Goal: Task Accomplishment & Management: Manage account settings

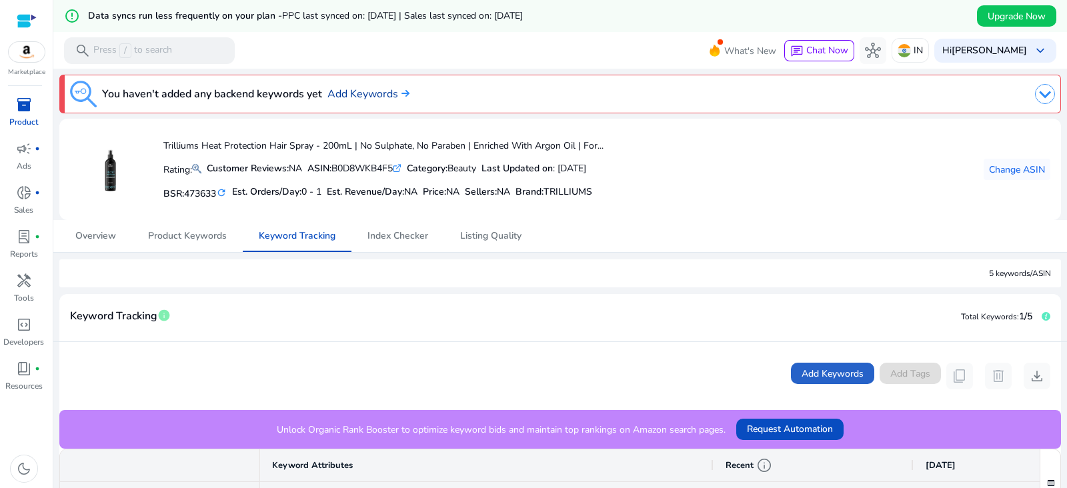
click at [367, 94] on link "Add Keywords" at bounding box center [369, 94] width 82 height 16
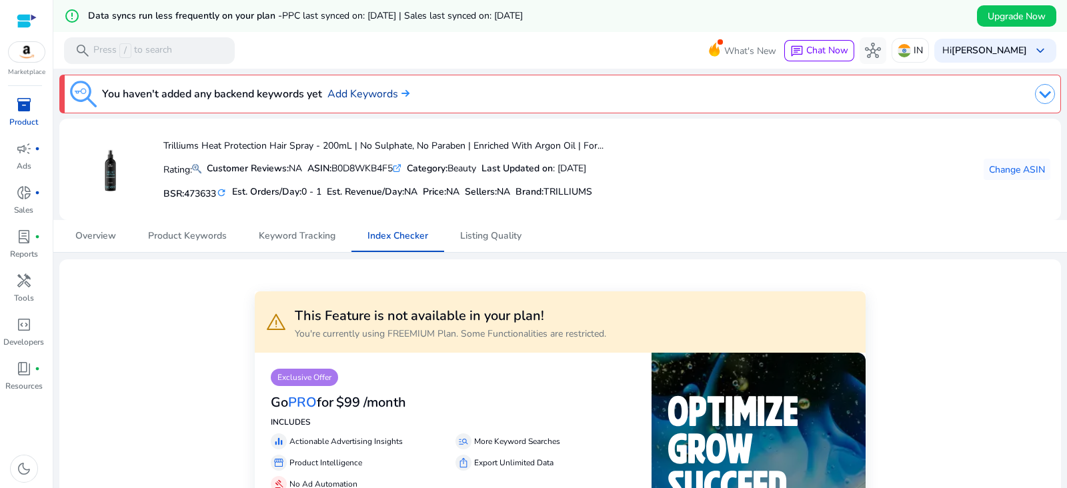
click at [378, 91] on link "Add Keywords" at bounding box center [369, 94] width 82 height 16
click at [1048, 95] on img at bounding box center [1045, 94] width 20 height 20
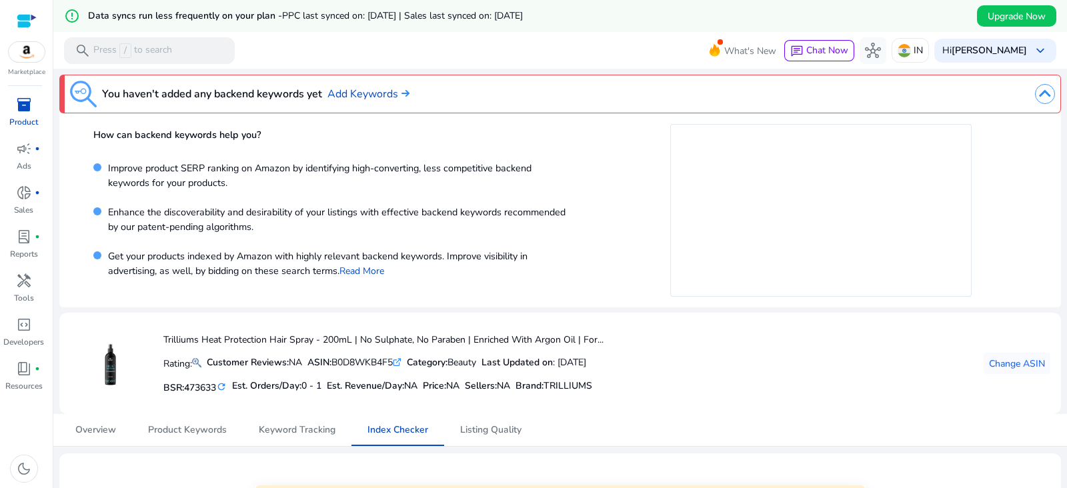
click at [610, 122] on div "How can backend keywords help you? Improve product SERP ranking on Amazon by id…" at bounding box center [560, 210] width 1002 height 194
click at [609, 162] on div at bounding box center [821, 210] width 480 height 173
click at [1047, 86] on img at bounding box center [1045, 94] width 20 height 20
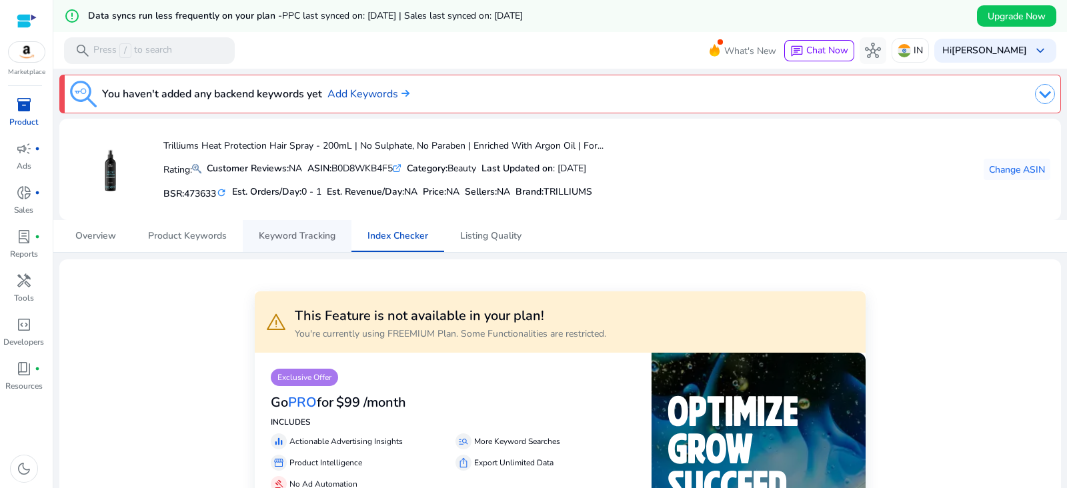
click at [272, 238] on span "Keyword Tracking" at bounding box center [297, 236] width 77 height 9
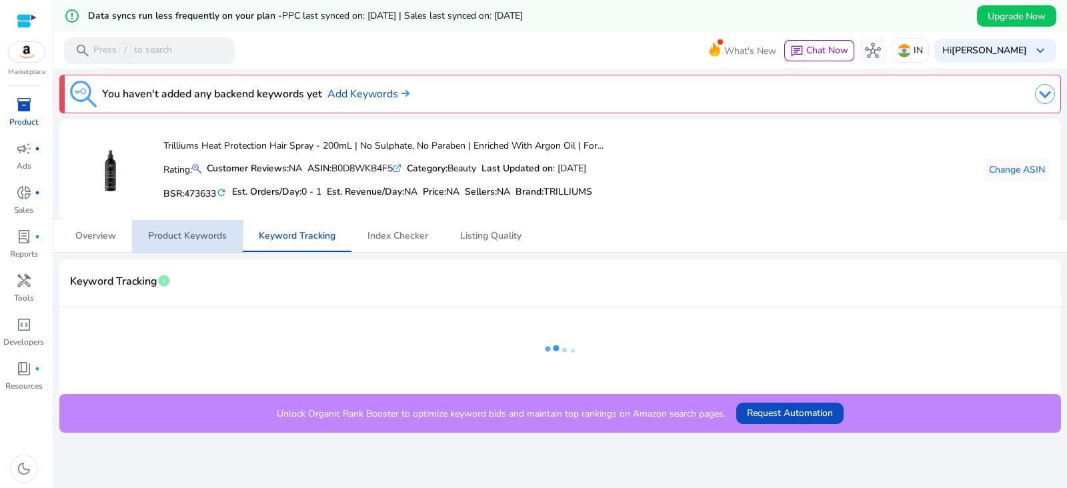
click at [197, 232] on span "Product Keywords" at bounding box center [187, 236] width 79 height 9
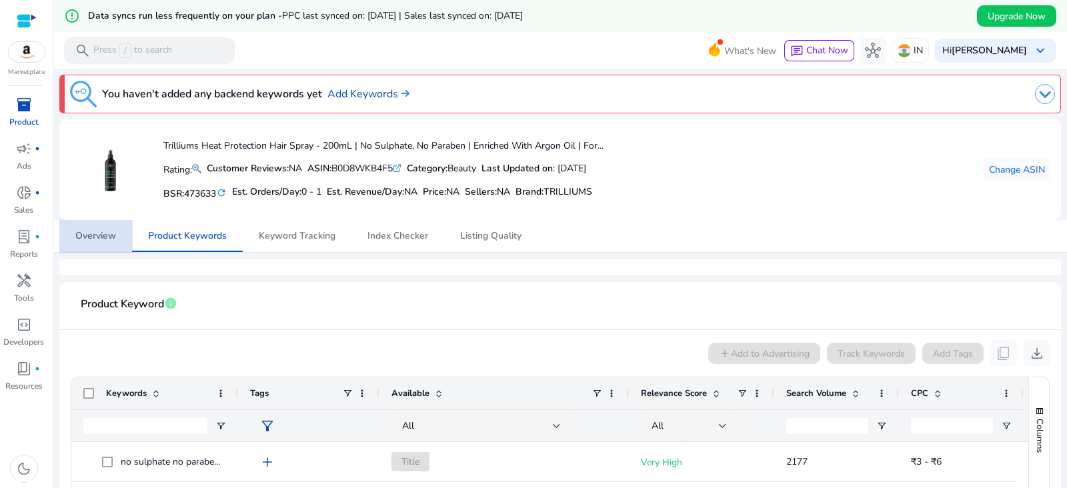
click at [91, 245] on span "Overview" at bounding box center [95, 236] width 41 height 32
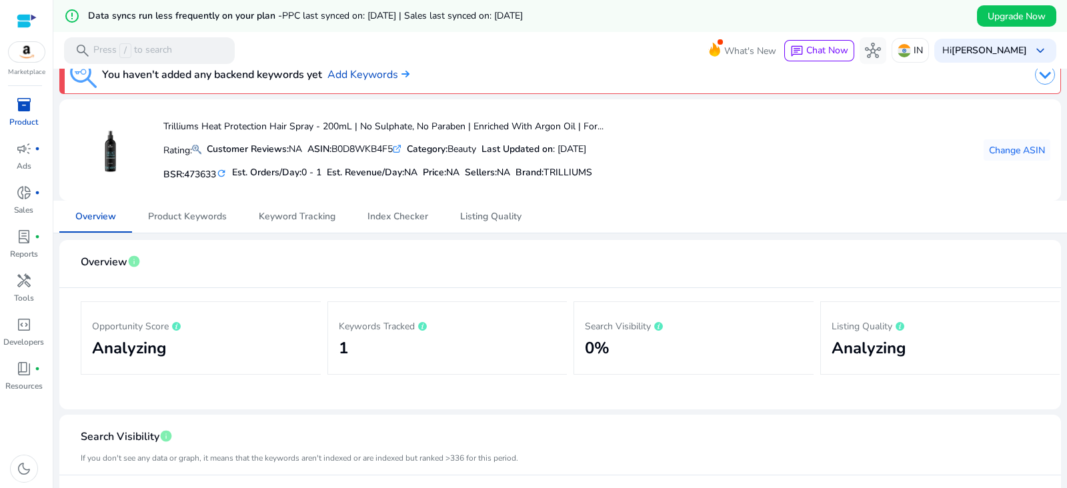
scroll to position [15, 0]
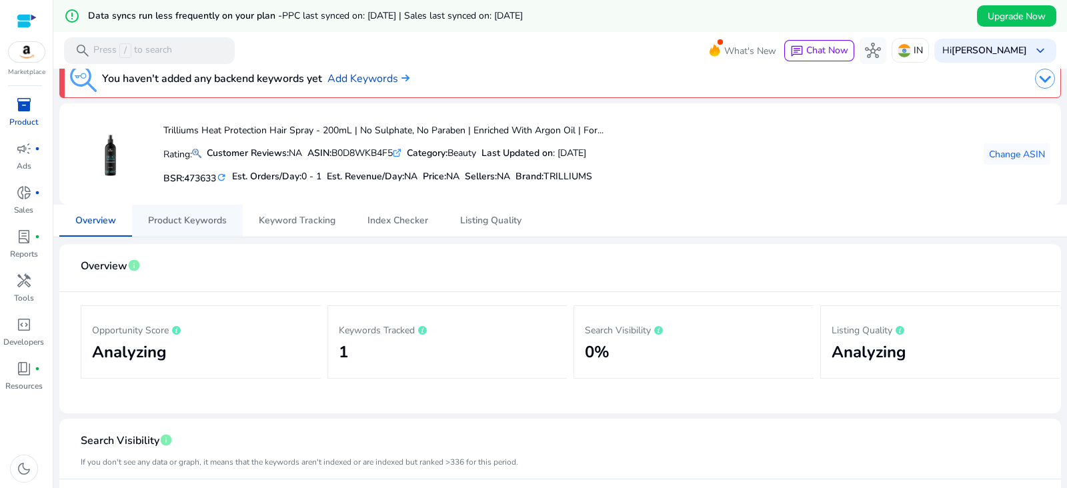
click at [190, 216] on span "Product Keywords" at bounding box center [187, 220] width 79 height 9
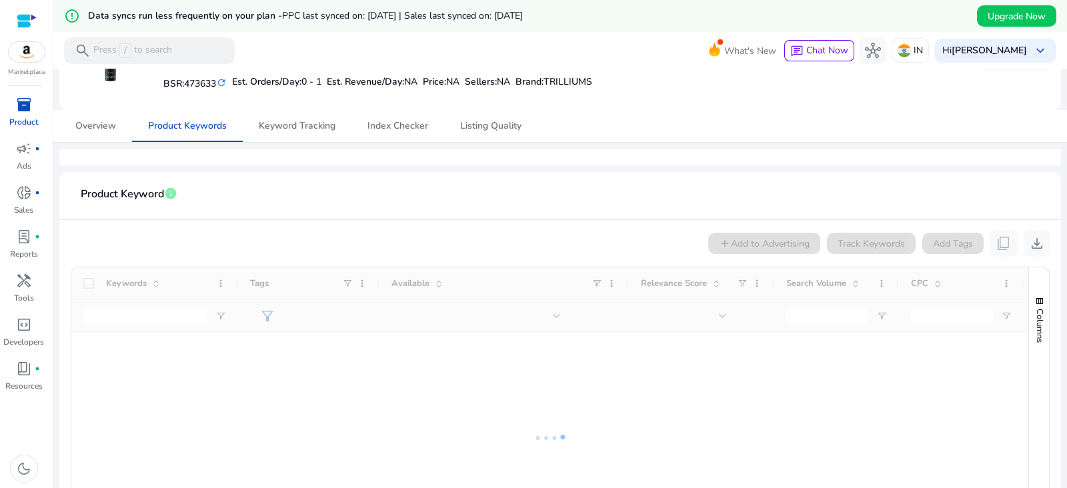
scroll to position [82, 0]
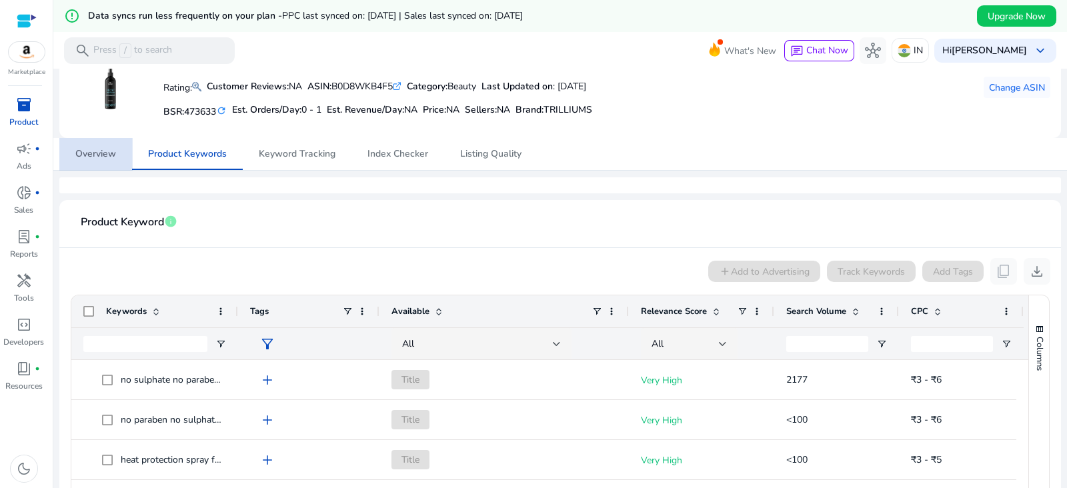
click at [107, 165] on span "Overview" at bounding box center [95, 154] width 41 height 32
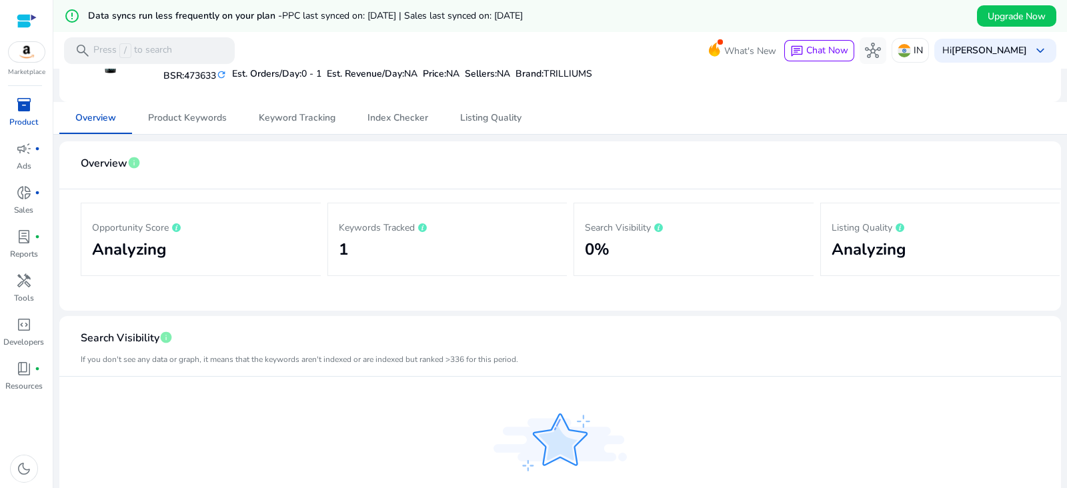
scroll to position [101, 0]
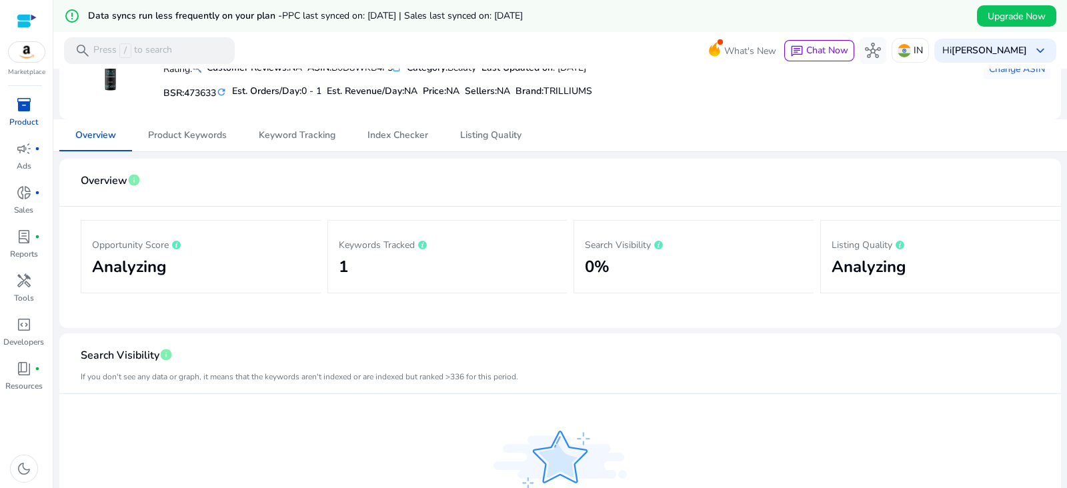
click at [342, 267] on h2 "1" at bounding box center [448, 267] width 218 height 19
click at [423, 246] on icon at bounding box center [422, 245] width 3 height 5
drag, startPoint x: 456, startPoint y: 380, endPoint x: 394, endPoint y: 377, distance: 62.8
click at [394, 377] on mat-card-subtitle "If you don't see any data or graph, it means that the keywords aren't indexed o…" at bounding box center [300, 377] width 438 height 13
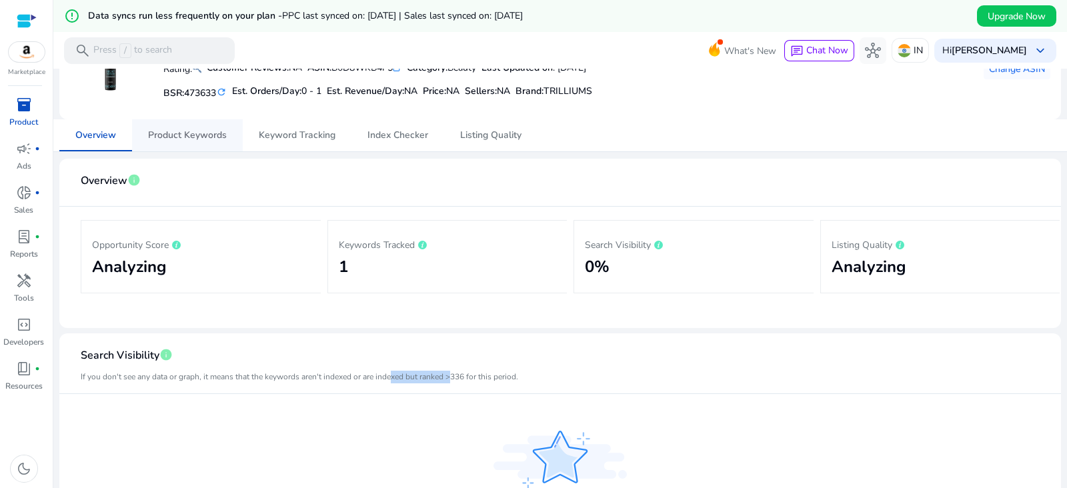
click at [179, 127] on span "Product Keywords" at bounding box center [187, 135] width 79 height 32
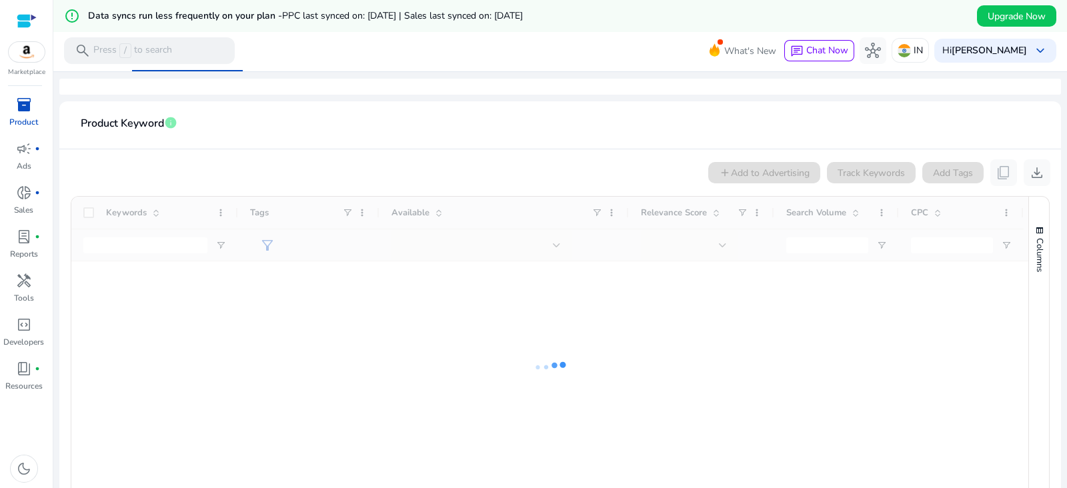
scroll to position [185, 0]
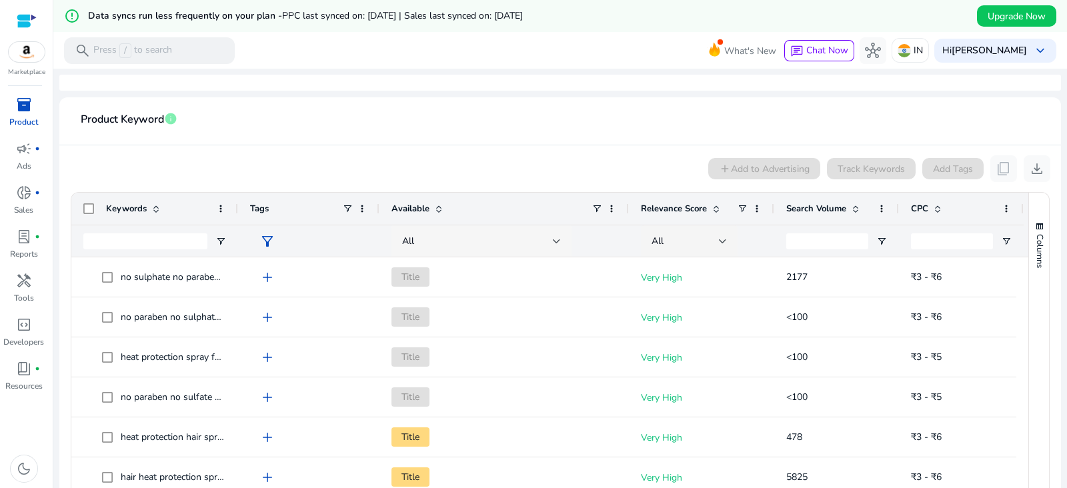
click at [548, 238] on div "All" at bounding box center [477, 241] width 151 height 15
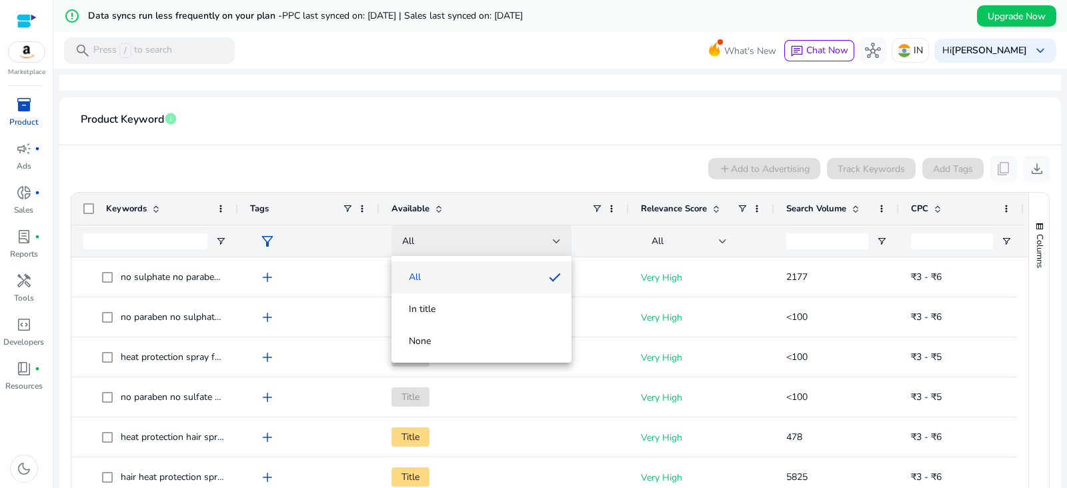
click at [548, 238] on div at bounding box center [533, 244] width 1067 height 488
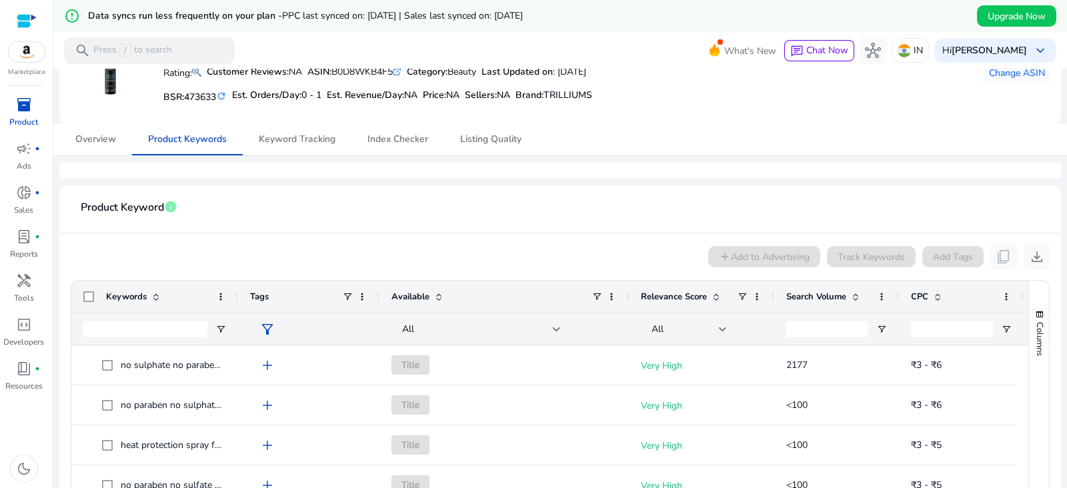
scroll to position [92, 0]
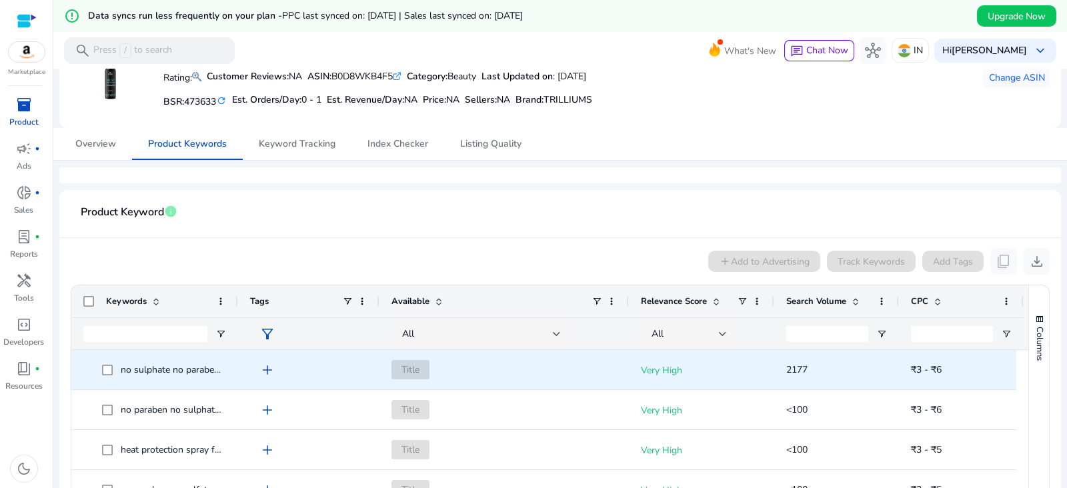
click at [186, 367] on span "no sulphate no paraben shampoo" at bounding box center [191, 370] width 140 height 13
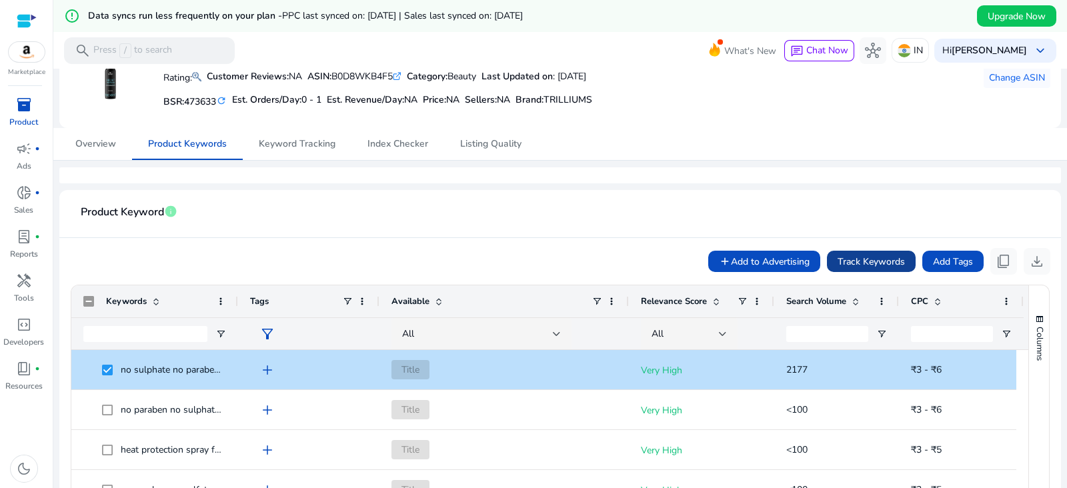
click at [882, 265] on span "Track Keywords" at bounding box center [871, 262] width 67 height 14
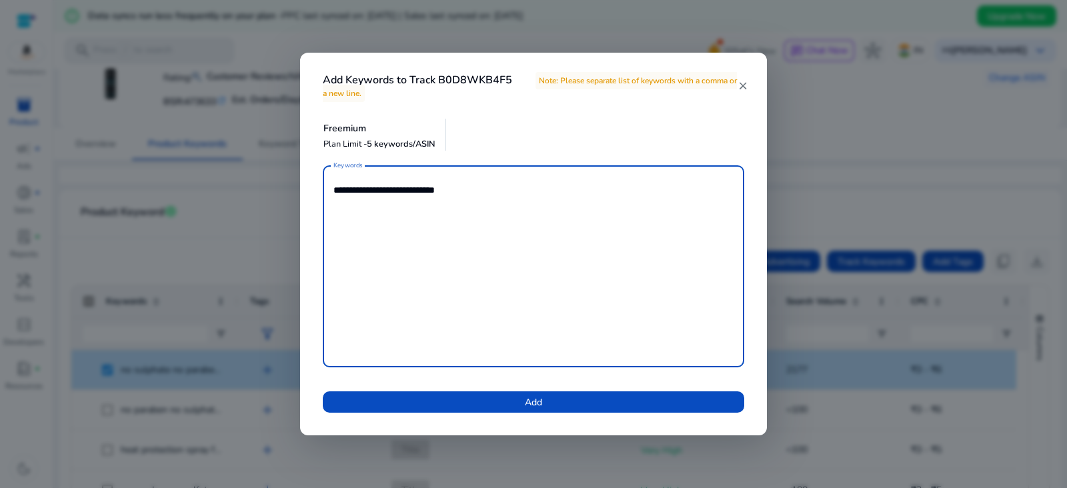
click at [746, 88] on mat-icon "close" at bounding box center [743, 86] width 11 height 12
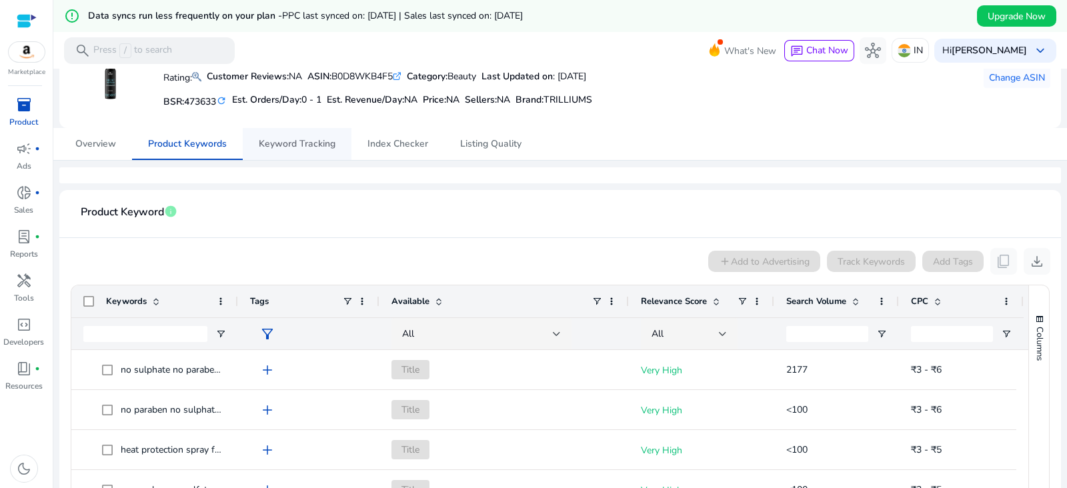
click at [286, 145] on span "Keyword Tracking" at bounding box center [297, 143] width 77 height 9
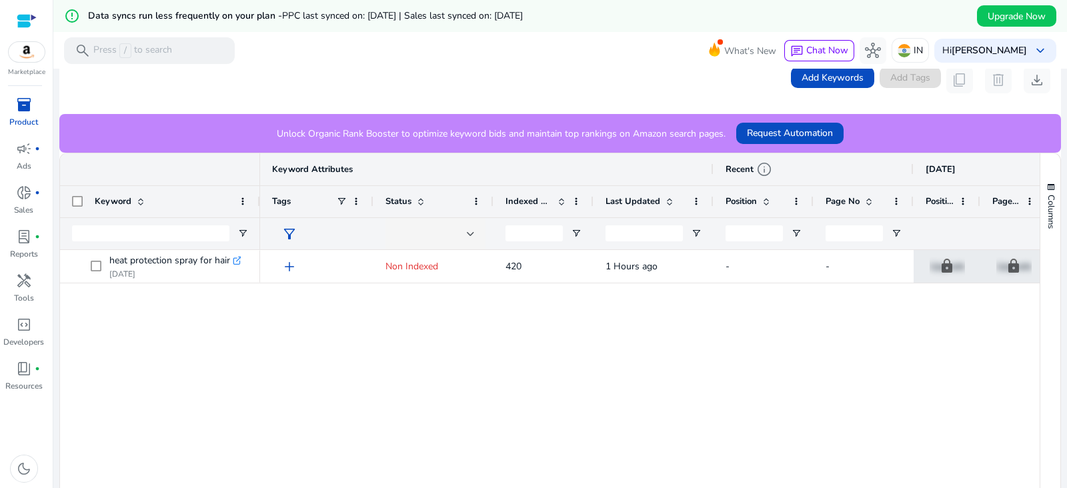
scroll to position [349, 0]
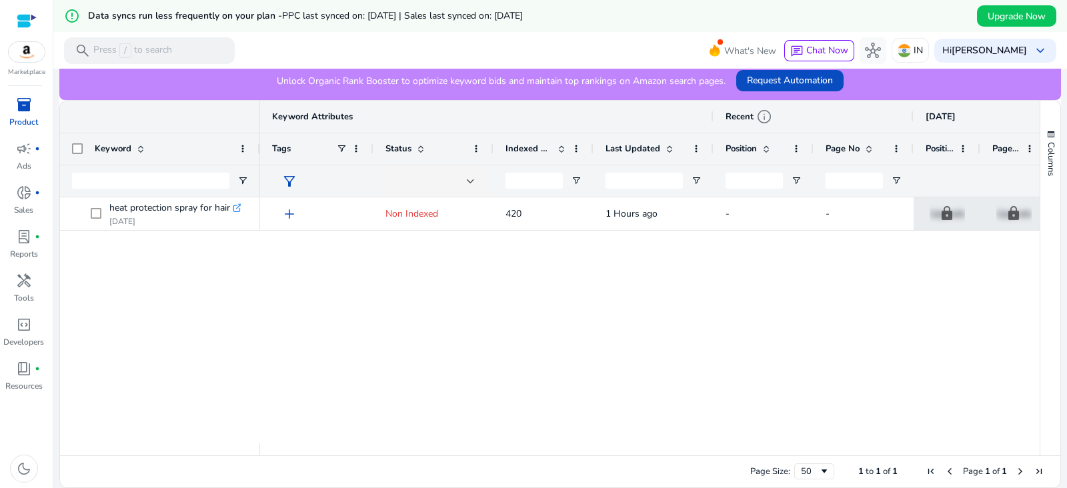
click at [418, 149] on span at bounding box center [421, 148] width 11 height 11
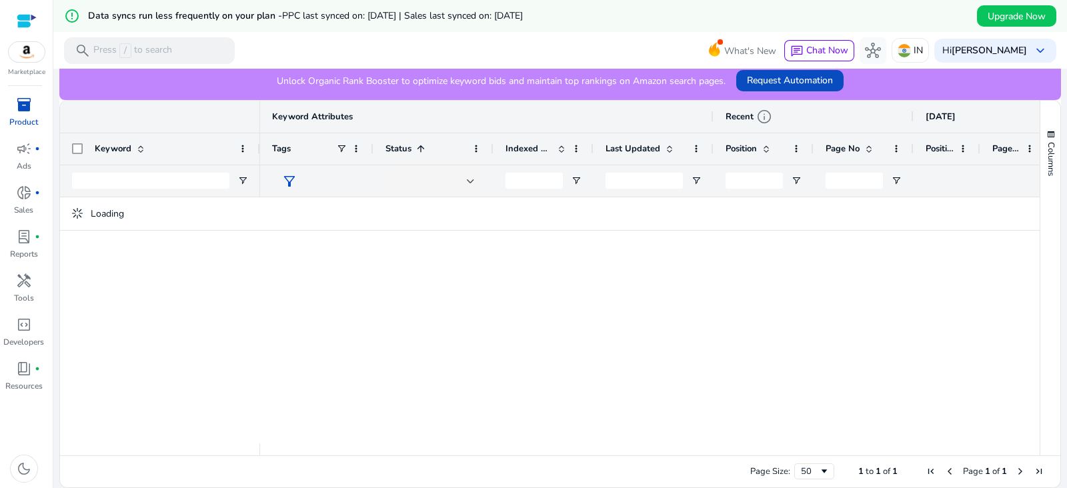
click at [418, 149] on span at bounding box center [421, 148] width 11 height 11
click at [425, 149] on span at bounding box center [421, 148] width 11 height 11
click at [468, 180] on div at bounding box center [471, 181] width 8 height 5
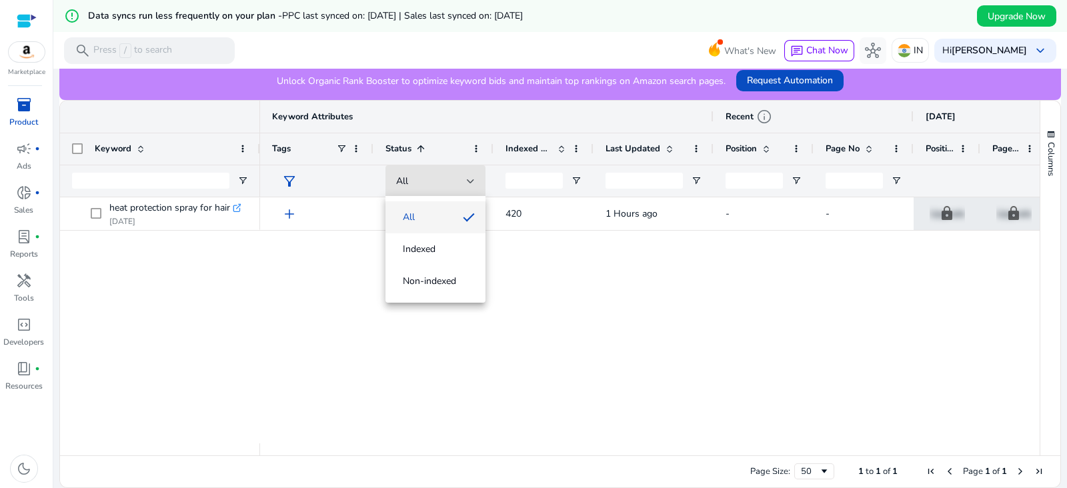
click at [563, 142] on div at bounding box center [533, 244] width 1067 height 488
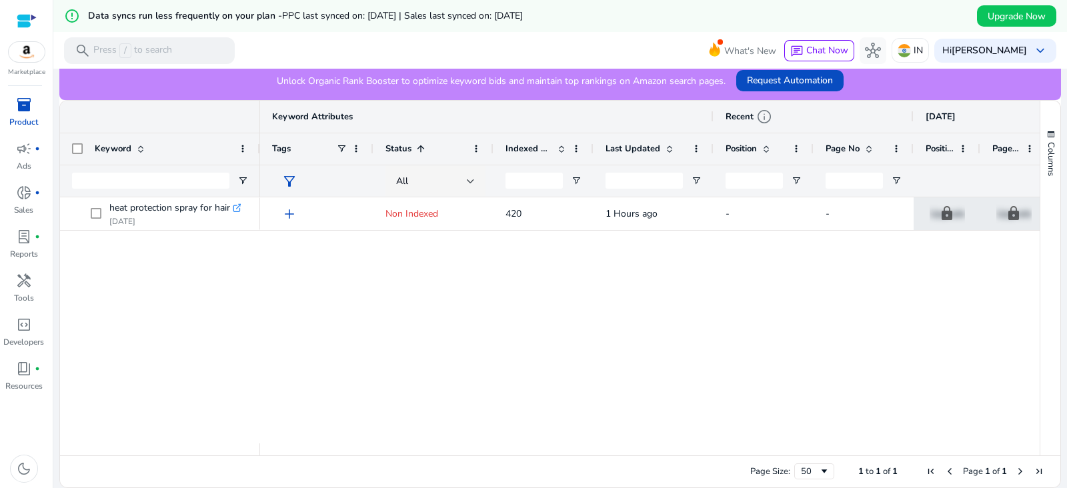
click at [563, 143] on span at bounding box center [561, 148] width 11 height 11
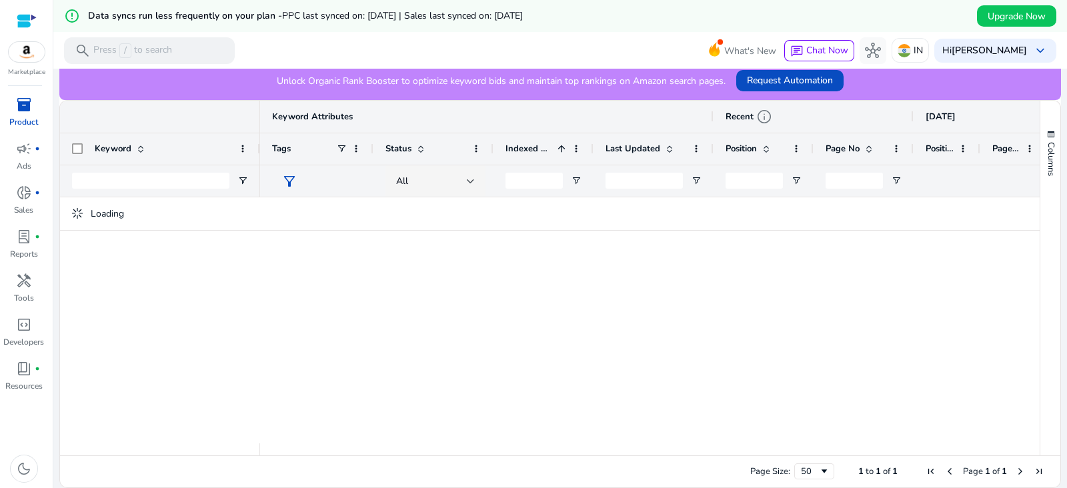
click at [563, 143] on span at bounding box center [561, 148] width 11 height 11
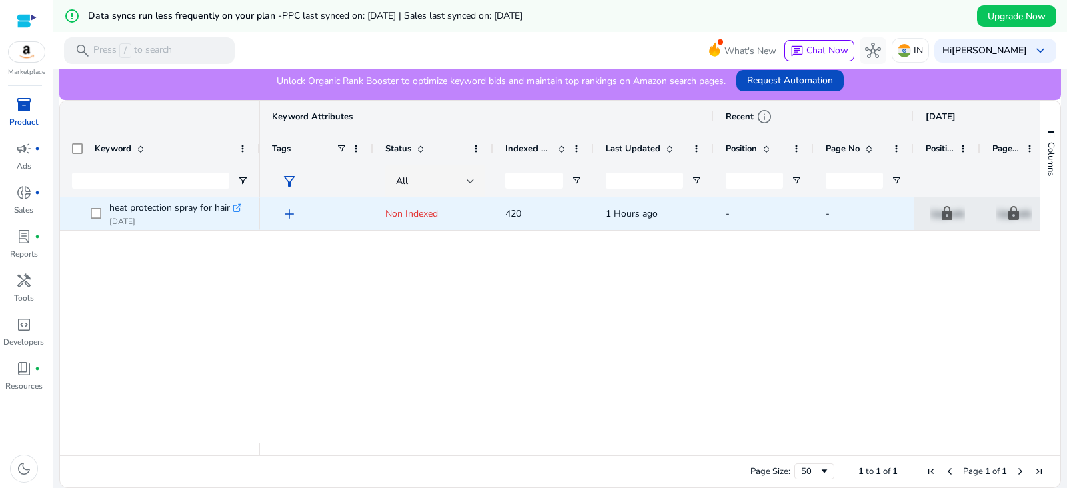
click at [238, 211] on icon at bounding box center [237, 208] width 7 height 7
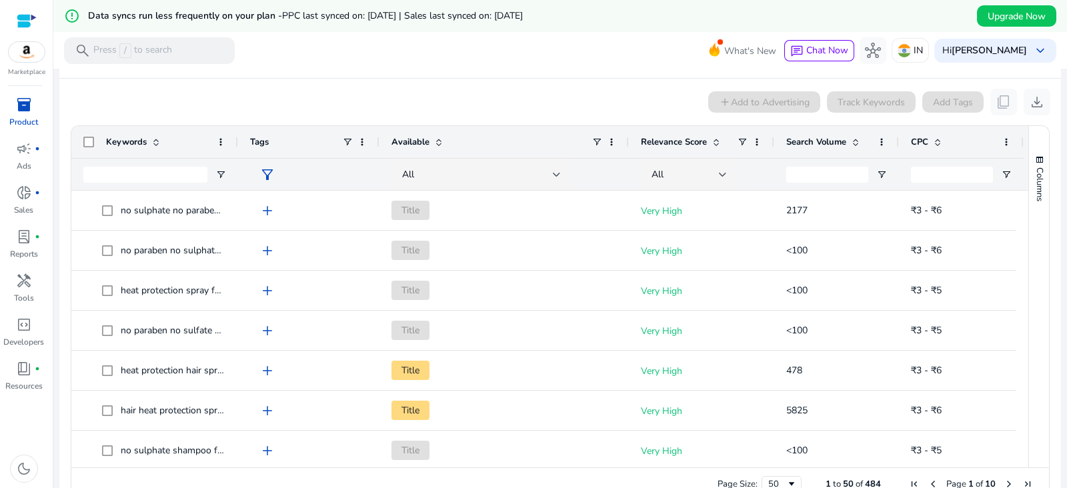
scroll to position [261, 0]
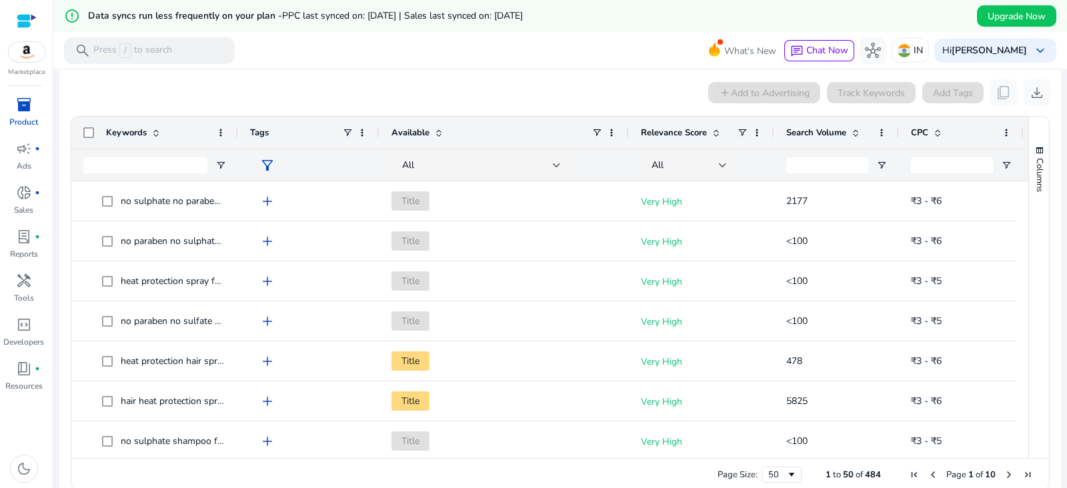
click at [939, 128] on span at bounding box center [938, 132] width 11 height 11
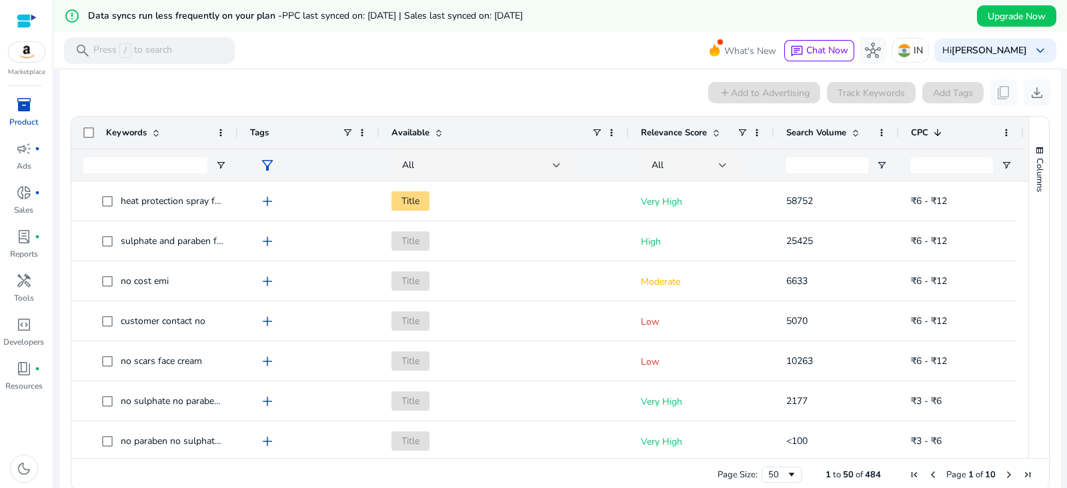
click at [939, 131] on span at bounding box center [938, 132] width 11 height 11
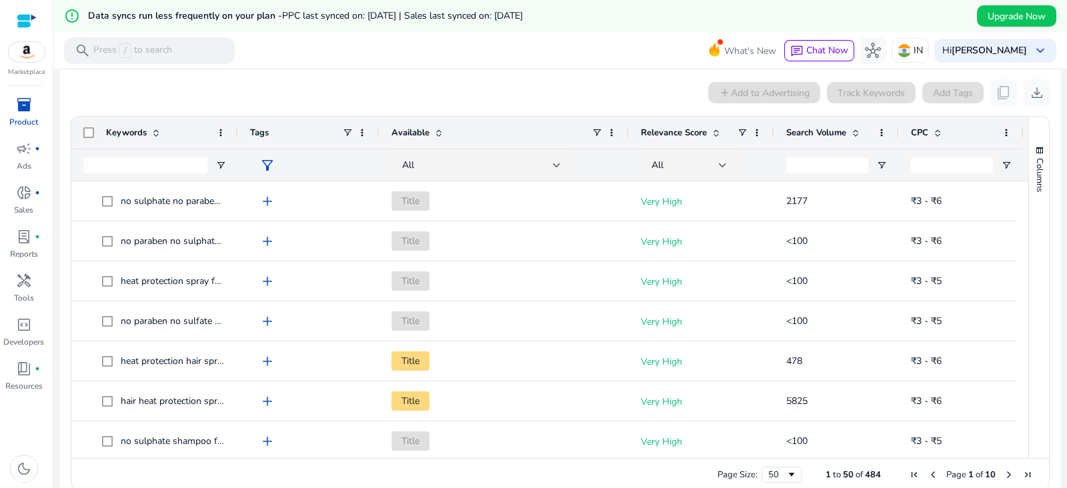
click at [939, 131] on span at bounding box center [938, 132] width 11 height 11
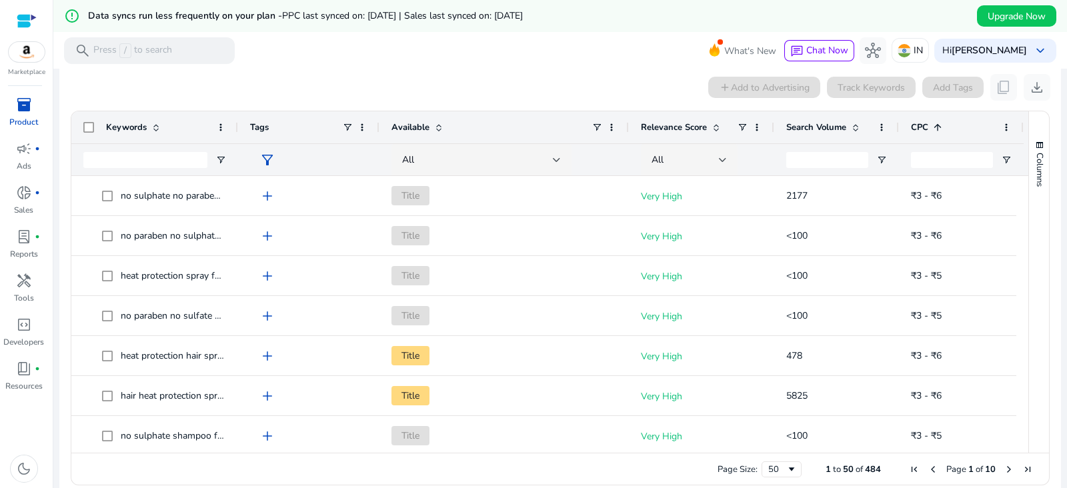
scroll to position [270, 0]
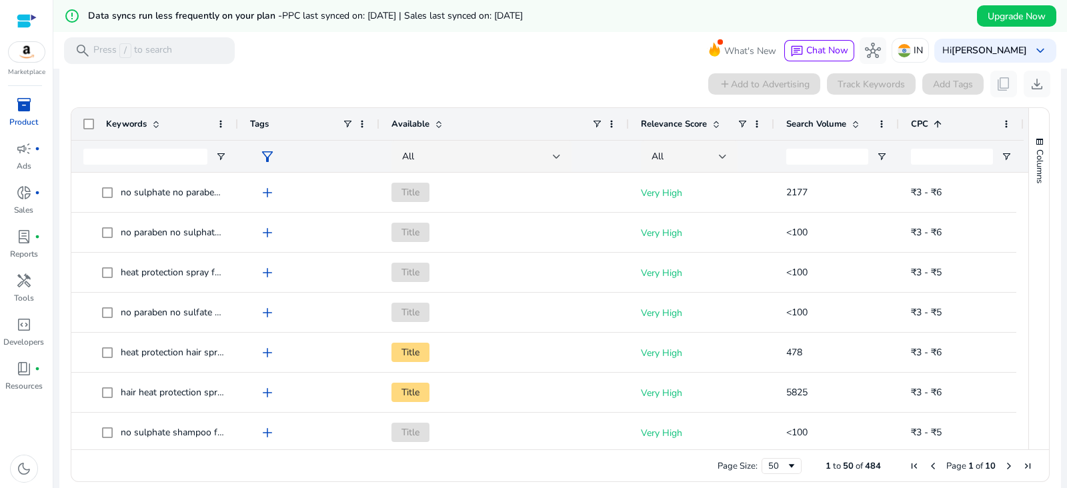
click at [937, 125] on span at bounding box center [938, 124] width 11 height 11
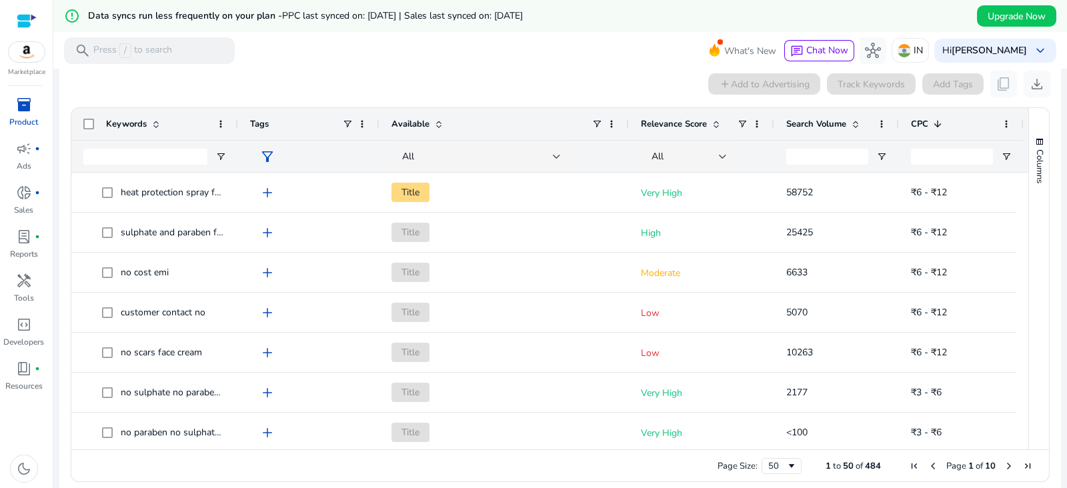
click at [937, 129] on div "CPC 1" at bounding box center [954, 123] width 86 height 25
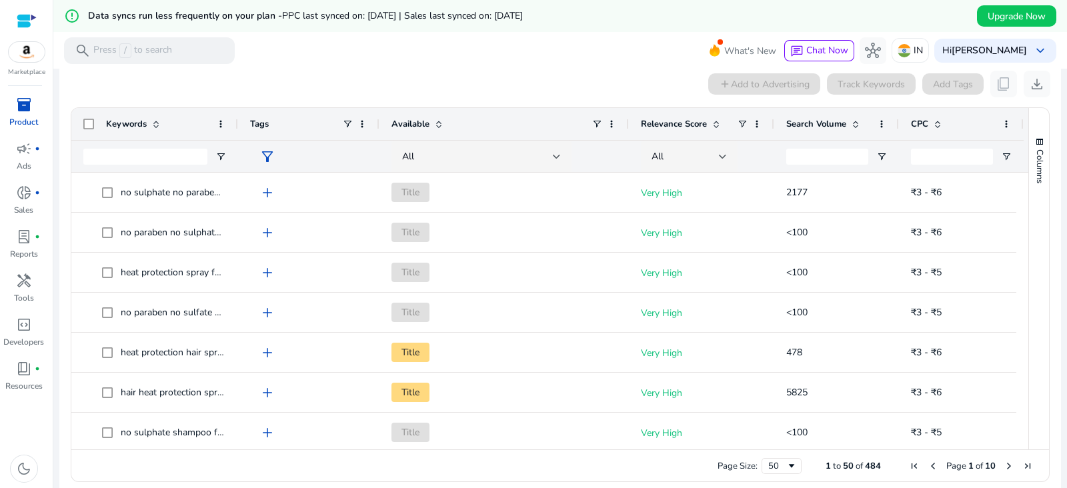
click at [937, 129] on div "CPC" at bounding box center [954, 123] width 86 height 25
click at [937, 125] on span at bounding box center [938, 124] width 11 height 11
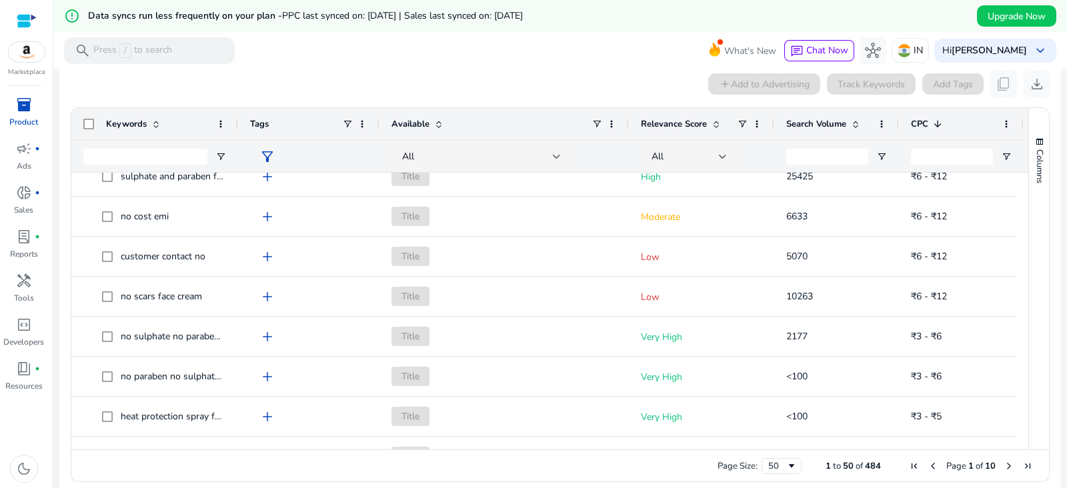
scroll to position [0, 0]
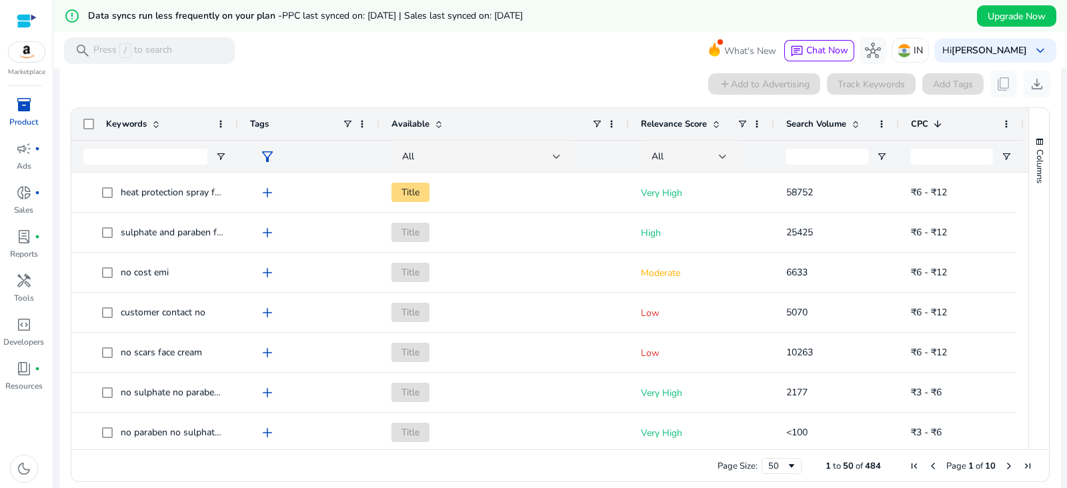
click at [931, 125] on span at bounding box center [936, 124] width 15 height 11
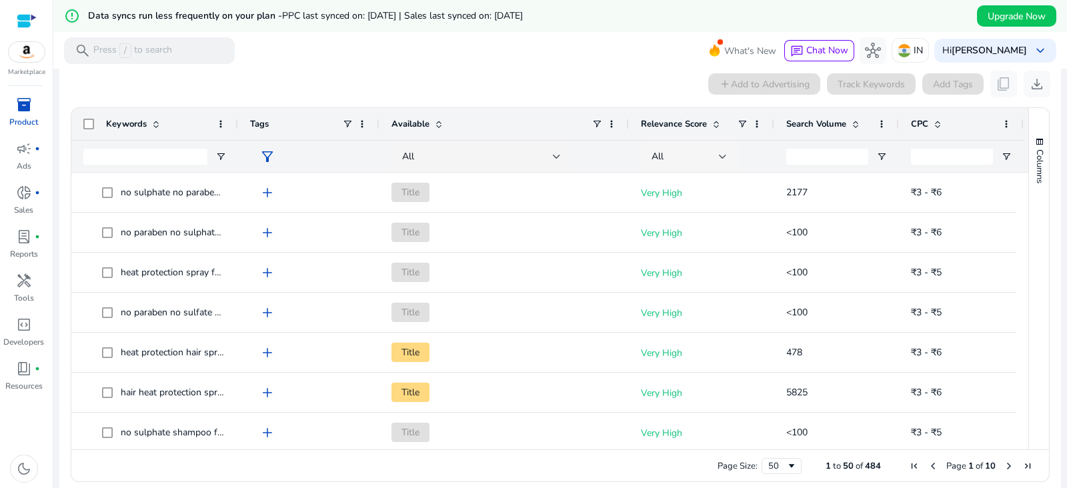
click at [719, 156] on div at bounding box center [723, 156] width 8 height 5
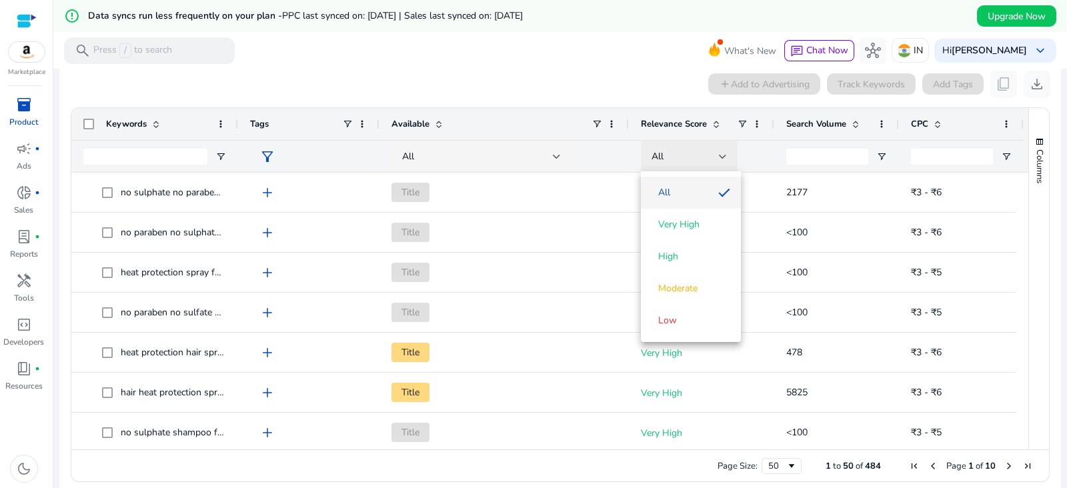
click at [719, 156] on div at bounding box center [533, 244] width 1067 height 488
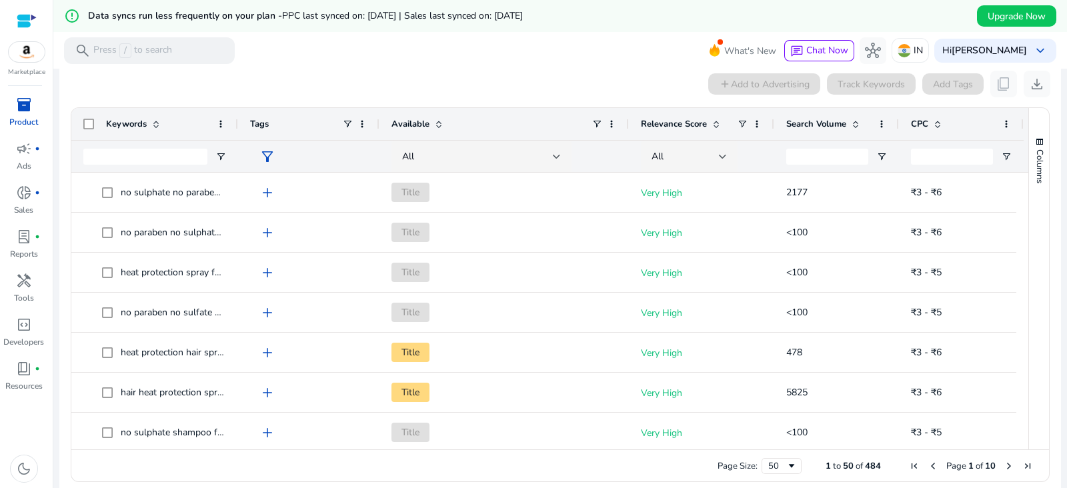
click at [852, 122] on span at bounding box center [856, 124] width 11 height 11
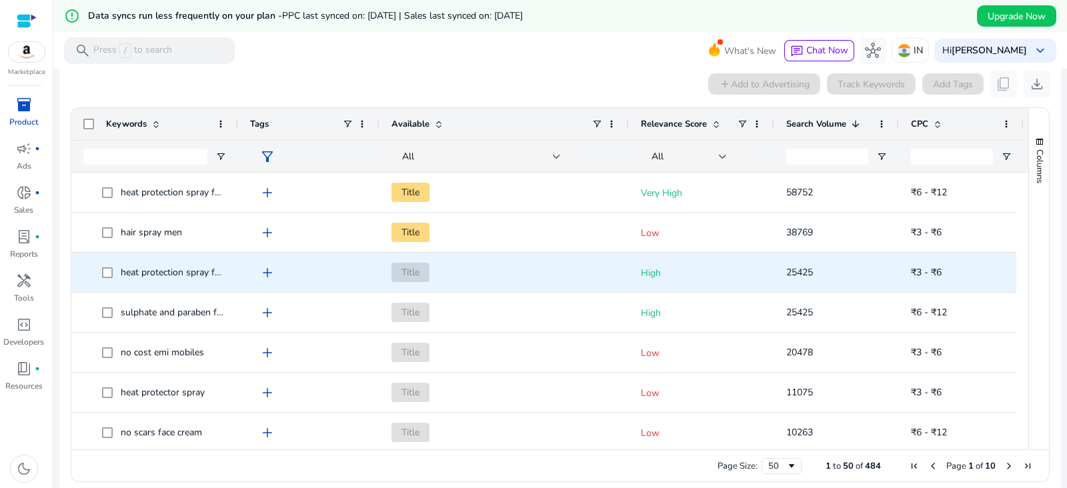
click at [217, 274] on span "heat protection spray for hair straightener" at bounding box center [207, 272] width 173 height 13
click at [150, 268] on span "heat protection spray for hair straightener" at bounding box center [207, 272] width 173 height 13
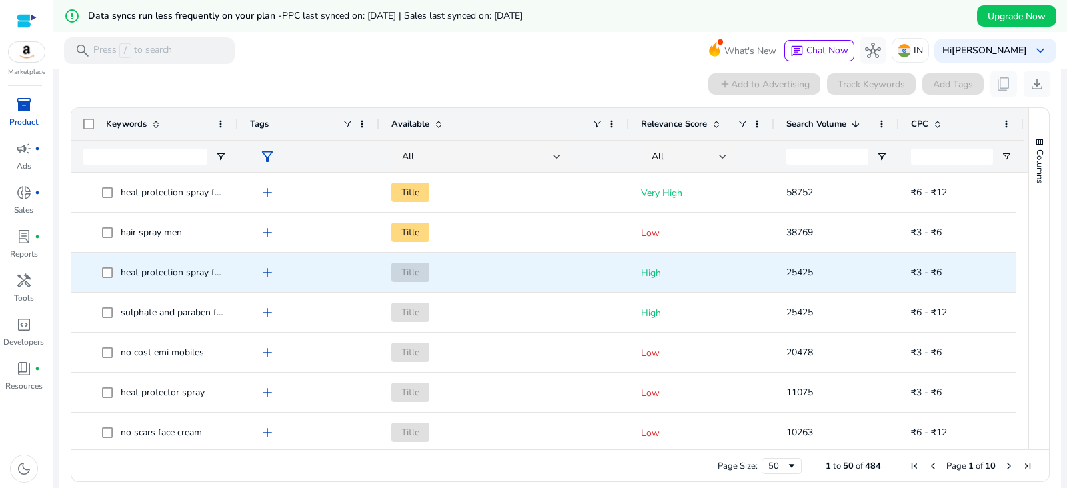
click at [260, 268] on span "add" at bounding box center [268, 273] width 16 height 16
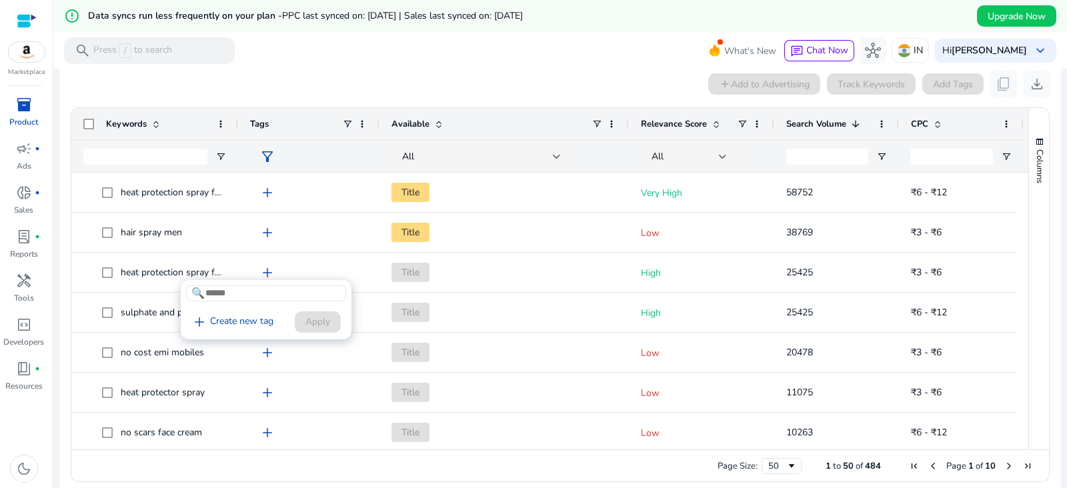
click at [107, 262] on div at bounding box center [533, 244] width 1067 height 488
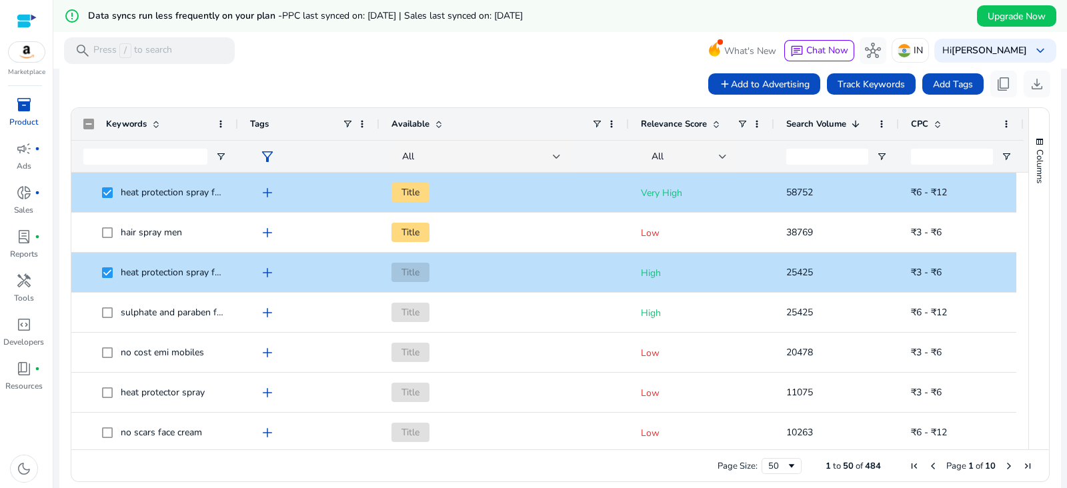
click at [714, 126] on span at bounding box center [716, 124] width 11 height 11
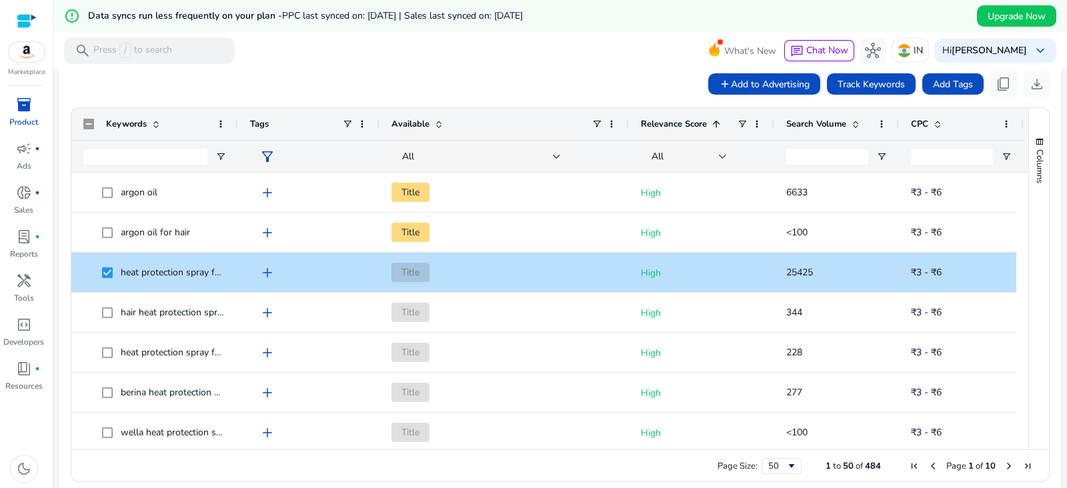
click at [714, 126] on span at bounding box center [716, 124] width 11 height 11
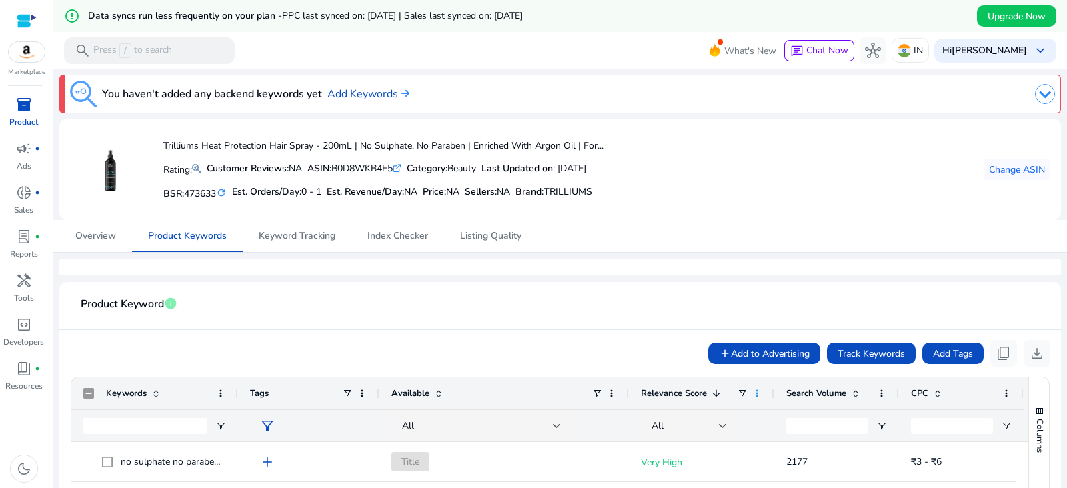
scroll to position [270, 0]
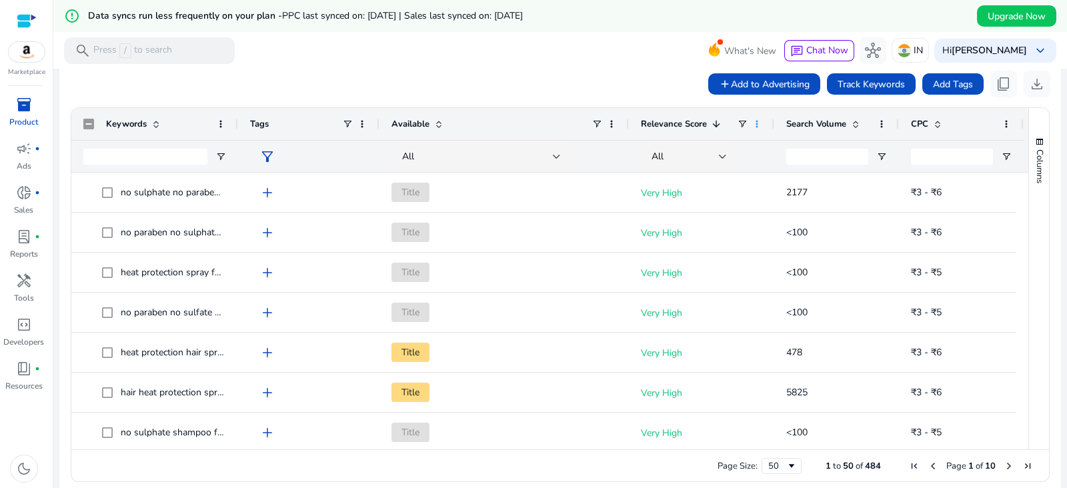
click at [757, 125] on span at bounding box center [757, 124] width 11 height 11
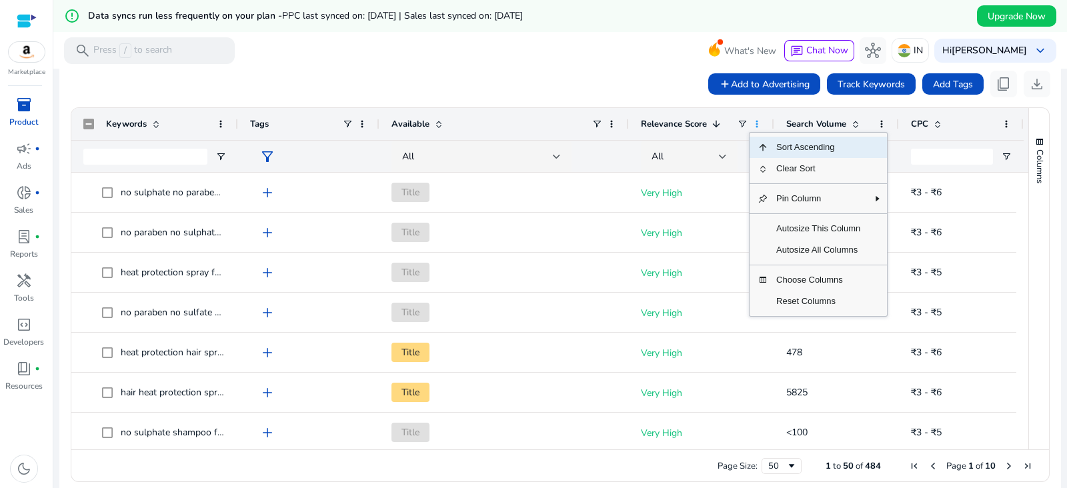
click at [757, 125] on span at bounding box center [757, 124] width 11 height 11
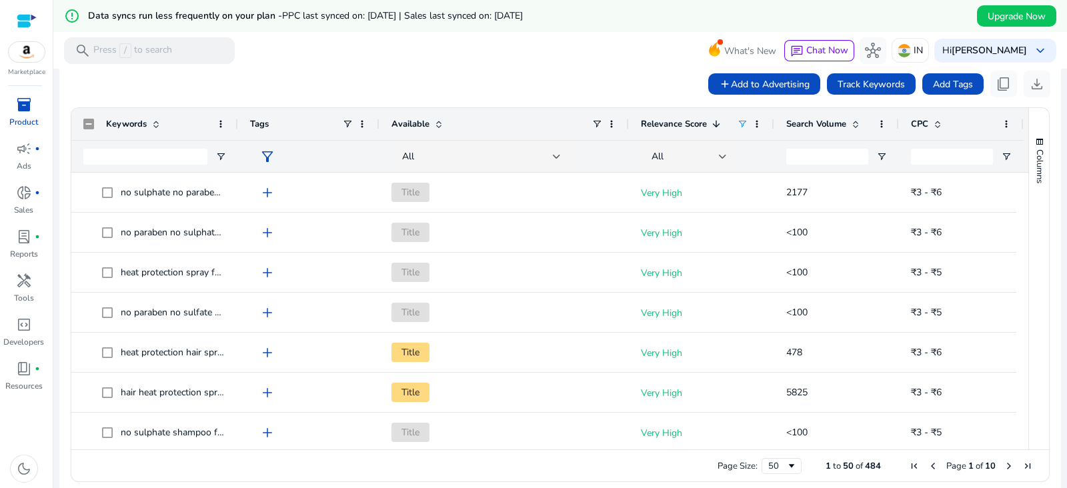
click at [741, 123] on span at bounding box center [742, 124] width 11 height 11
click at [714, 126] on span at bounding box center [716, 124] width 11 height 11
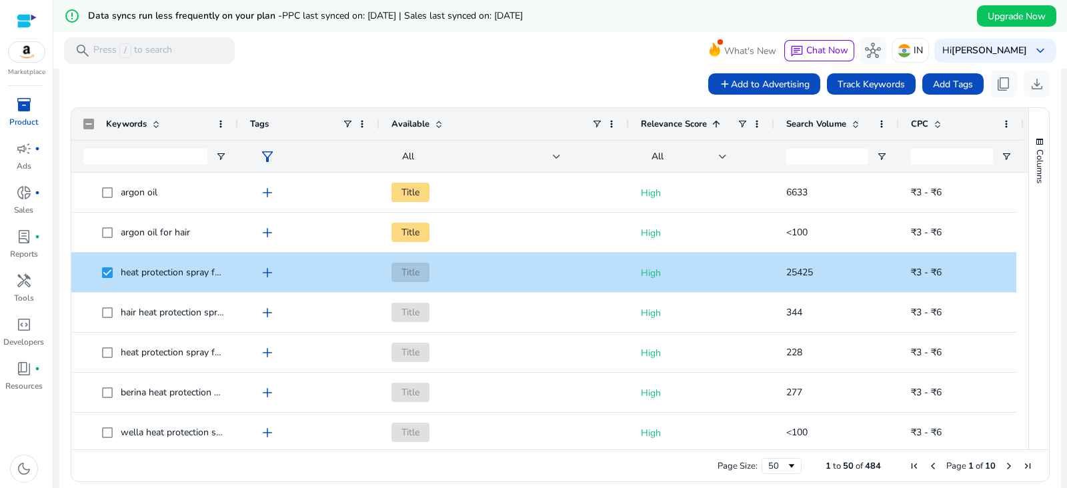
click at [714, 126] on span at bounding box center [716, 124] width 11 height 11
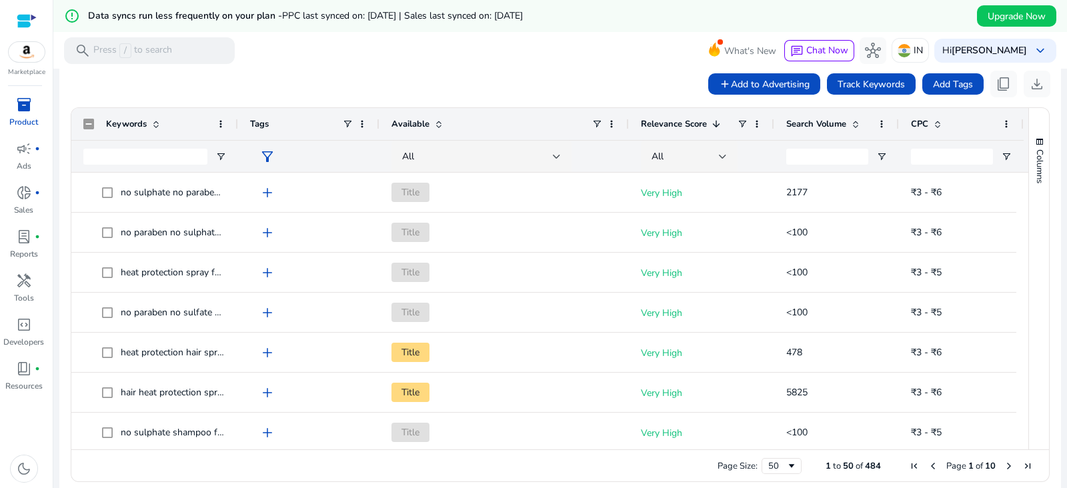
click at [714, 126] on span at bounding box center [716, 124] width 11 height 11
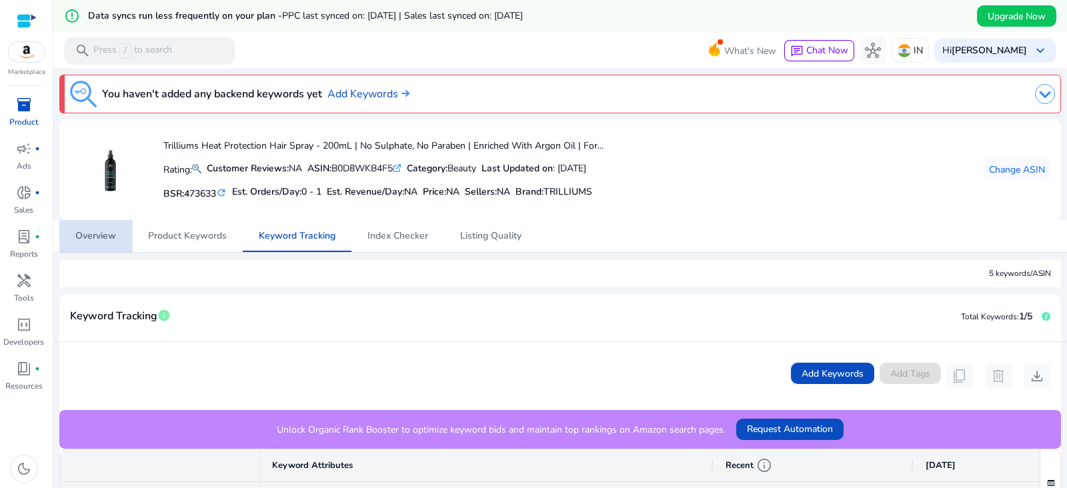
click at [117, 236] on link "Overview" at bounding box center [95, 236] width 73 height 32
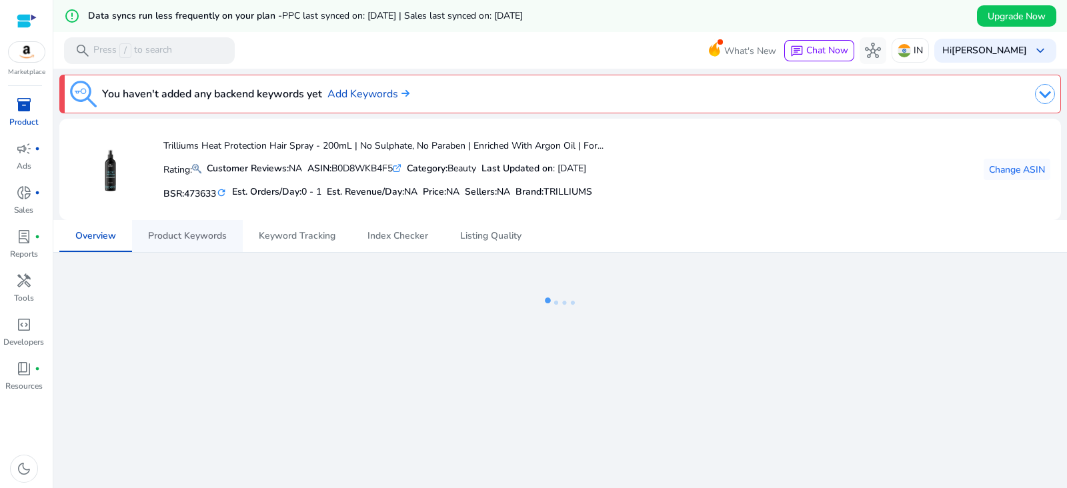
click at [173, 232] on span "Product Keywords" at bounding box center [187, 236] width 79 height 9
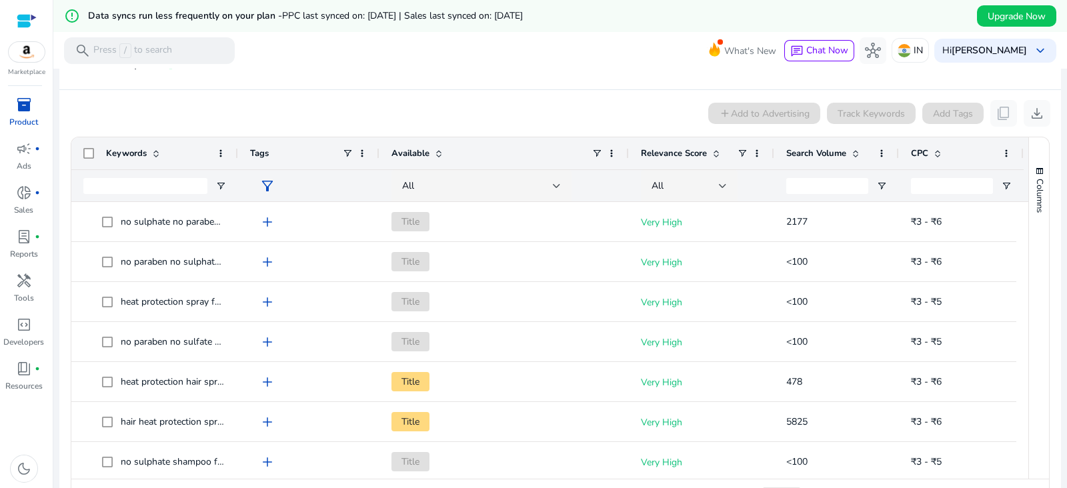
scroll to position [281, 0]
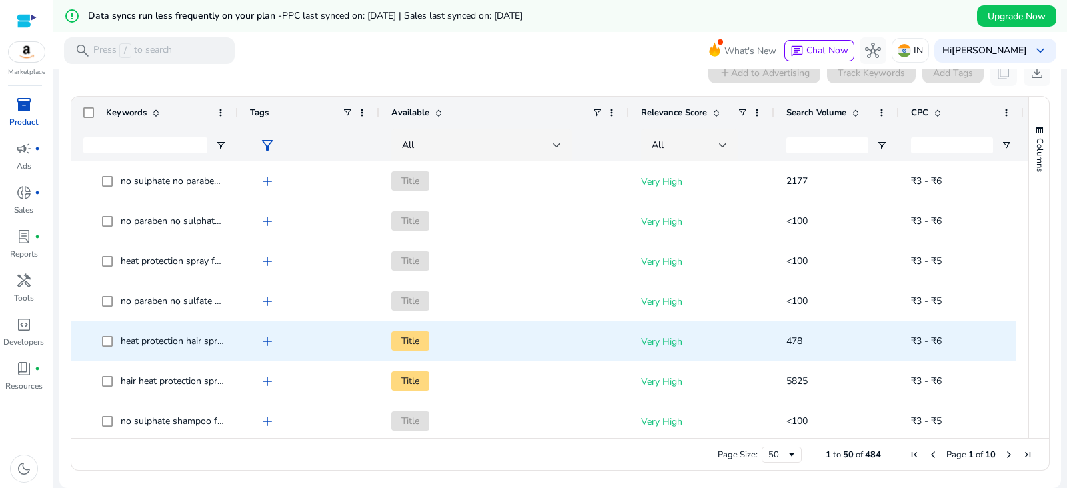
click at [211, 341] on span "heat protection hair spray" at bounding box center [174, 341] width 106 height 13
click at [111, 346] on span at bounding box center [111, 341] width 19 height 27
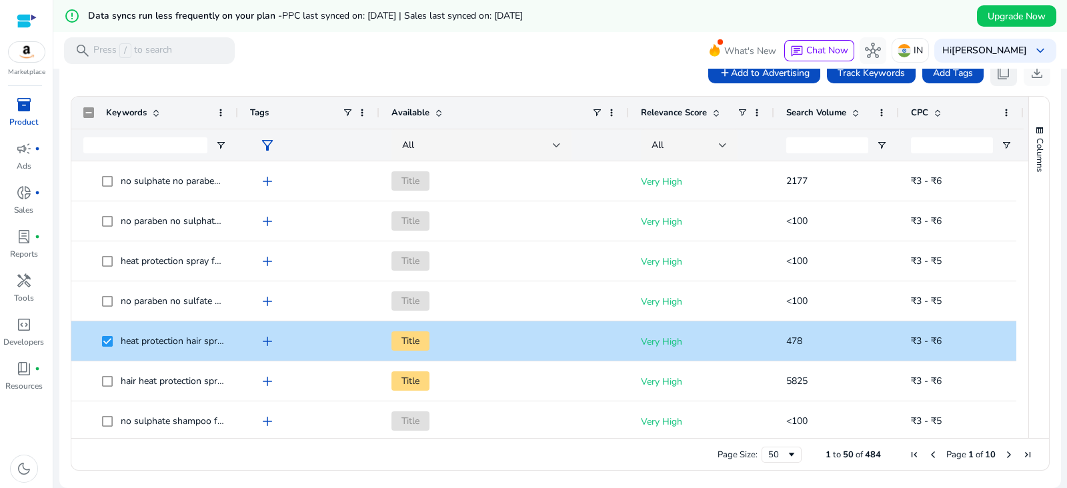
drag, startPoint x: 1065, startPoint y: 215, endPoint x: 1000, endPoint y: 72, distance: 157.4
click at [1000, 72] on span "content_copy" at bounding box center [1004, 73] width 16 height 16
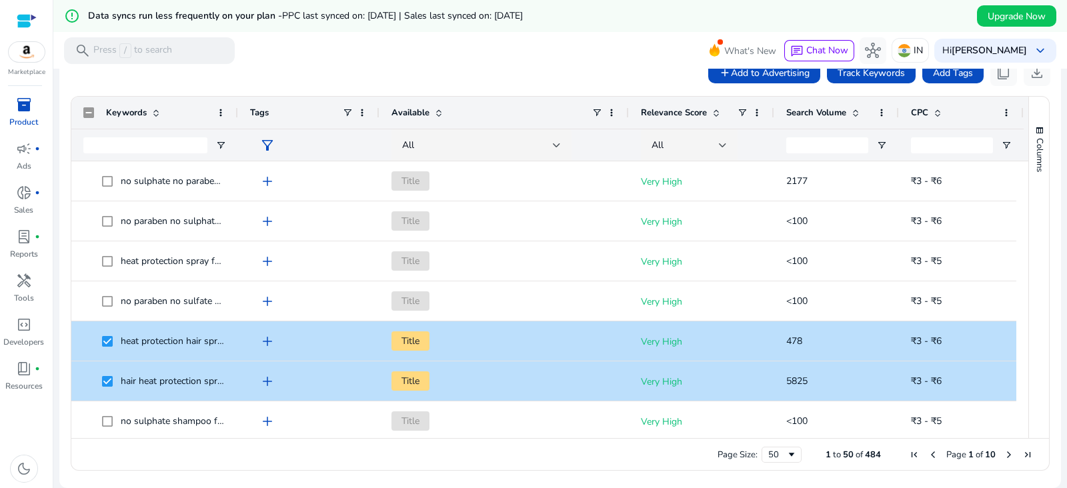
drag, startPoint x: 1021, startPoint y: 186, endPoint x: 1045, endPoint y: 237, distance: 55.8
drag, startPoint x: 1045, startPoint y: 237, endPoint x: 1058, endPoint y: 79, distance: 158.7
drag, startPoint x: 1058, startPoint y: 79, endPoint x: 607, endPoint y: 453, distance: 586.1
click at [607, 453] on div "Page Size: 50 1 to 50 of 484 Page 1 of 10" at bounding box center [560, 454] width 978 height 32
drag, startPoint x: 1020, startPoint y: 186, endPoint x: 1045, endPoint y: 185, distance: 25.4
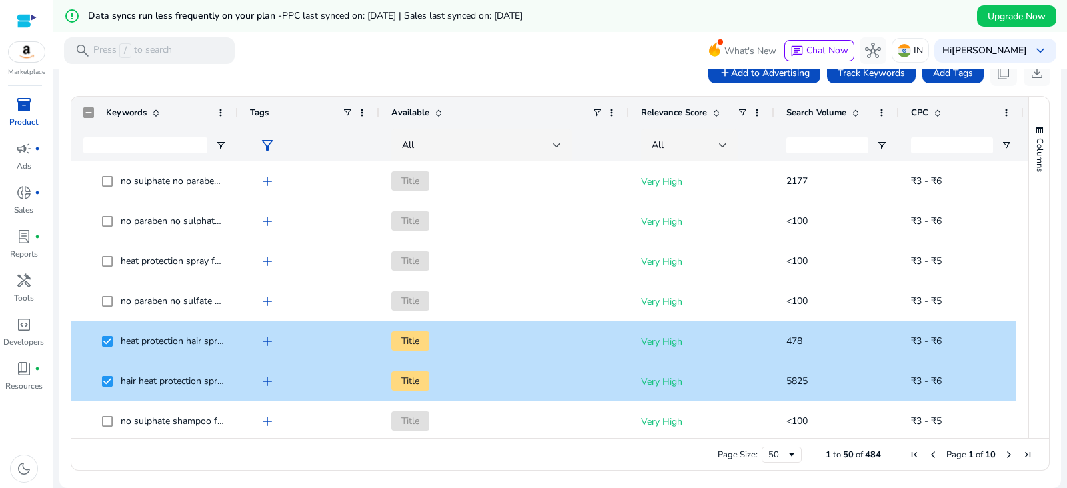
drag, startPoint x: 1045, startPoint y: 185, endPoint x: 536, endPoint y: 446, distance: 572.3
click at [536, 446] on div "Page Size: 50 1 to 50 of 484 Page 1 of 10" at bounding box center [560, 454] width 978 height 32
click at [1029, 430] on div "Columns Keywords Column Labels Drag here to set column labels" at bounding box center [1039, 268] width 21 height 342
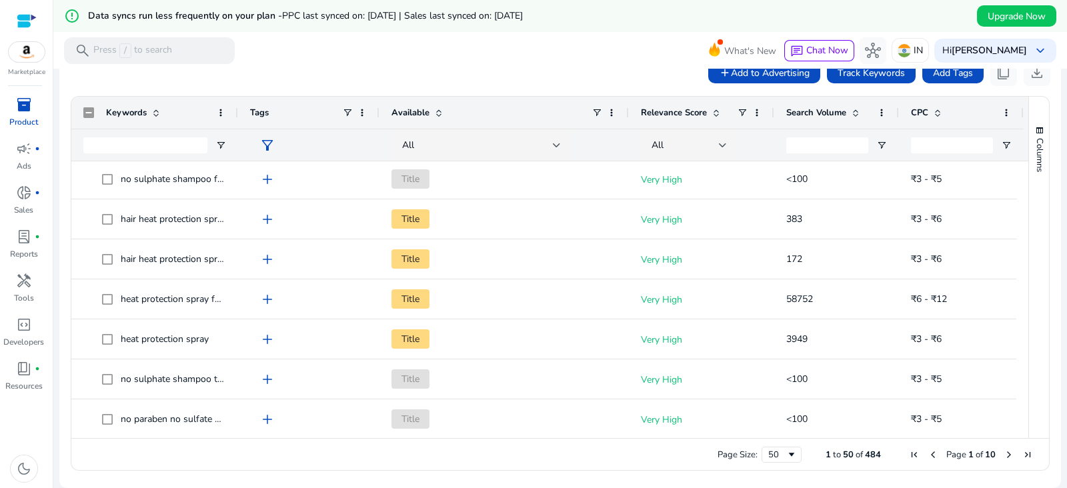
scroll to position [0, 0]
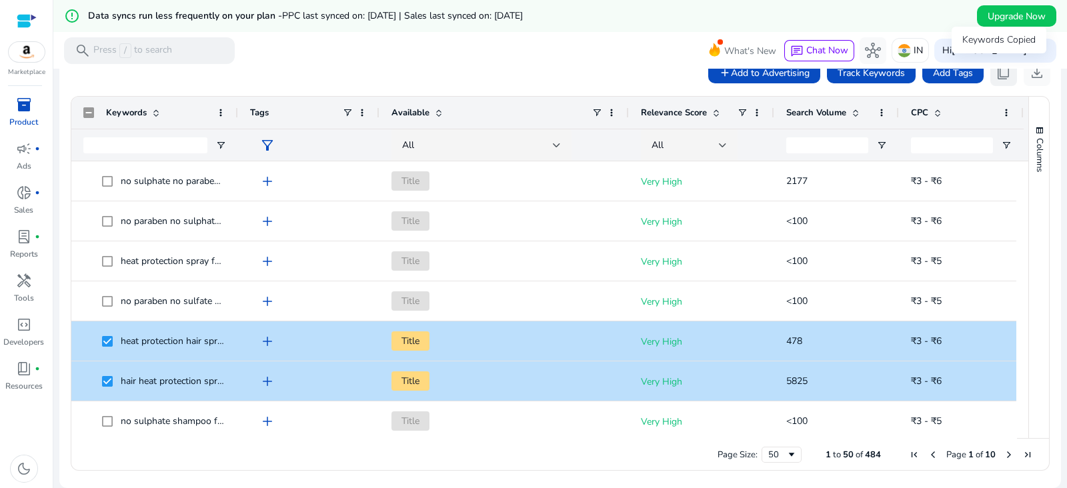
click at [996, 74] on span "content_copy" at bounding box center [1004, 73] width 16 height 16
click at [1029, 198] on div "Columns" at bounding box center [1039, 268] width 20 height 342
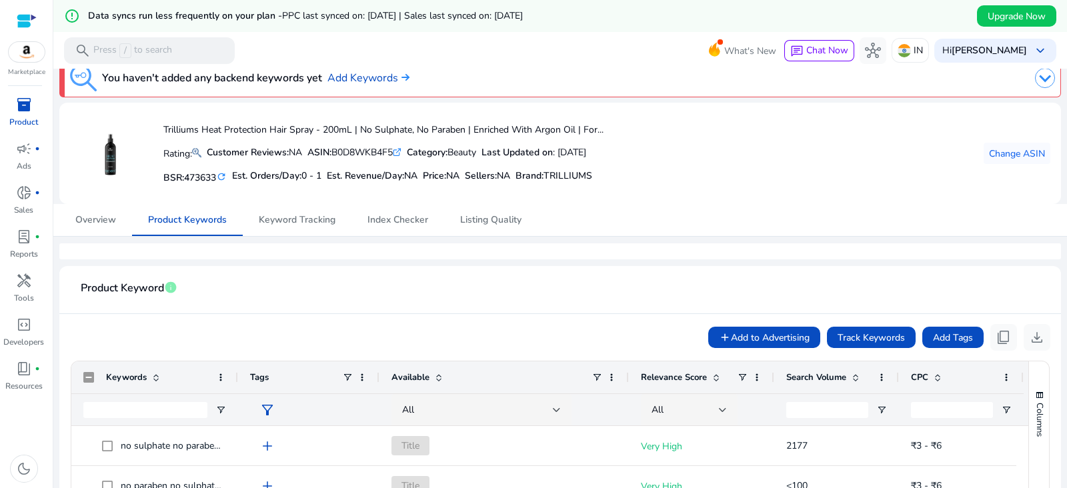
scroll to position [13, 0]
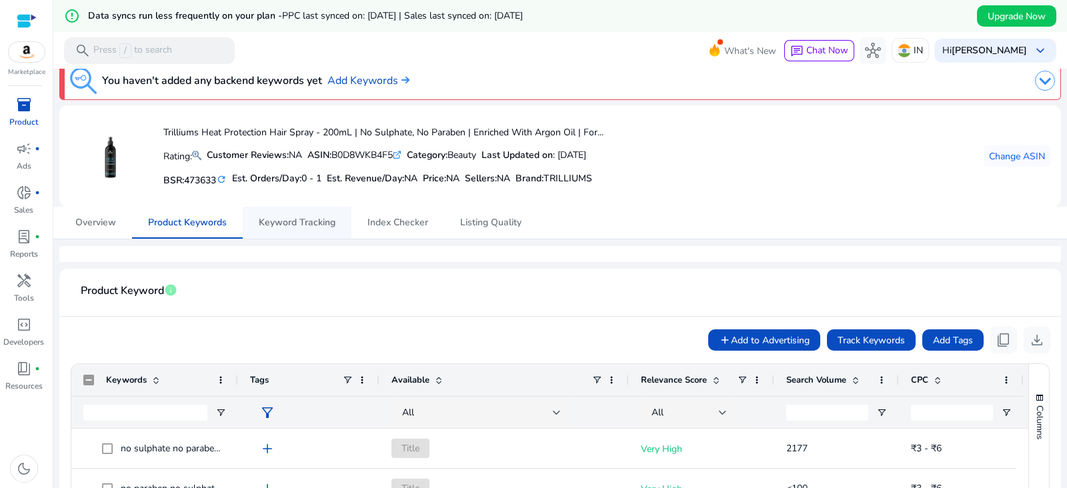
click at [294, 220] on span "Keyword Tracking" at bounding box center [297, 222] width 77 height 9
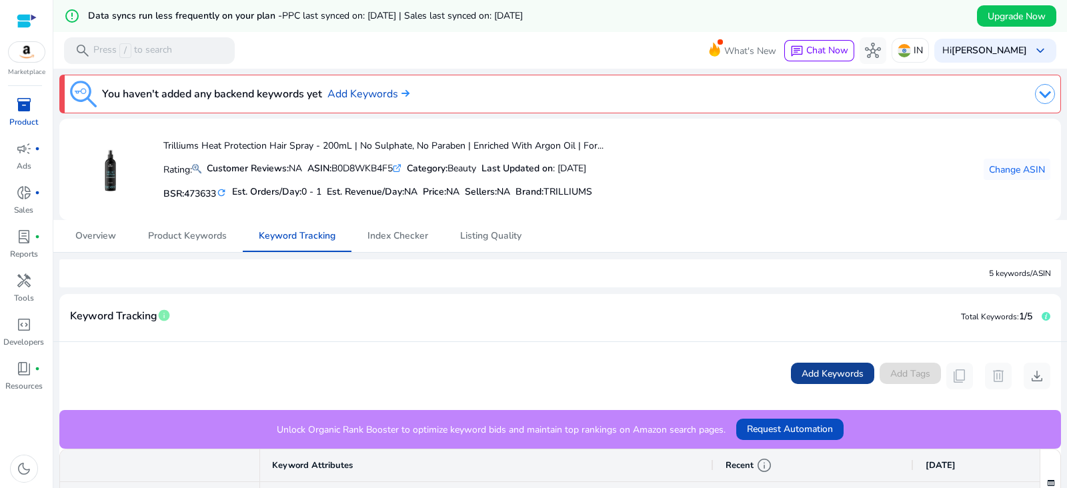
click at [814, 374] on span "Add Keywords" at bounding box center [833, 374] width 62 height 14
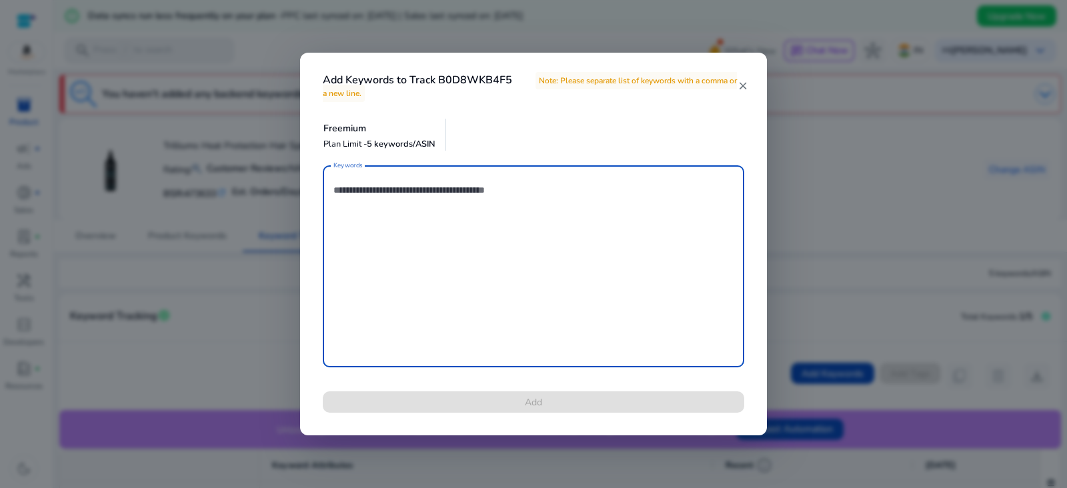
click at [738, 90] on mat-icon "close" at bounding box center [743, 86] width 11 height 12
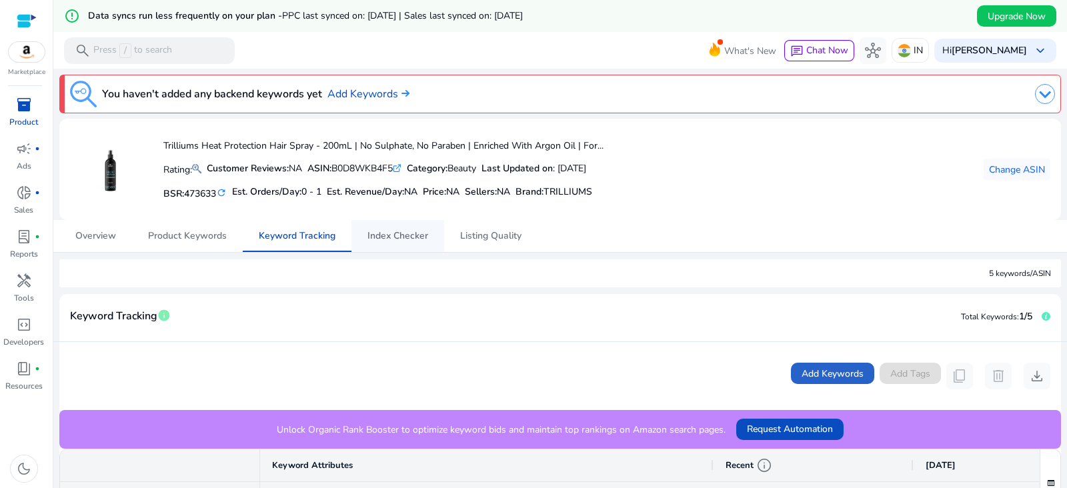
click at [404, 232] on span "Index Checker" at bounding box center [398, 236] width 61 height 9
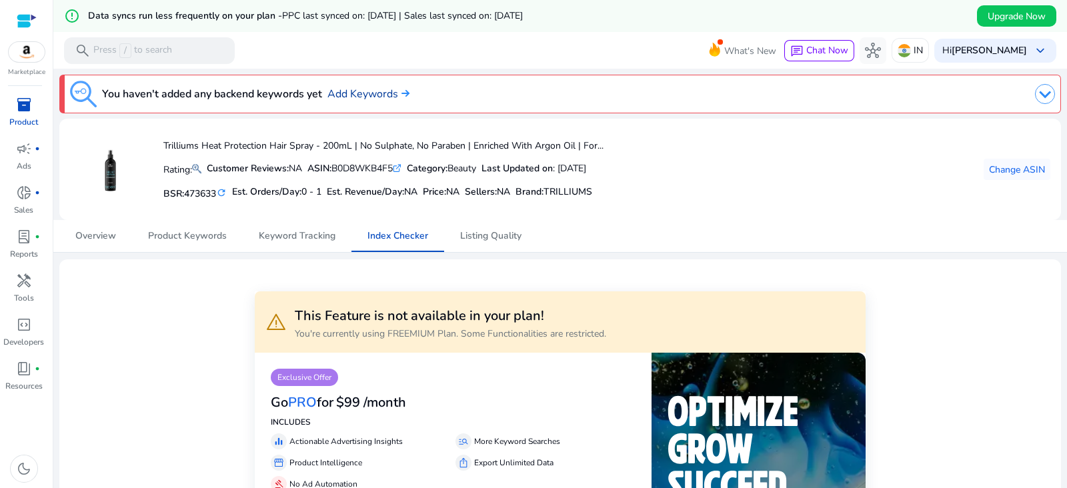
click at [364, 91] on link "Add Keywords" at bounding box center [369, 94] width 82 height 16
click at [410, 95] on img at bounding box center [403, 93] width 11 height 8
click at [324, 228] on span "Keyword Tracking" at bounding box center [297, 236] width 77 height 32
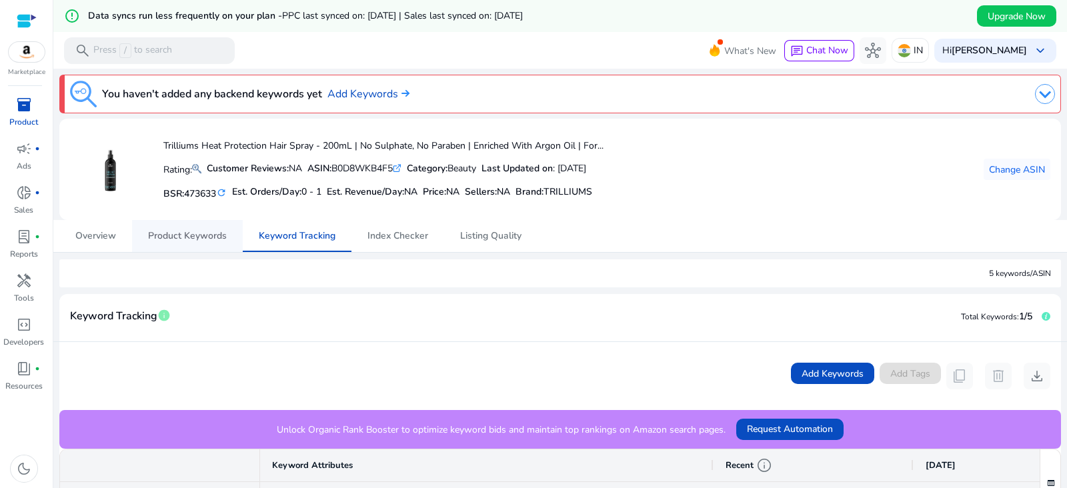
click at [212, 242] on span "Product Keywords" at bounding box center [187, 236] width 79 height 32
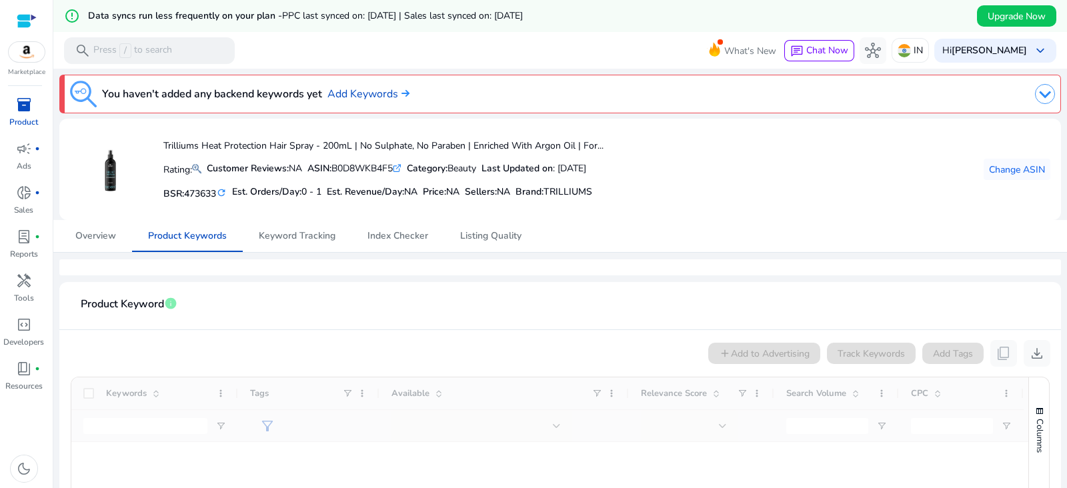
click at [75, 89] on img at bounding box center [83, 94] width 27 height 27
click at [1039, 97] on img at bounding box center [1045, 94] width 20 height 20
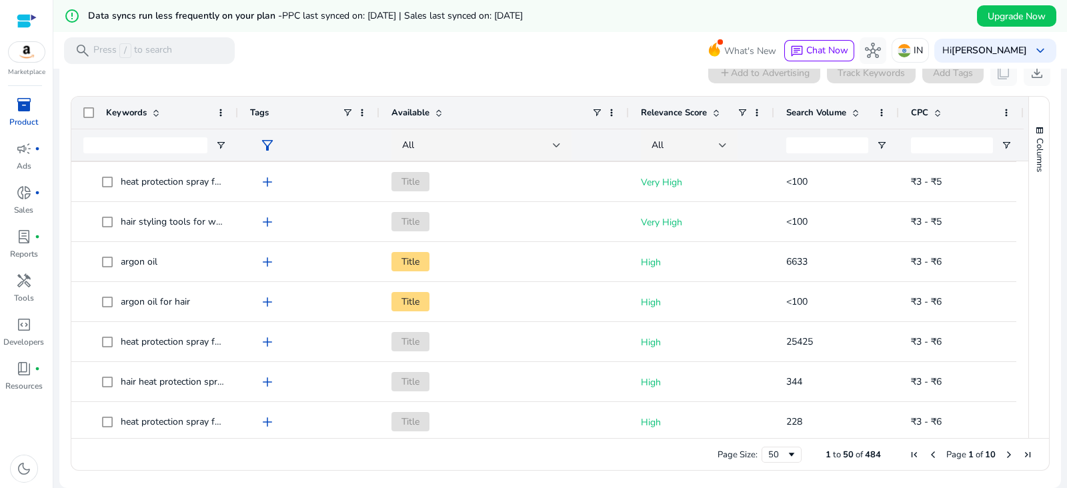
scroll to position [872, 0]
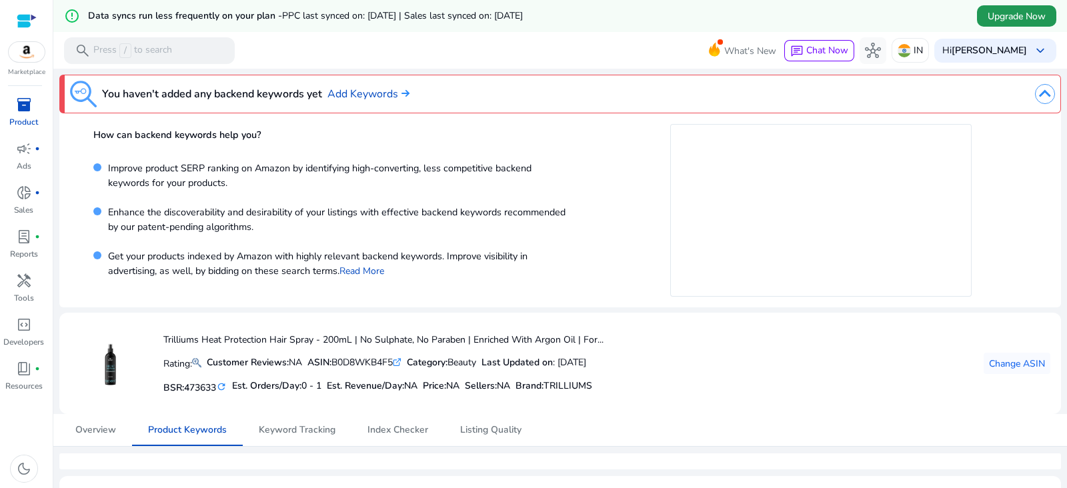
click at [1051, 8] on span at bounding box center [1016, 16] width 79 height 32
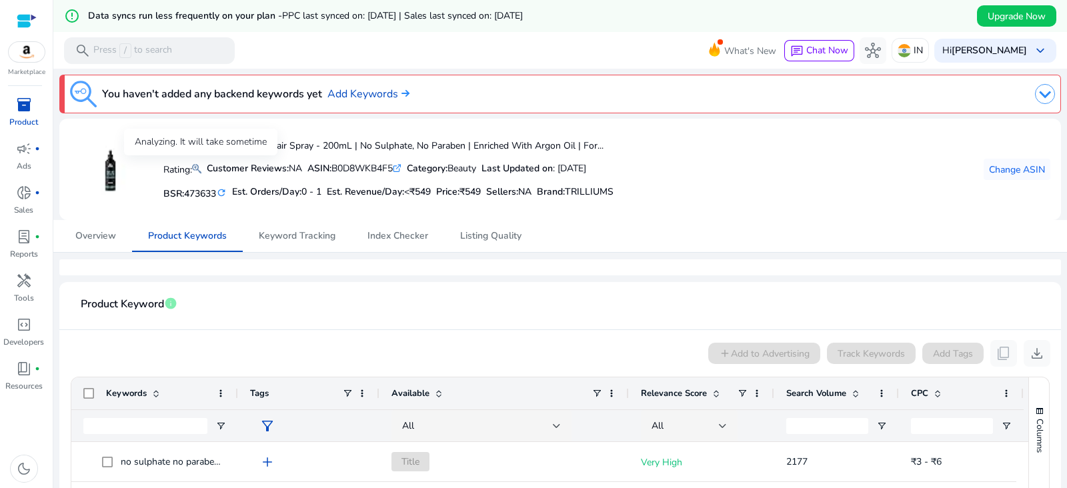
click at [197, 167] on mat-icon at bounding box center [196, 169] width 9 height 16
click at [374, 92] on link "Add Keywords" at bounding box center [369, 94] width 82 height 16
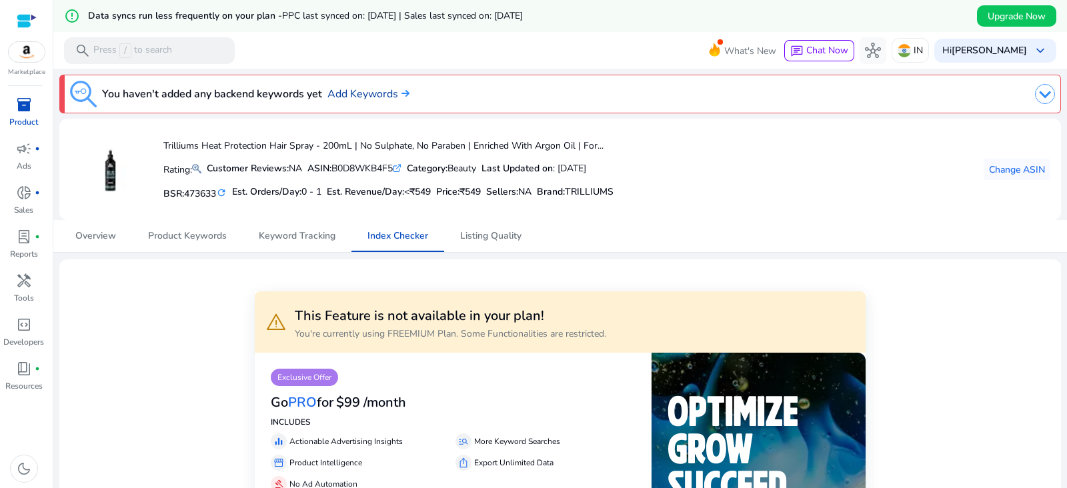
click at [389, 87] on link "Add Keywords" at bounding box center [369, 94] width 82 height 16
click at [278, 228] on span "Keyword Tracking" at bounding box center [297, 236] width 77 height 32
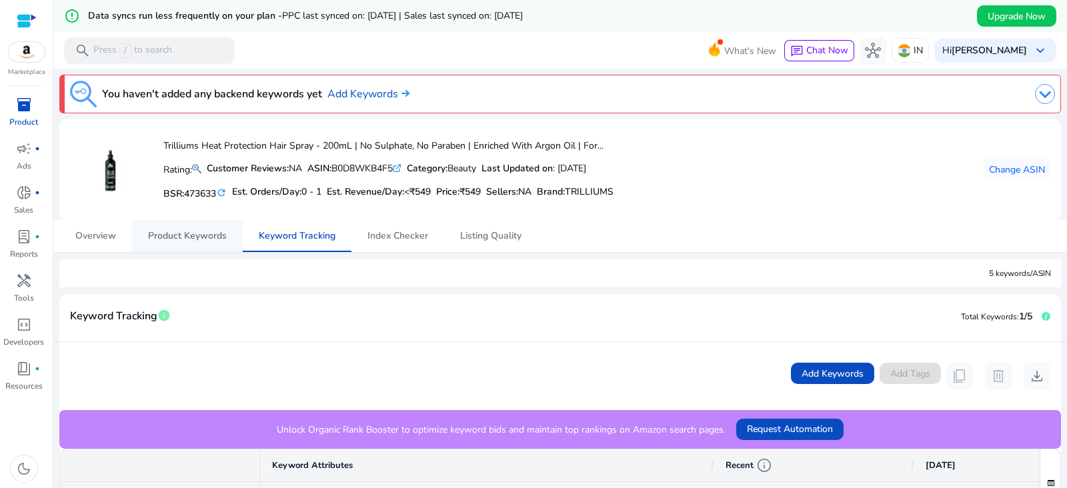
click at [191, 242] on span "Product Keywords" at bounding box center [187, 236] width 79 height 32
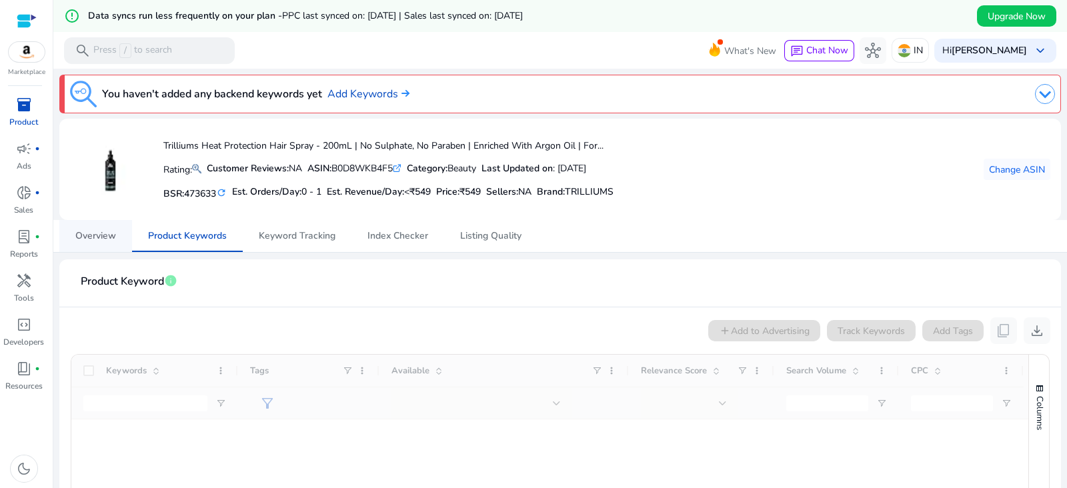
click at [106, 238] on span "Overview" at bounding box center [95, 236] width 41 height 9
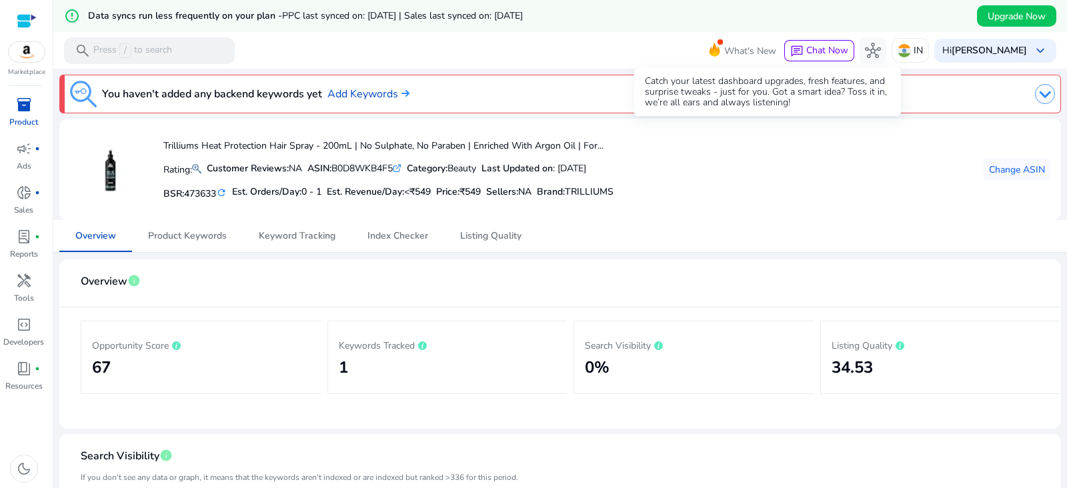
click at [762, 49] on span "What's New" at bounding box center [751, 50] width 52 height 23
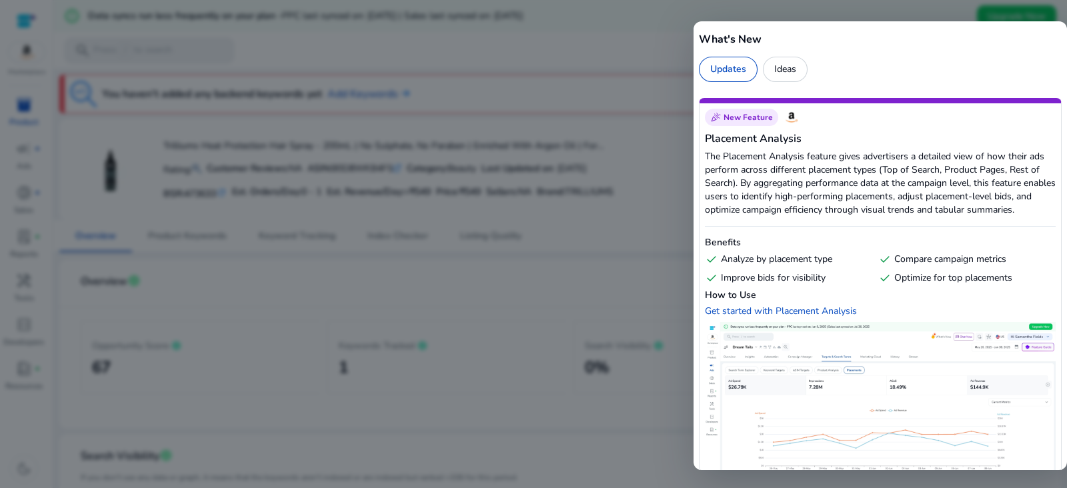
click at [598, 68] on div at bounding box center [533, 244] width 1067 height 488
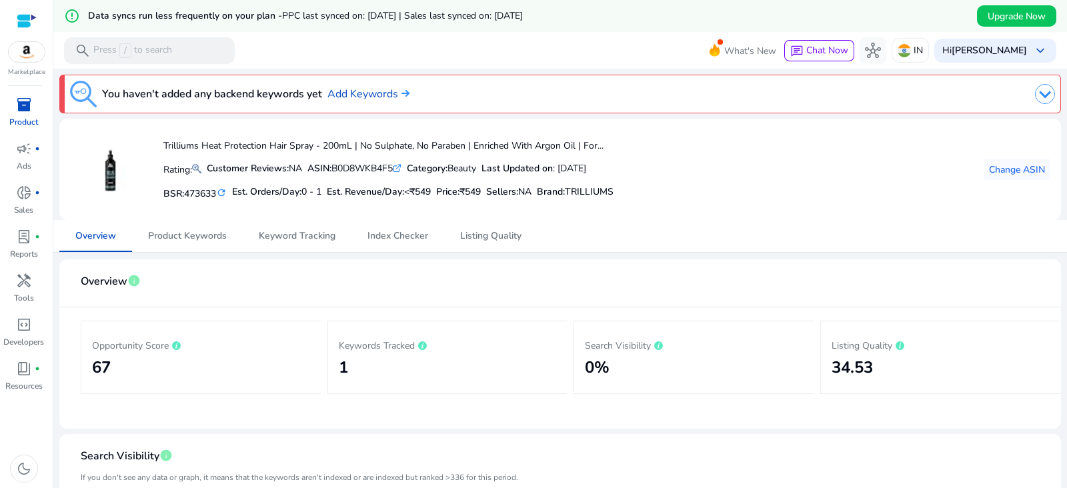
click at [26, 115] on div "inventory_2" at bounding box center [23, 104] width 37 height 21
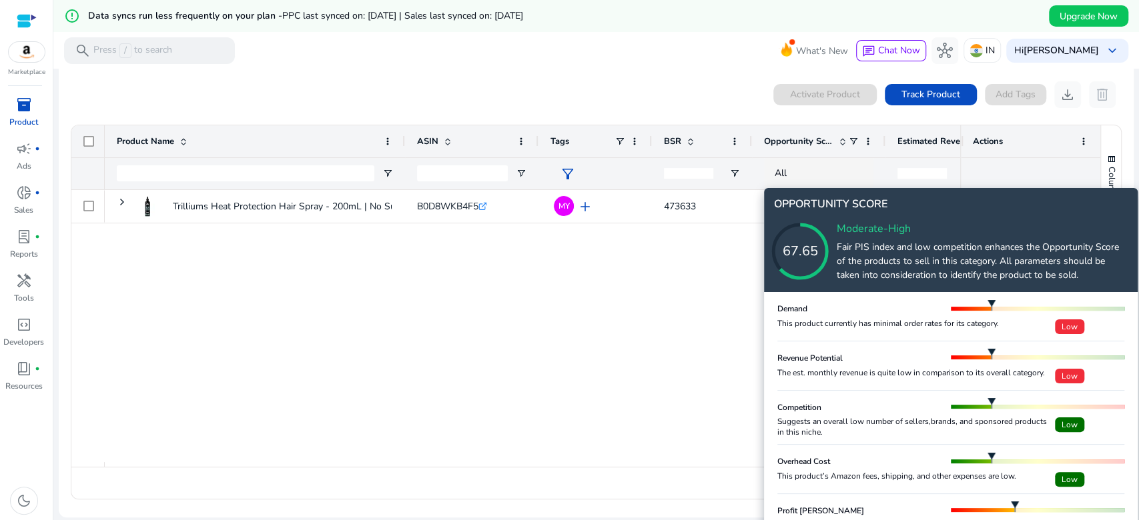
scroll to position [32, 0]
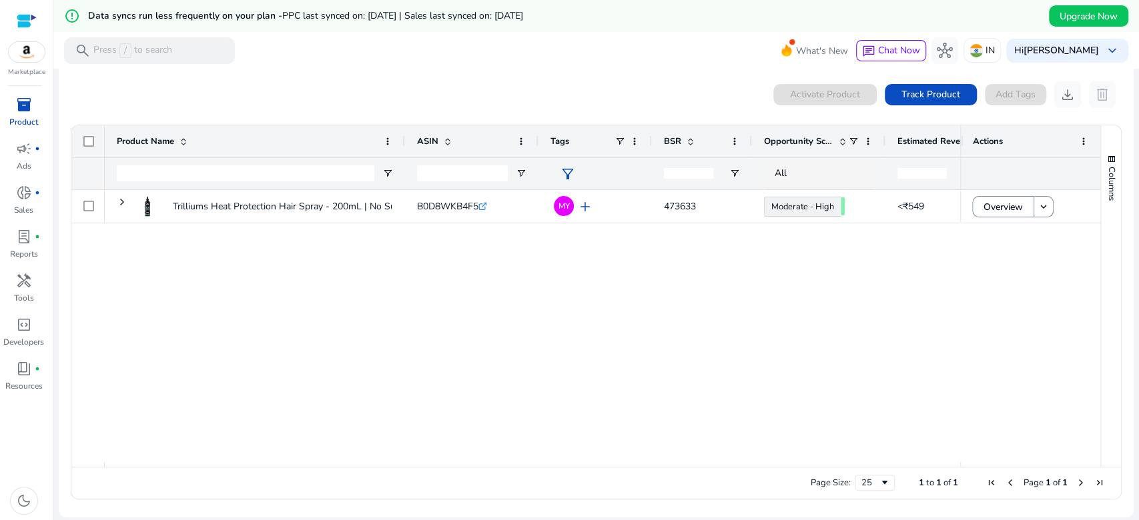
click at [675, 138] on span "BSR" at bounding box center [672, 141] width 17 height 12
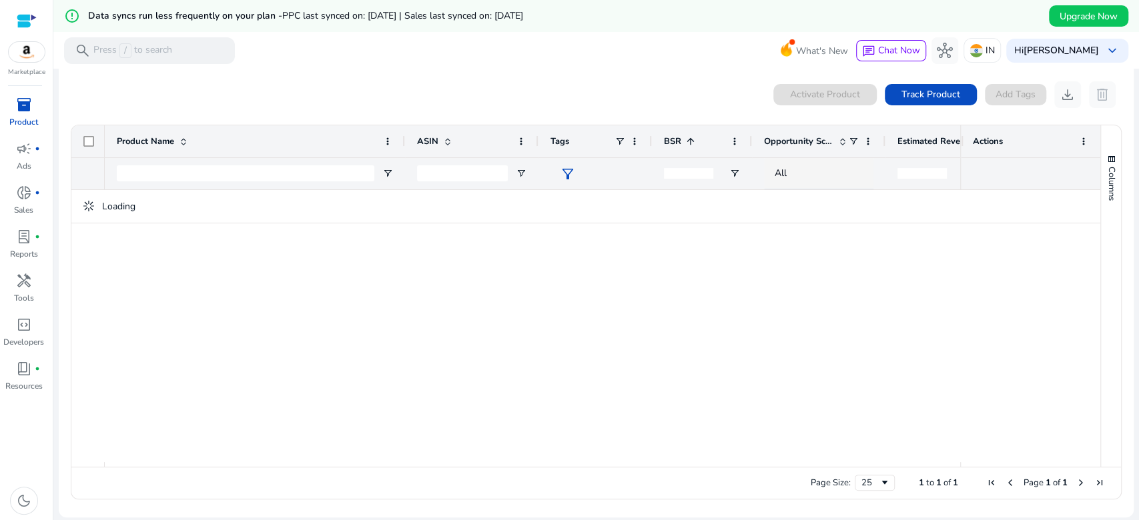
click at [675, 138] on span "BSR" at bounding box center [672, 141] width 17 height 12
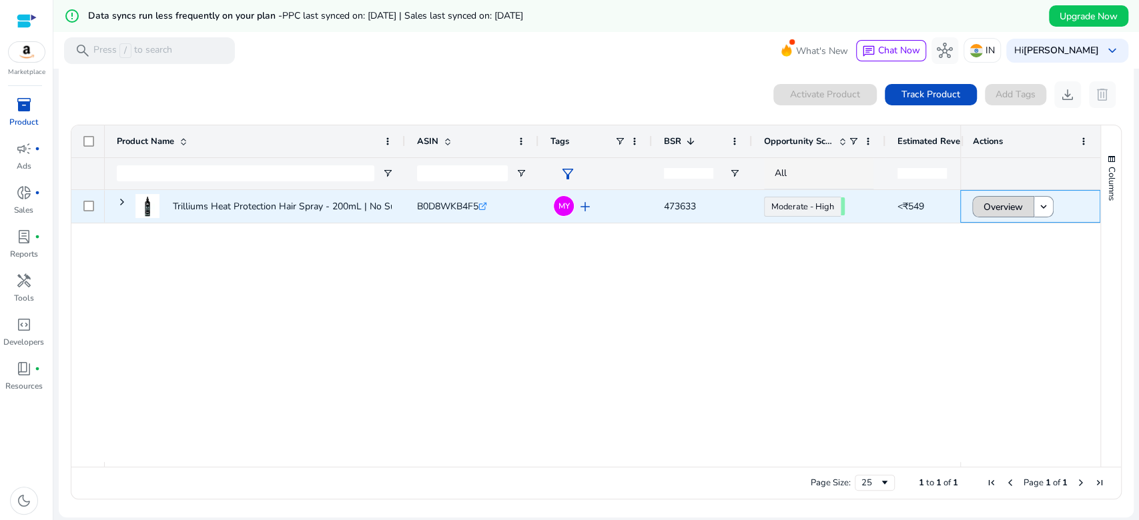
click at [1001, 210] on span "Overview" at bounding box center [1002, 206] width 39 height 27
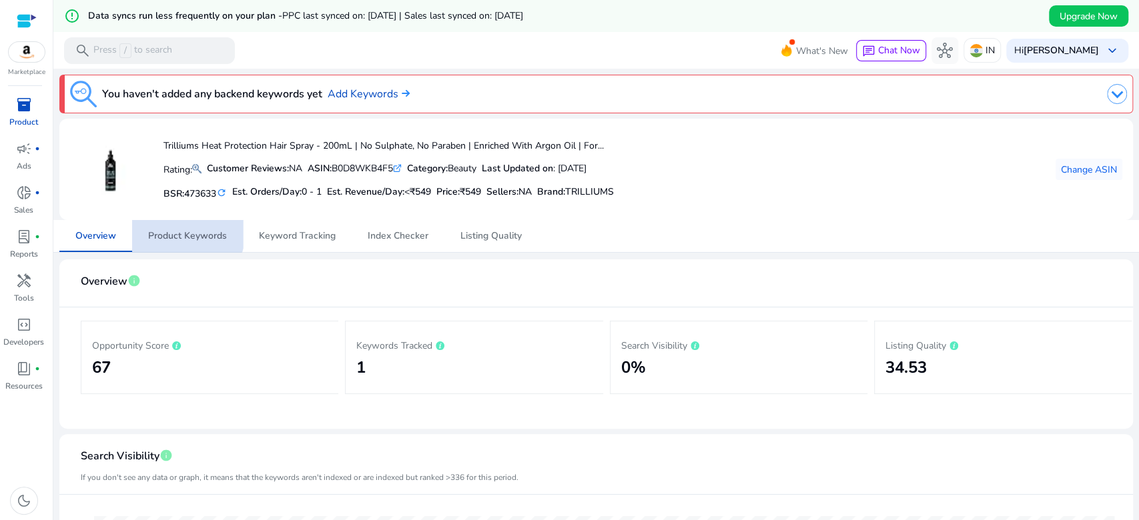
click at [170, 224] on span "Product Keywords" at bounding box center [187, 236] width 79 height 32
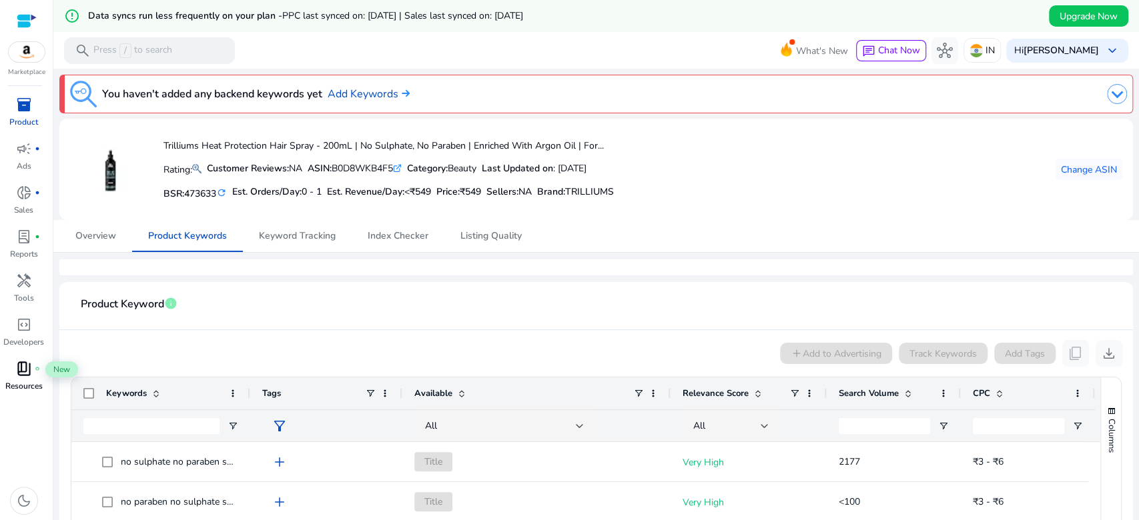
click at [24, 376] on span "book_4" at bounding box center [24, 369] width 16 height 16
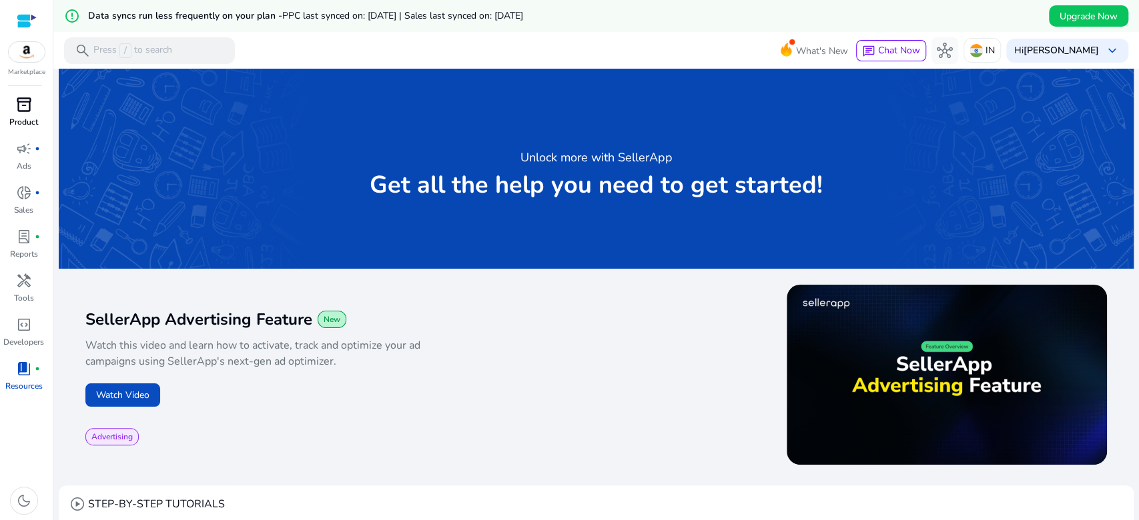
click at [27, 111] on span "inventory_2" at bounding box center [24, 105] width 16 height 16
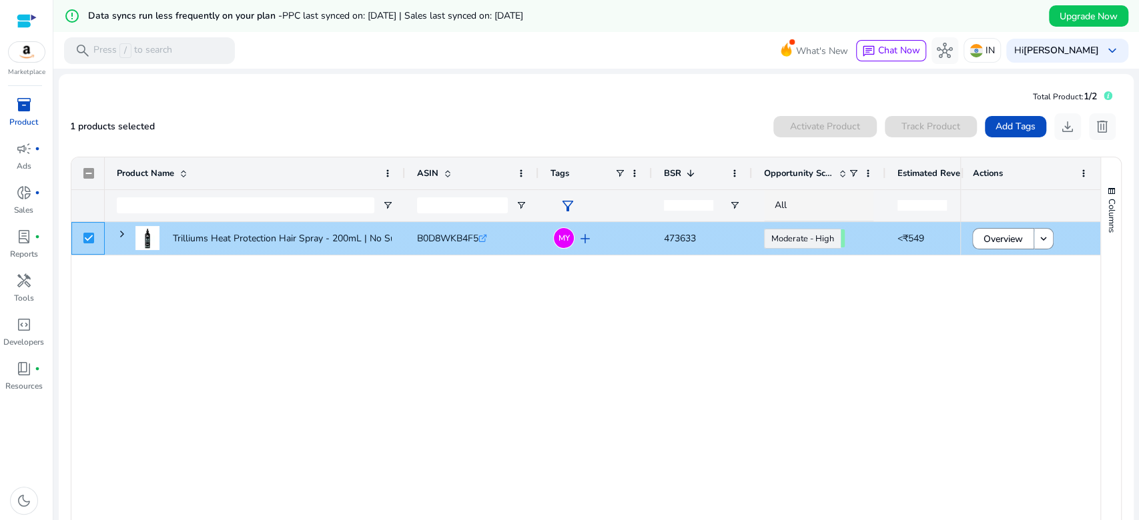
click at [85, 232] on div at bounding box center [88, 238] width 11 height 27
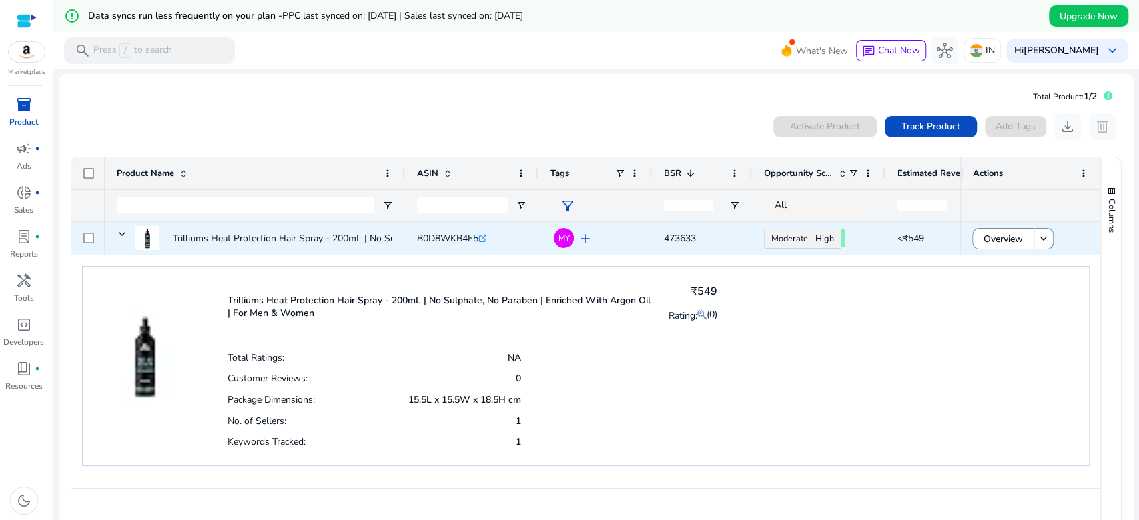
click at [582, 243] on span "add" at bounding box center [585, 239] width 16 height 16
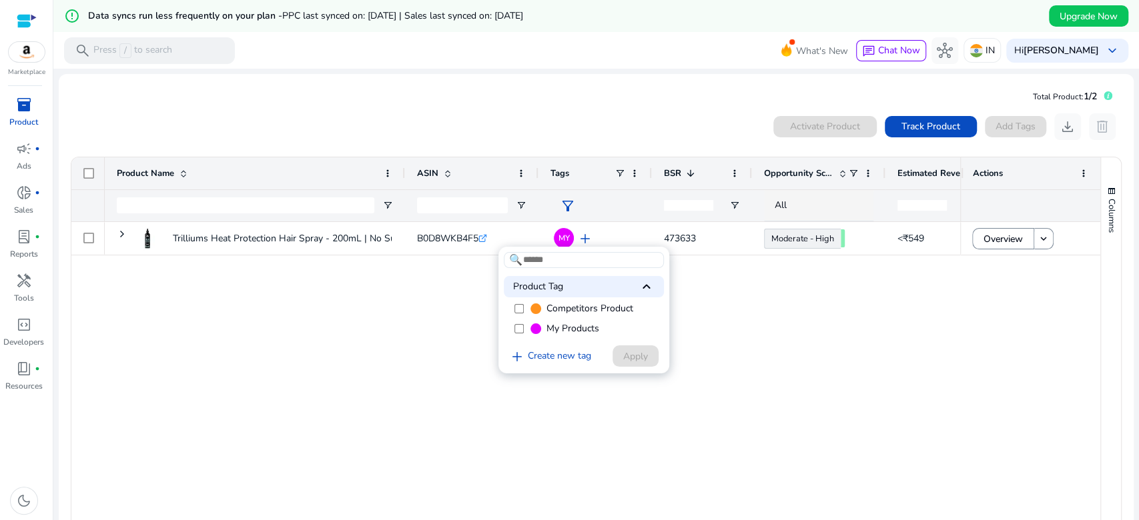
click at [582, 243] on div at bounding box center [569, 260] width 1139 height 520
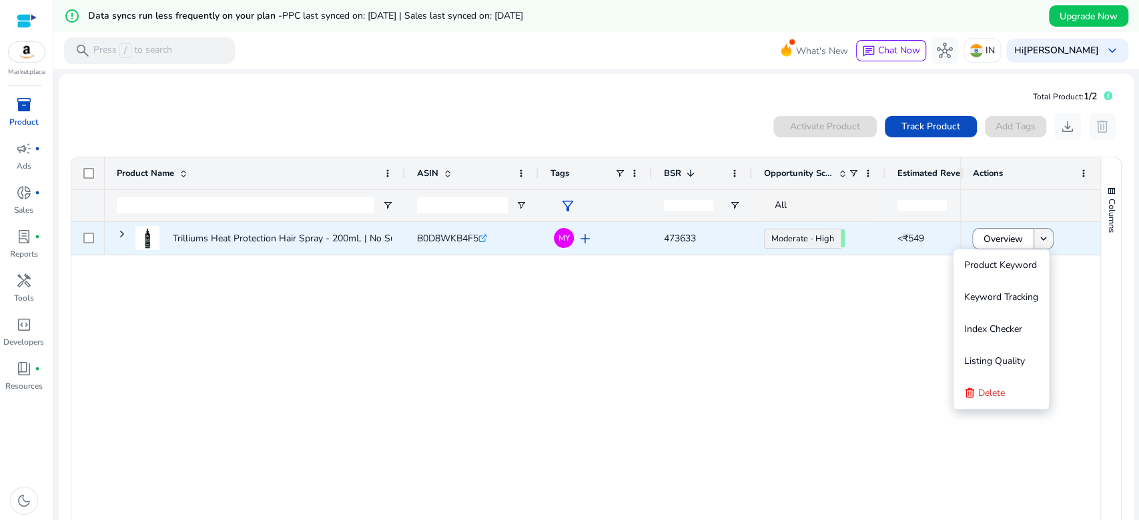
click at [1041, 235] on mat-icon "keyboard_arrow_down" at bounding box center [1043, 239] width 12 height 12
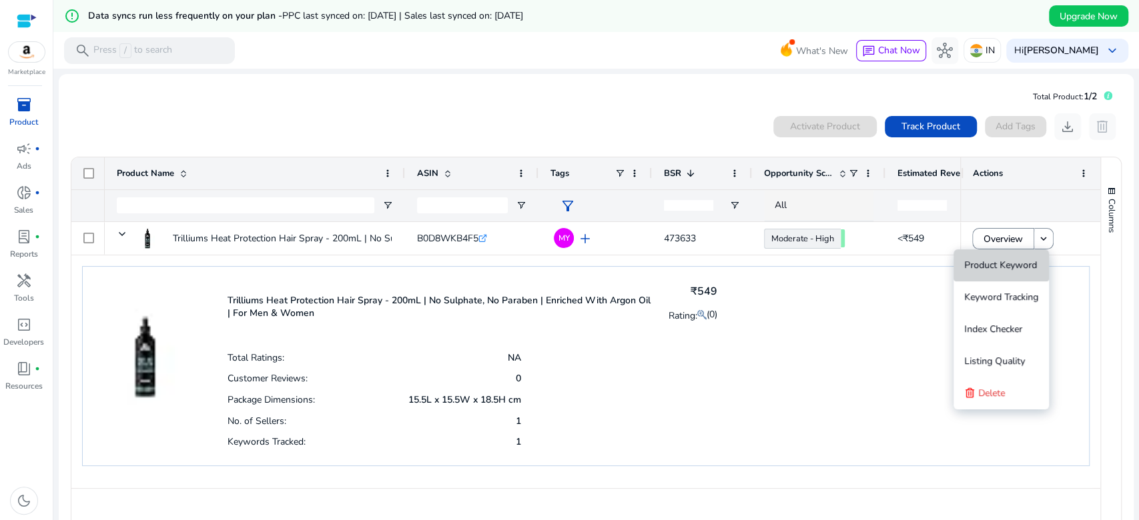
click at [1023, 269] on span "Product Keyword" at bounding box center [1000, 265] width 73 height 13
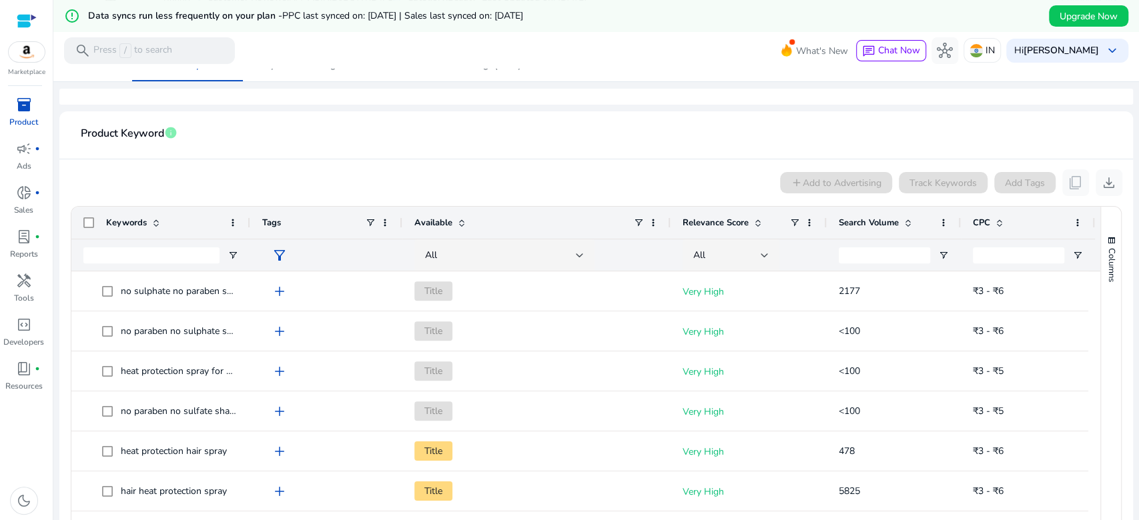
scroll to position [171, 0]
click at [739, 225] on span "Relevance Score" at bounding box center [716, 222] width 66 height 12
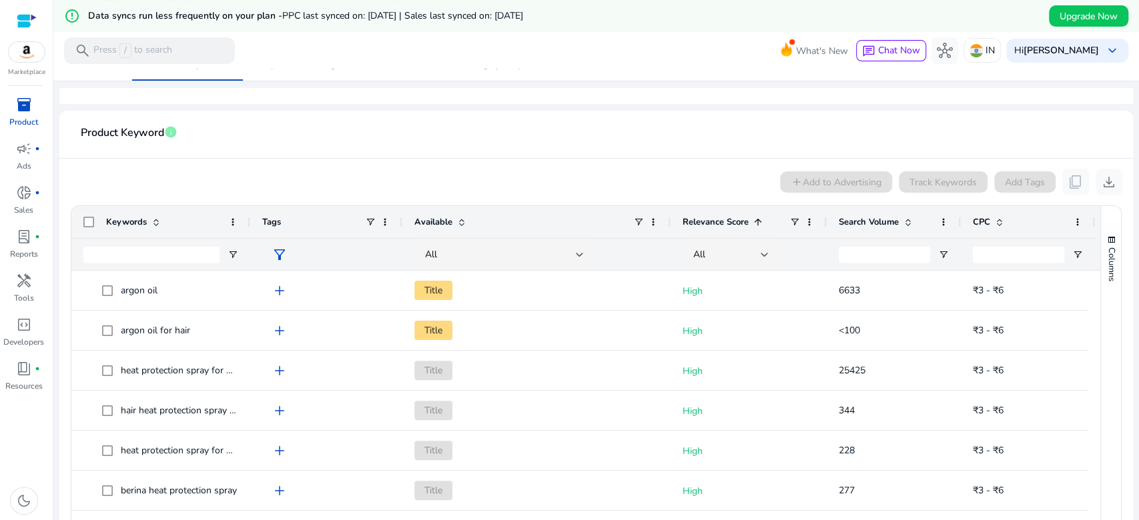
click at [739, 225] on span "Relevance Score" at bounding box center [716, 222] width 66 height 12
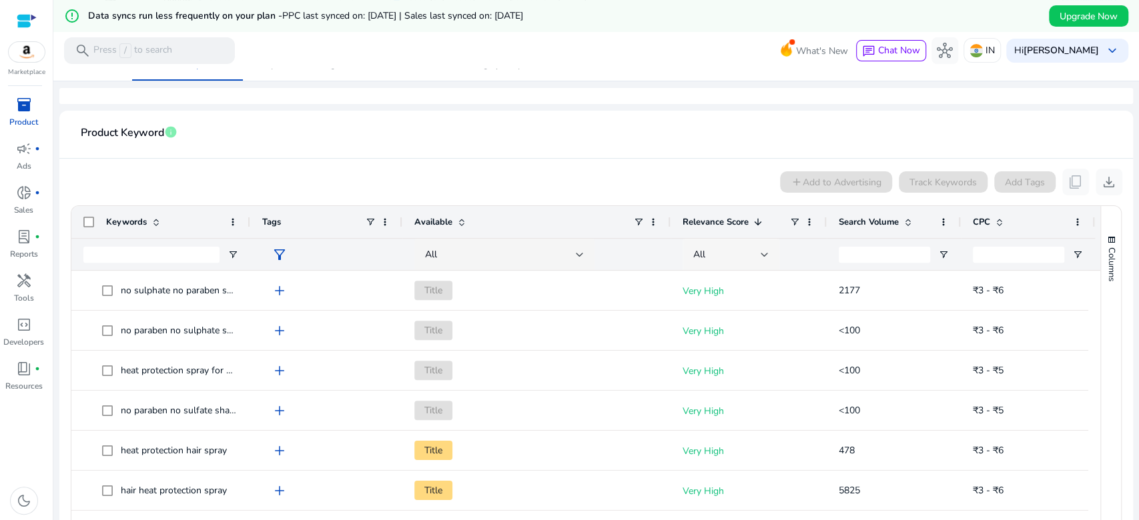
click at [759, 252] on div "All" at bounding box center [726, 255] width 67 height 15
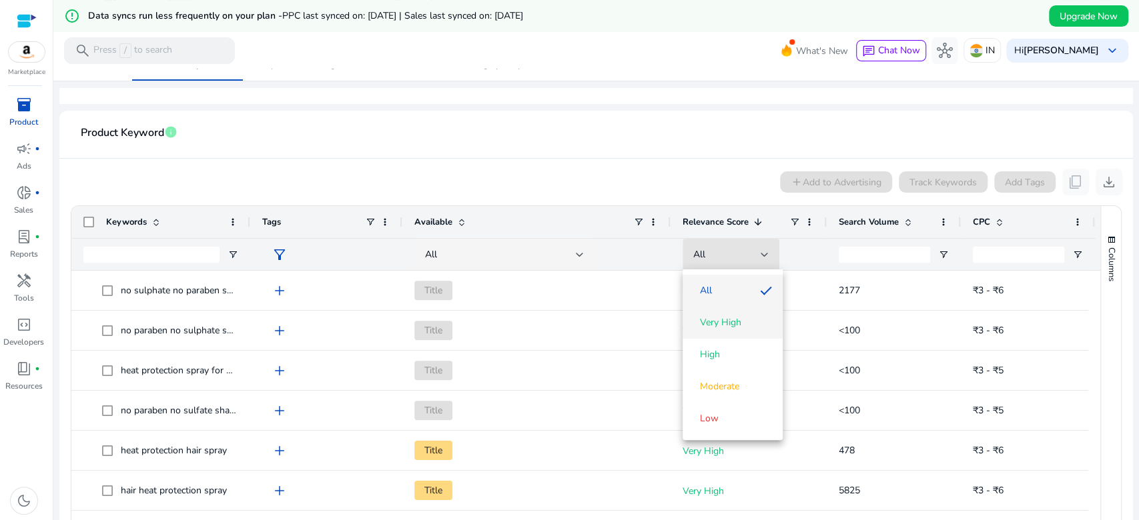
click at [739, 321] on span "Very High" at bounding box center [720, 322] width 41 height 13
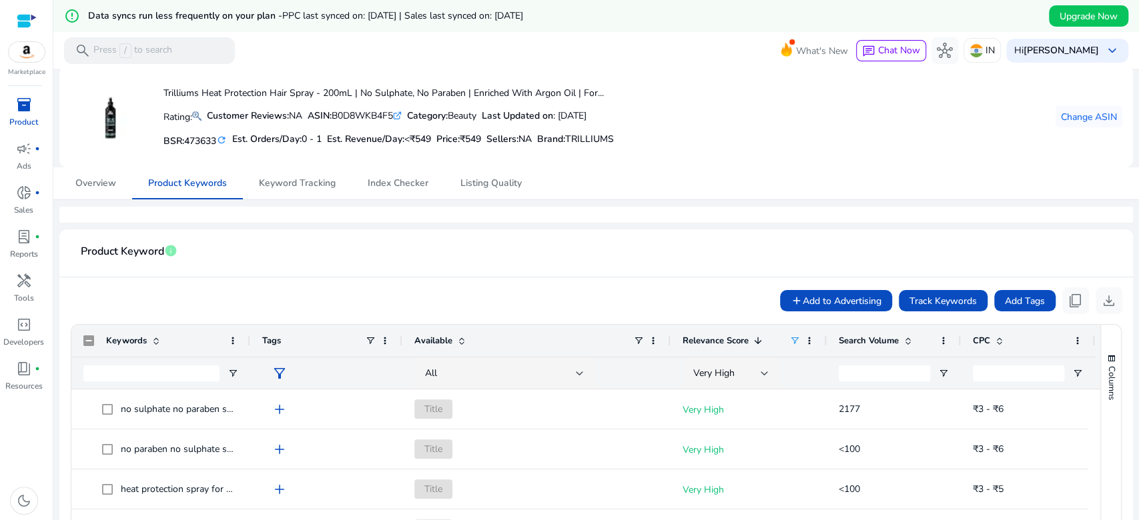
scroll to position [0, 0]
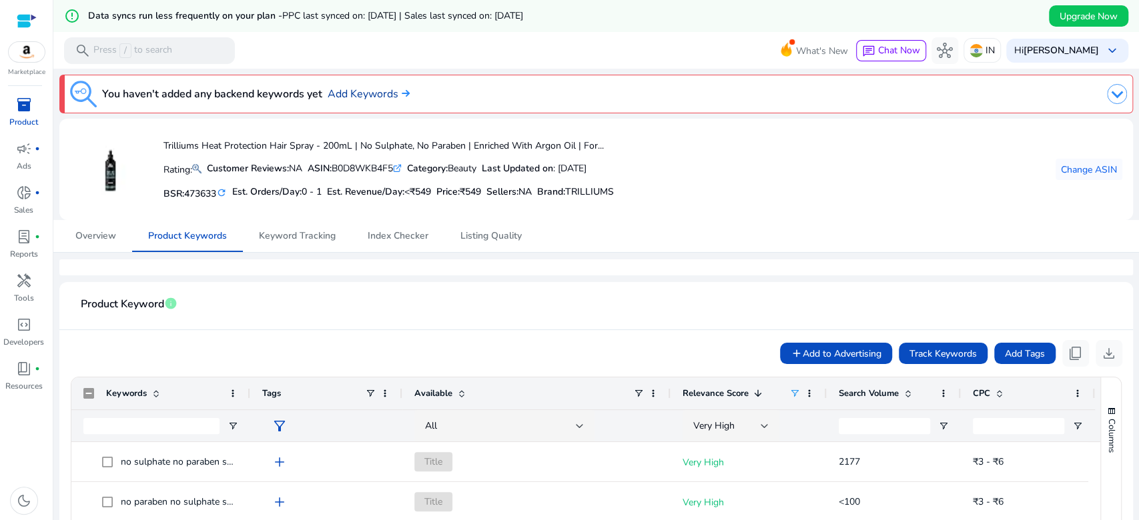
click at [379, 90] on link "Add Keywords" at bounding box center [369, 94] width 82 height 16
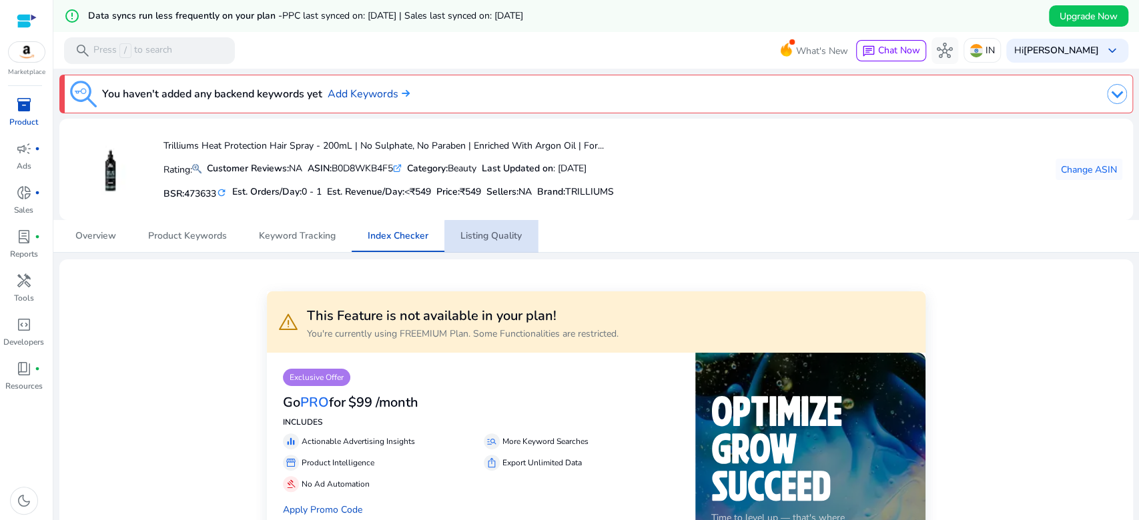
click at [512, 238] on span "Listing Quality" at bounding box center [490, 236] width 61 height 9
click at [203, 232] on span "Product Keywords" at bounding box center [187, 236] width 79 height 9
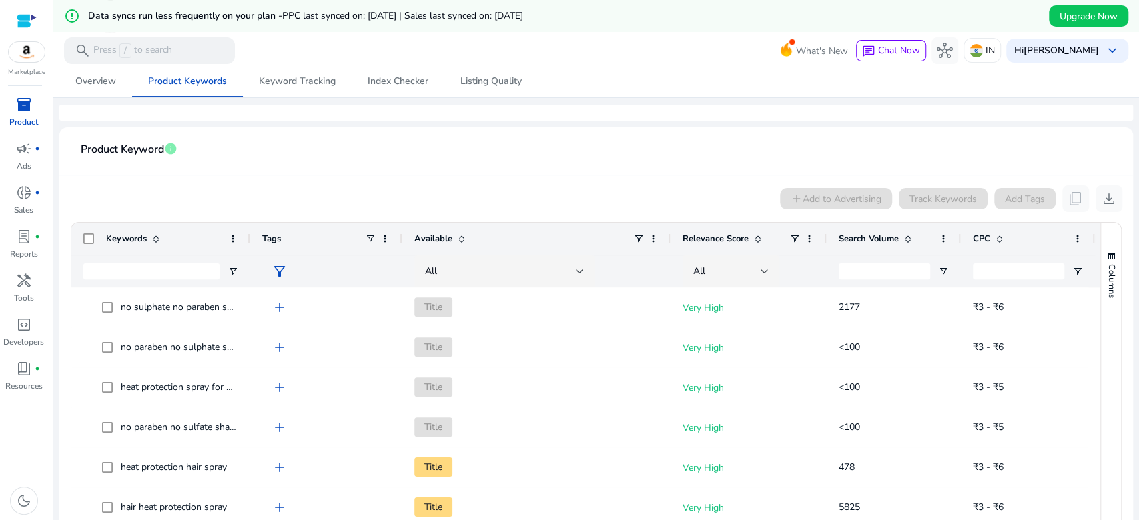
scroll to position [167, 0]
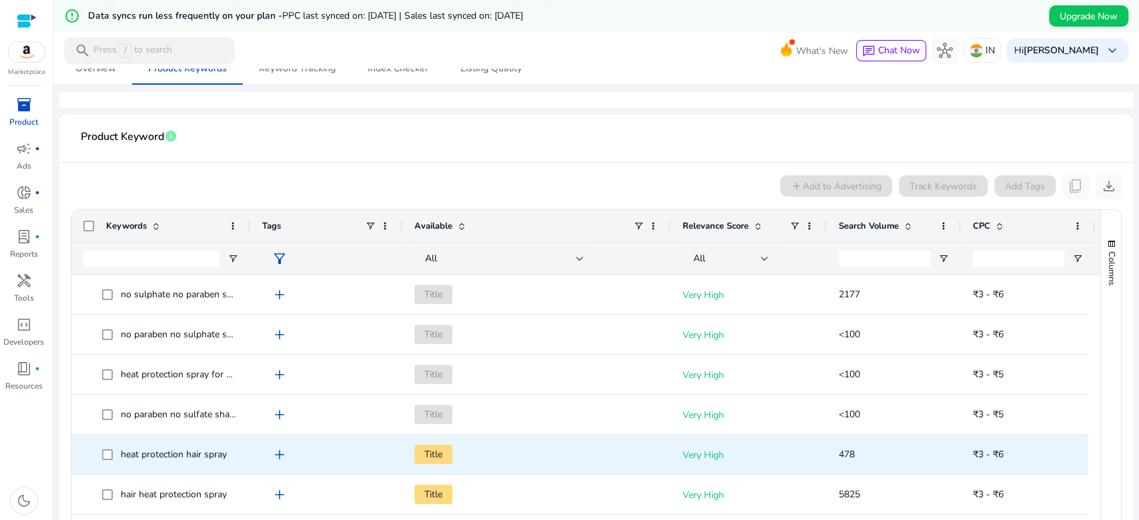
click at [116, 449] on span at bounding box center [111, 454] width 19 height 27
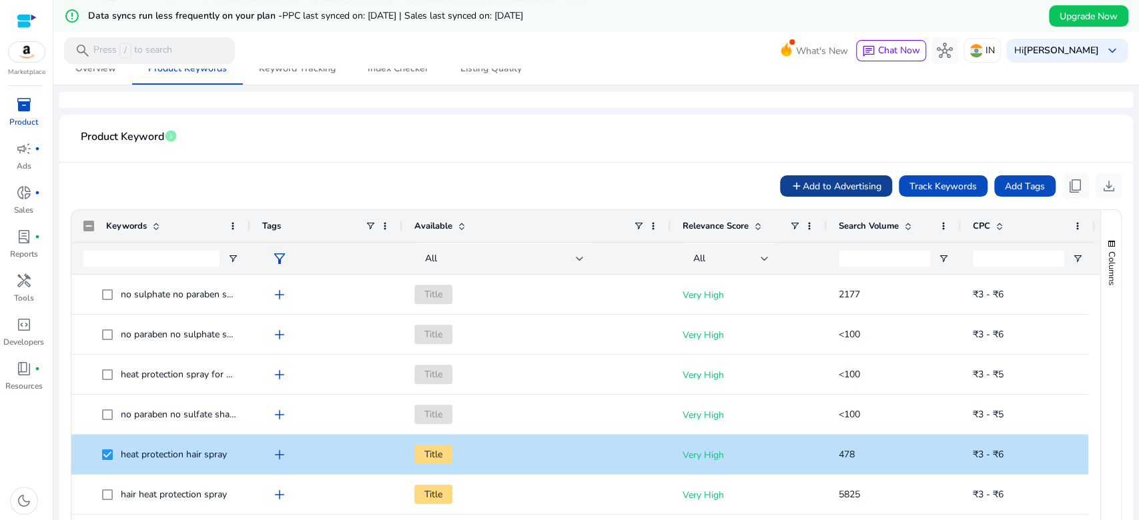
click at [837, 188] on span "Add to Advertising" at bounding box center [842, 186] width 79 height 14
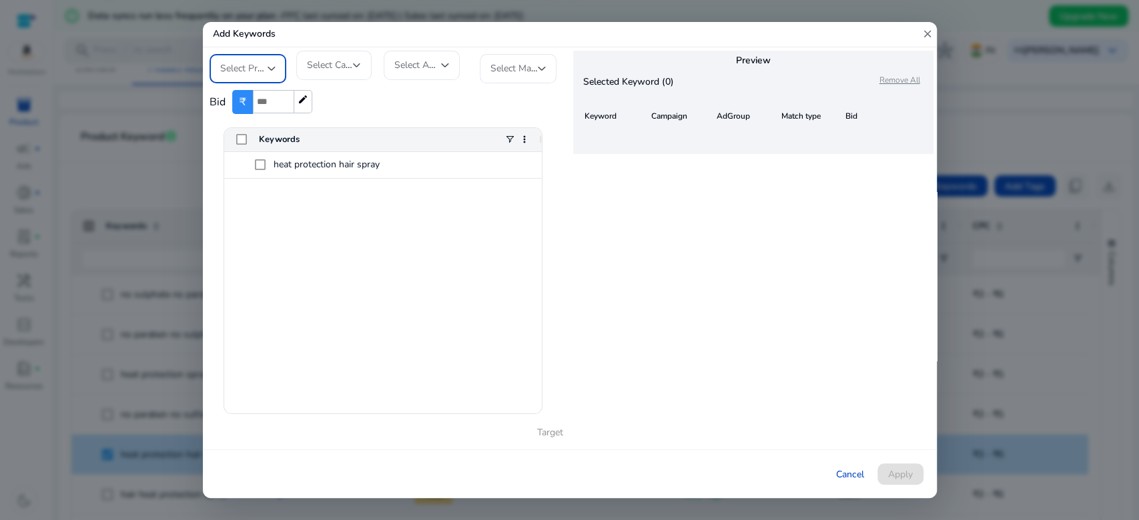
click at [325, 133] on div "Keywords" at bounding box center [382, 139] width 246 height 17
click at [923, 35] on mat-icon "close" at bounding box center [927, 34] width 12 height 25
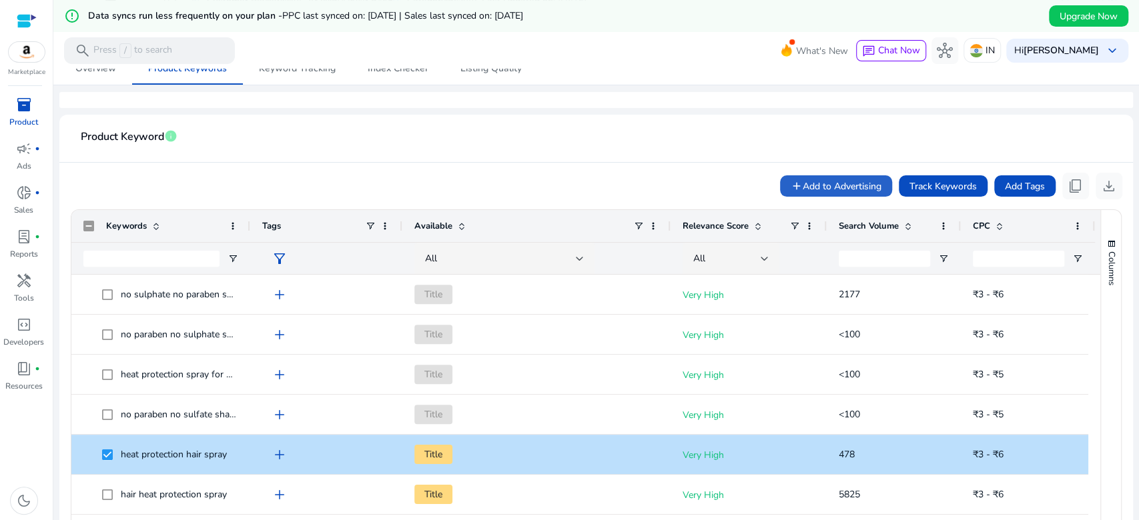
scroll to position [0, 0]
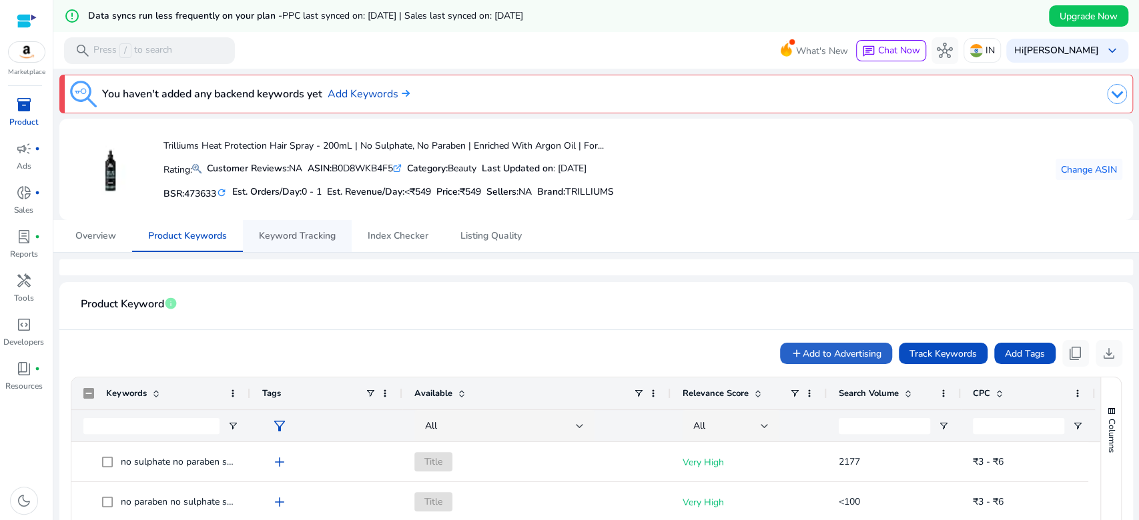
click at [298, 236] on span "Keyword Tracking" at bounding box center [297, 236] width 77 height 9
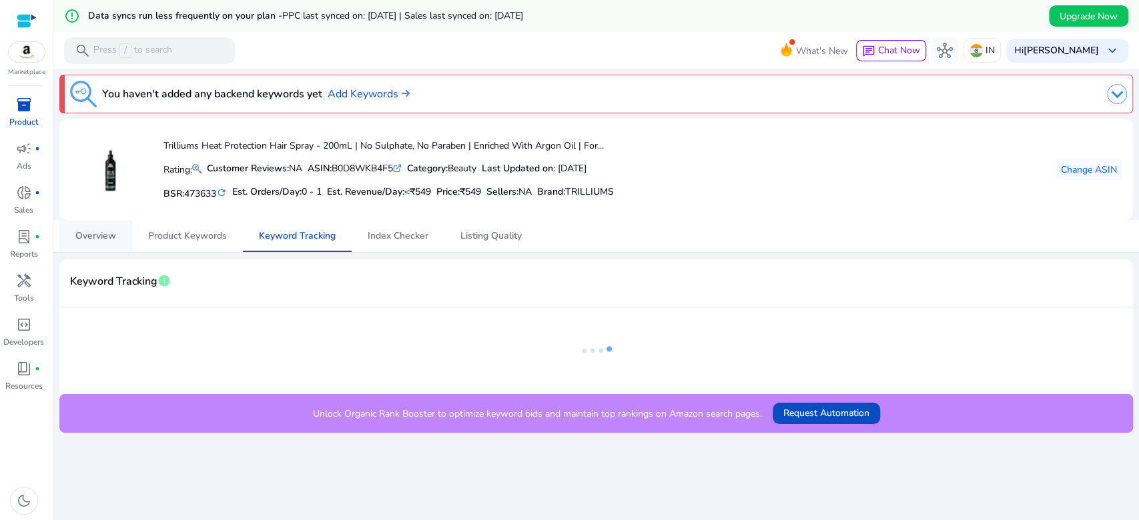
click at [97, 236] on span "Overview" at bounding box center [95, 236] width 41 height 9
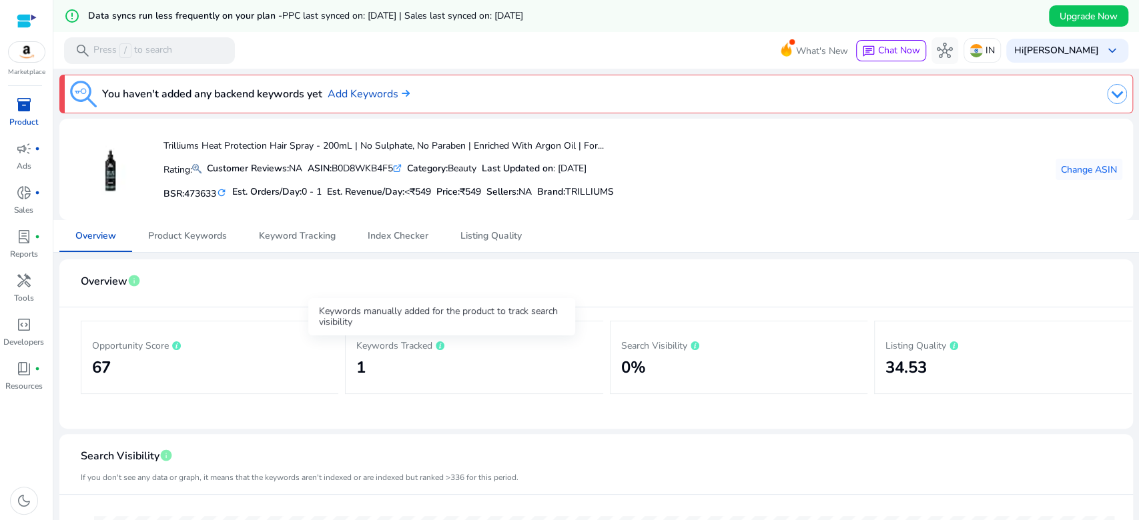
click at [444, 342] on icon at bounding box center [440, 346] width 9 height 9
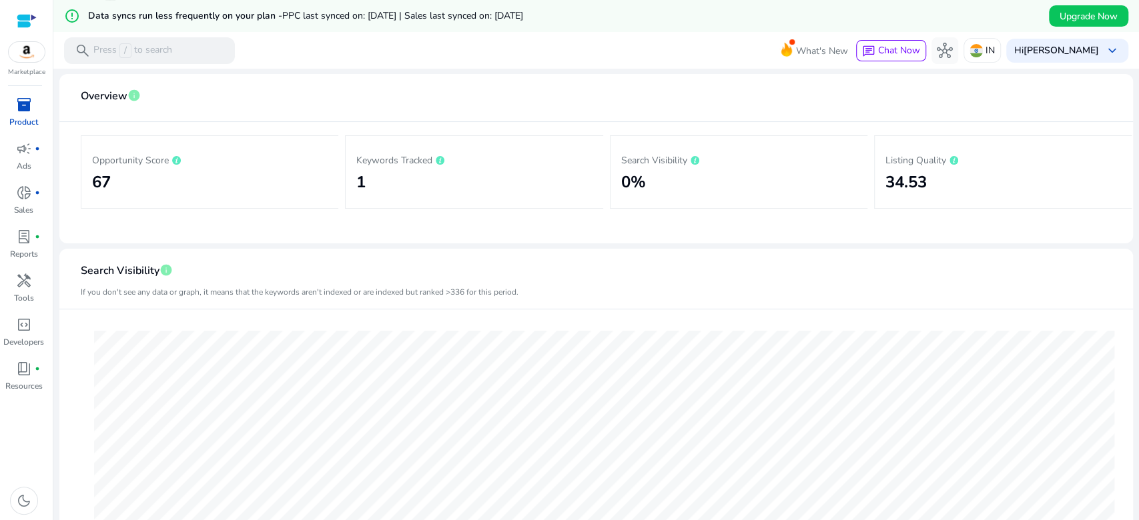
scroll to position [188, 0]
click at [440, 153] on icon at bounding box center [440, 157] width 9 height 9
click at [439, 158] on icon at bounding box center [440, 157] width 9 height 9
click at [452, 129] on div "Keywords manually added for the product to track search visibility" at bounding box center [441, 128] width 267 height 37
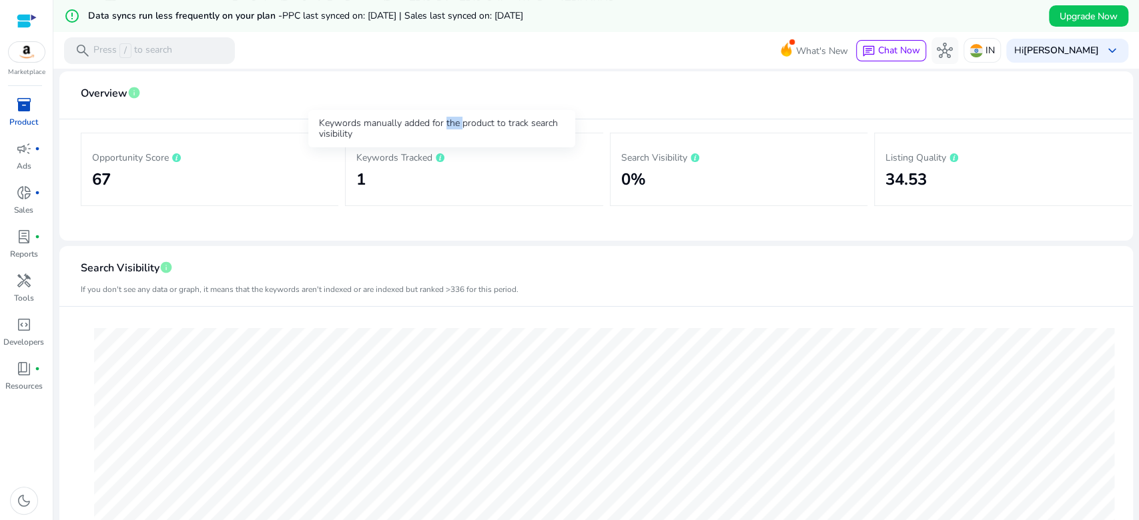
click at [452, 129] on div "Keywords manually added for the product to track search visibility" at bounding box center [441, 128] width 267 height 37
click at [362, 177] on h2 "1" at bounding box center [474, 179] width 236 height 19
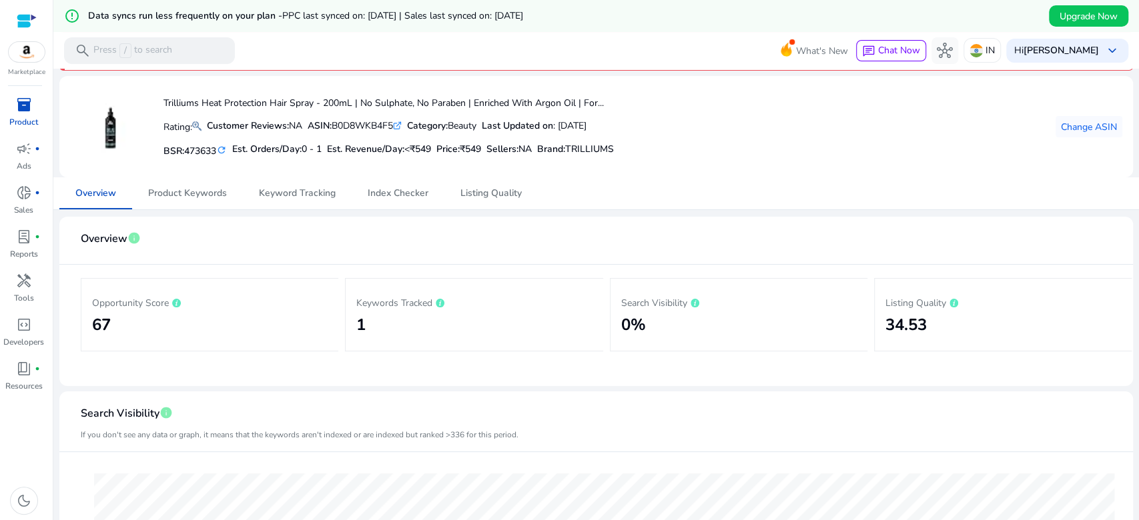
scroll to position [39, 0]
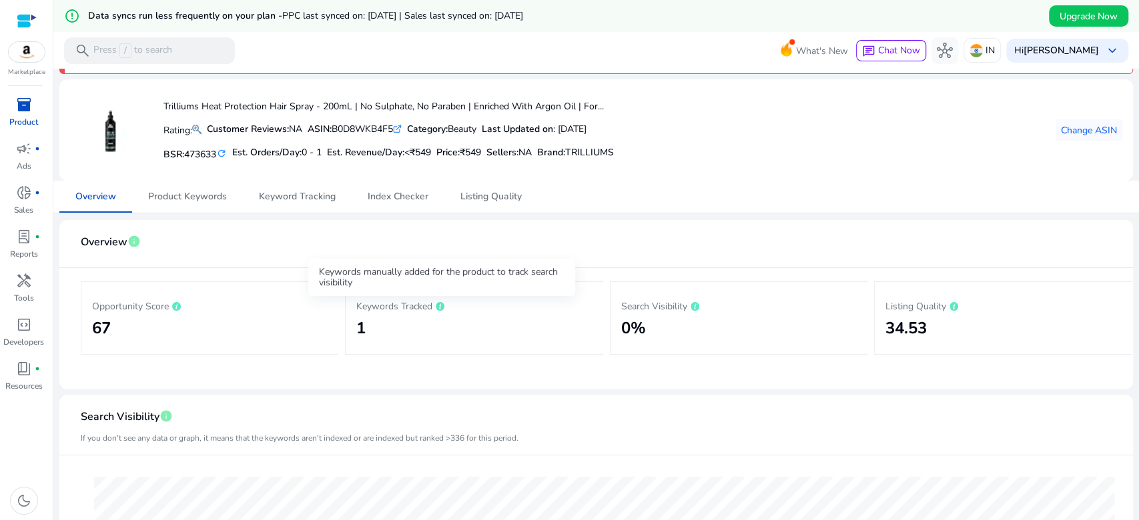
click at [434, 276] on div "Keywords manually added for the product to track search visibility" at bounding box center [441, 277] width 267 height 37
click at [360, 325] on h2 "1" at bounding box center [474, 328] width 236 height 19
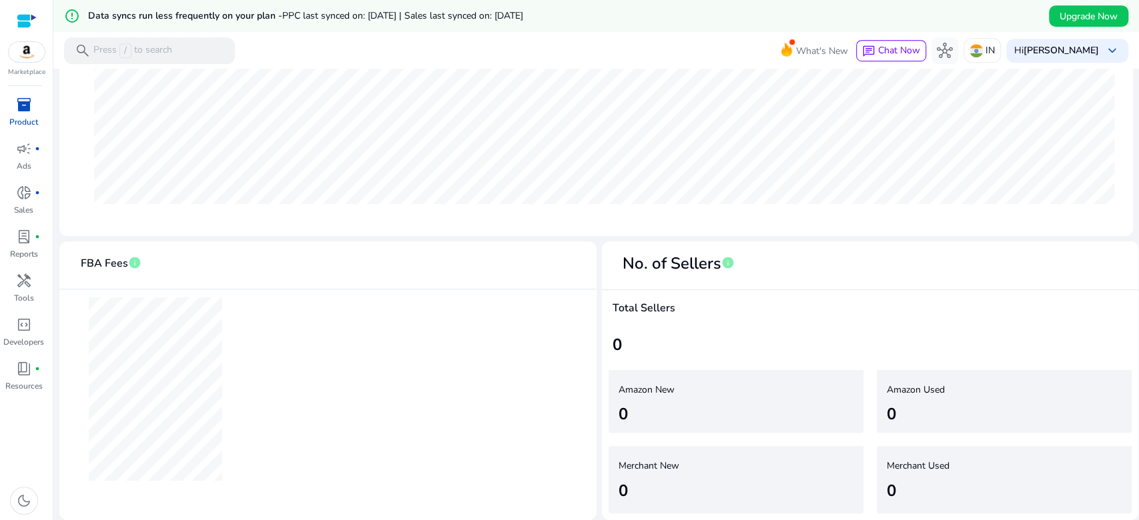
scroll to position [0, 0]
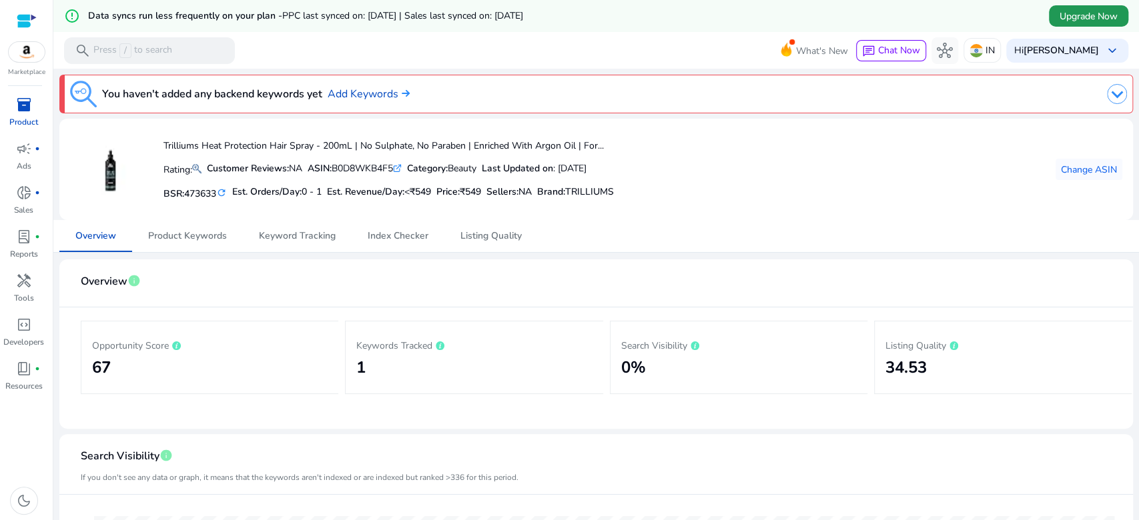
click at [1067, 9] on span "Upgrade Now" at bounding box center [1088, 16] width 58 height 14
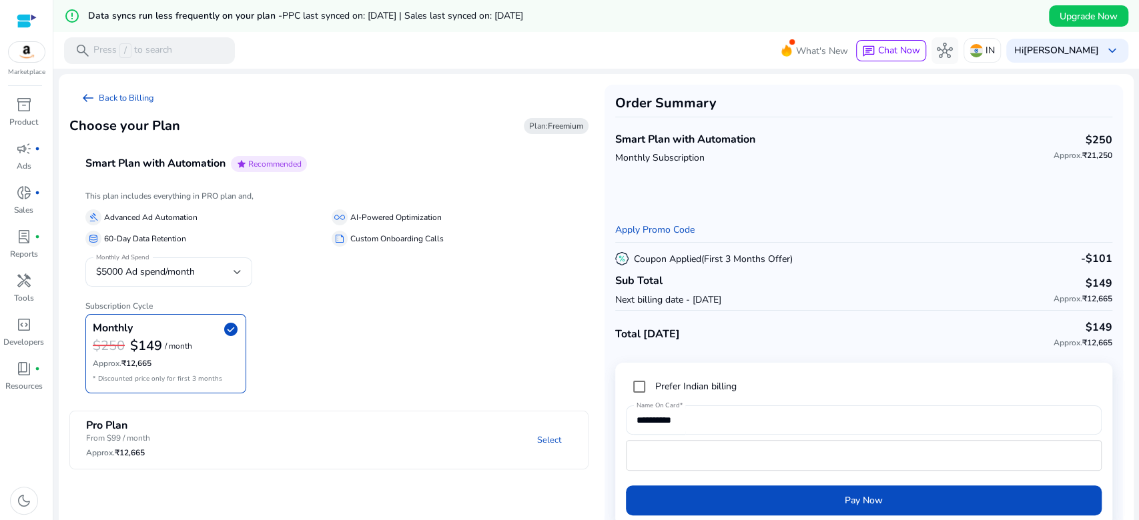
click at [422, 107] on div "arrow_left_alt Back to Billing Choose your Plan Plan: Freemium Smart Plan with …" at bounding box center [328, 277] width 519 height 385
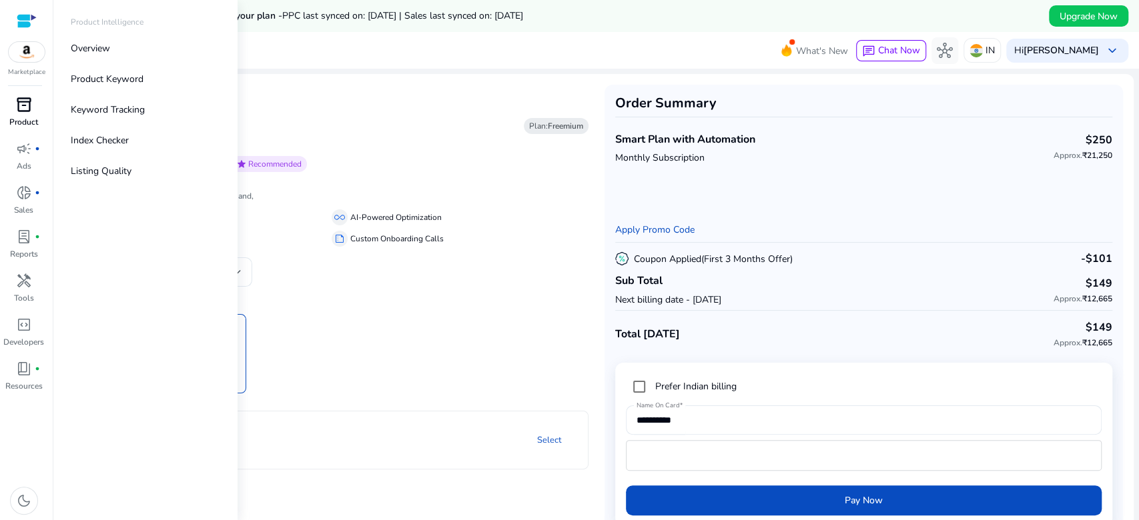
click at [20, 113] on span "inventory_2" at bounding box center [24, 105] width 16 height 16
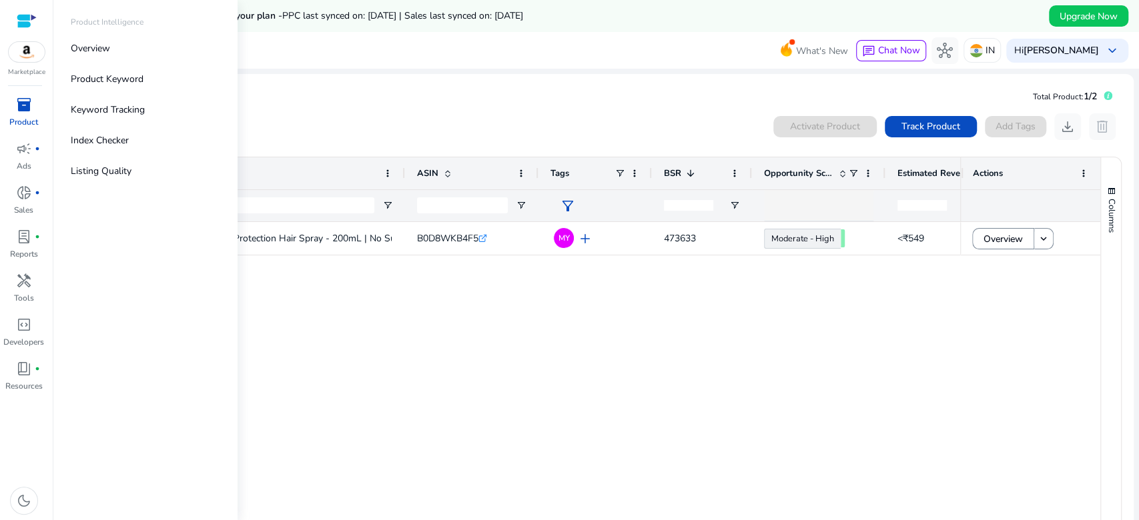
click at [27, 61] on img at bounding box center [27, 52] width 36 height 20
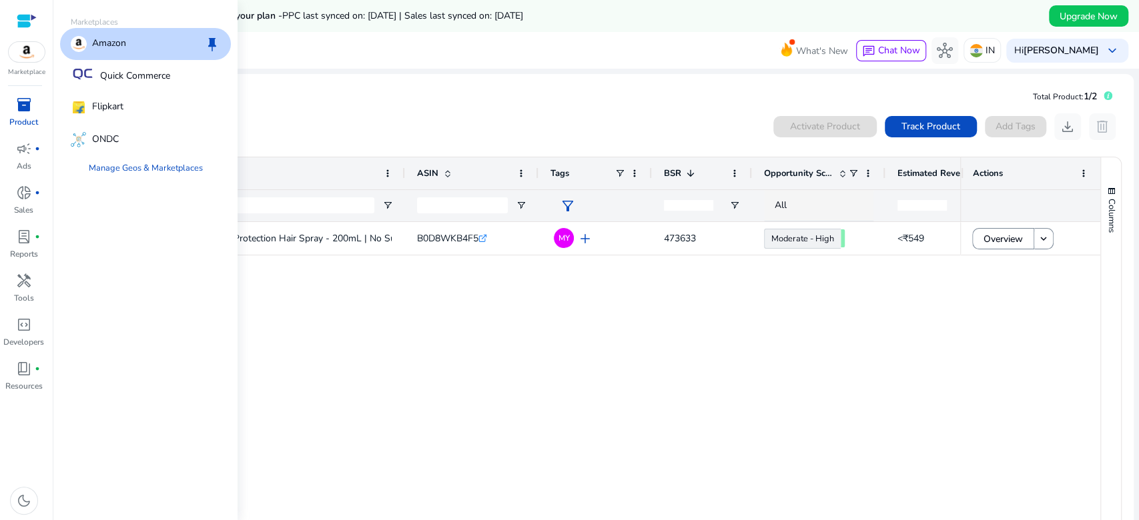
click at [133, 31] on div "Amazon keep" at bounding box center [145, 44] width 171 height 32
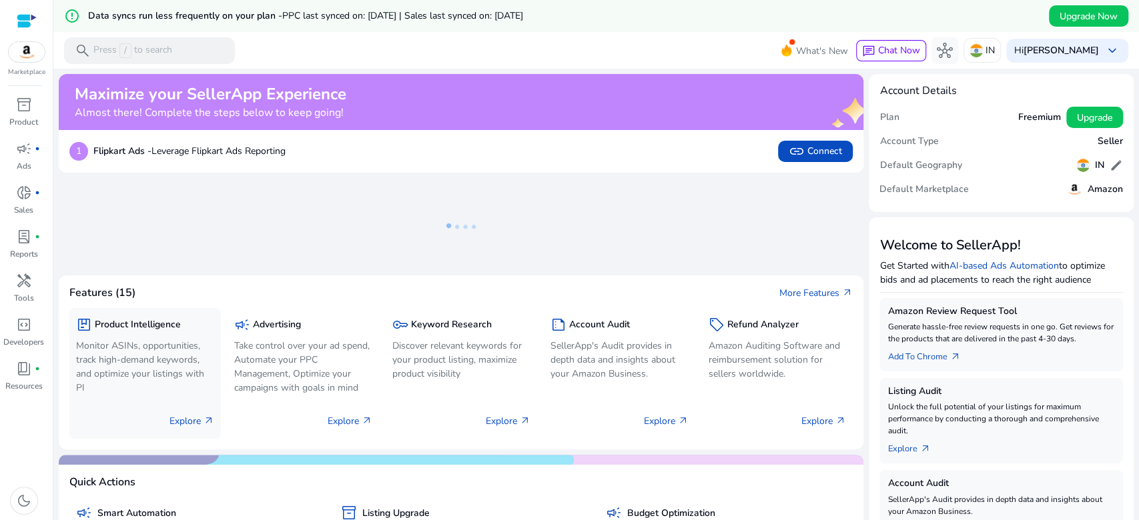
click at [189, 420] on p "Explore arrow_outward" at bounding box center [191, 421] width 45 height 14
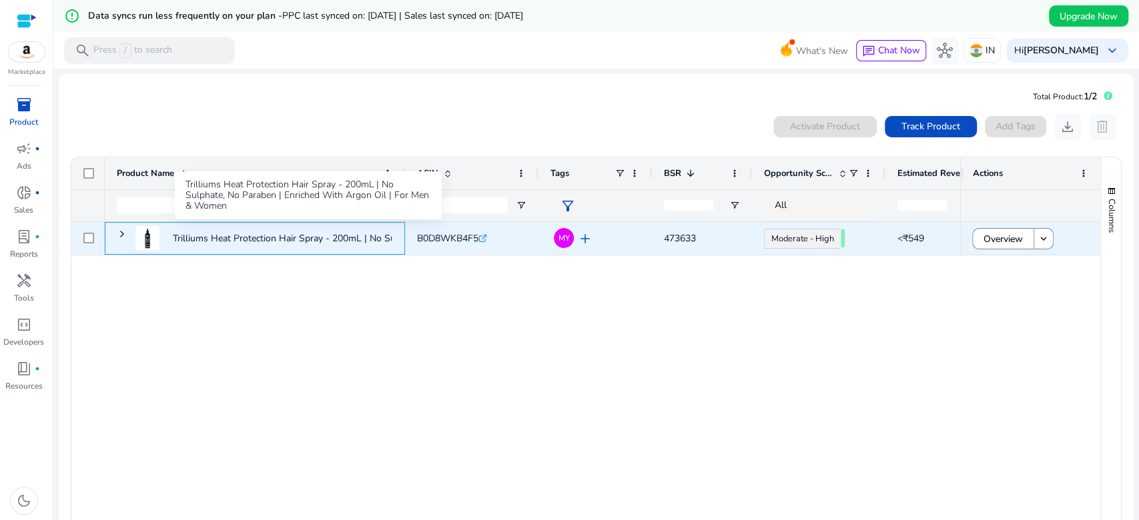
click at [369, 248] on p "Trilliums Heat Protection Hair Spray - 200mL | No Sulphate, No..." at bounding box center [309, 238] width 272 height 27
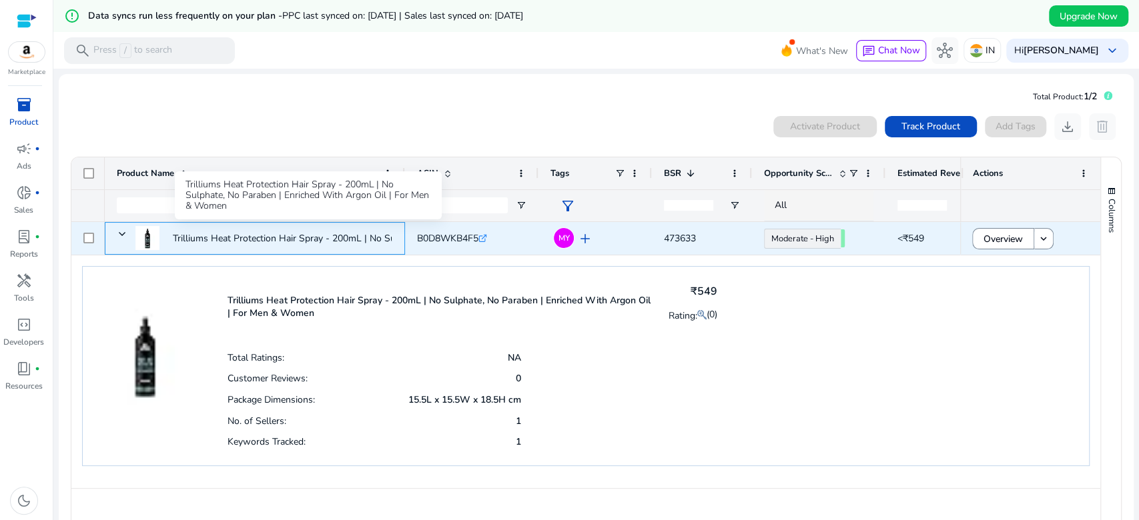
click at [320, 235] on p "Trilliums Heat Protection Hair Spray - 200mL | No Sulphate, No..." at bounding box center [309, 238] width 272 height 27
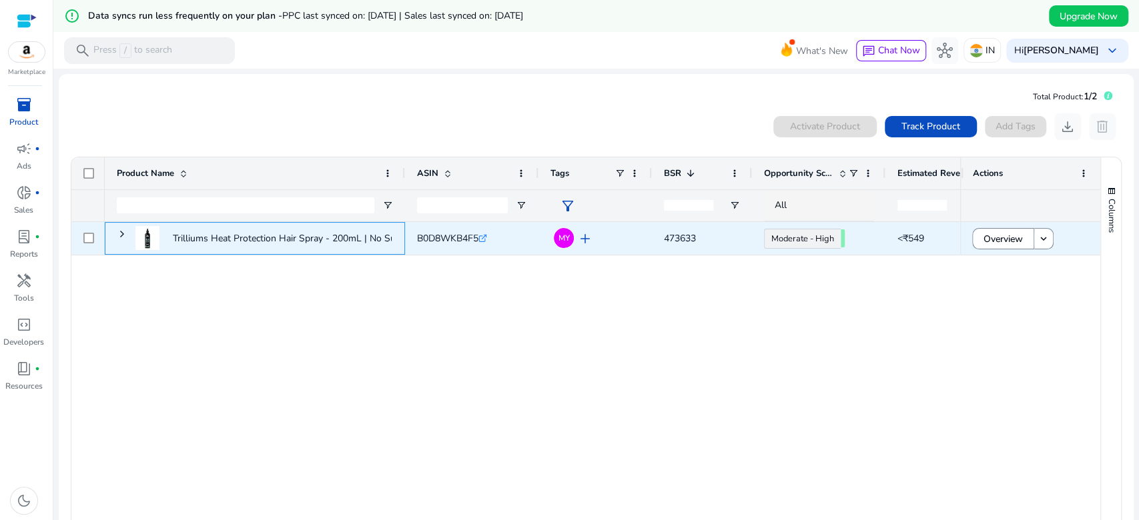
click at [163, 239] on div "Trilliums Heat Protection Hair Spray - 200mL | No Sulphate, No..." at bounding box center [263, 238] width 256 height 36
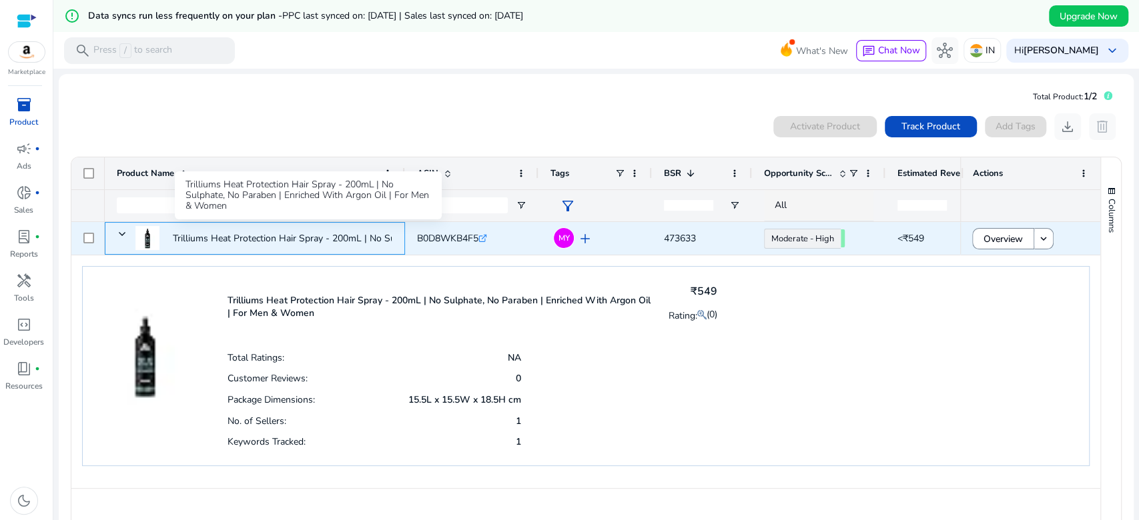
click at [310, 236] on p "Trilliums Heat Protection Hair Spray - 200mL | No Sulphate, No..." at bounding box center [309, 238] width 272 height 27
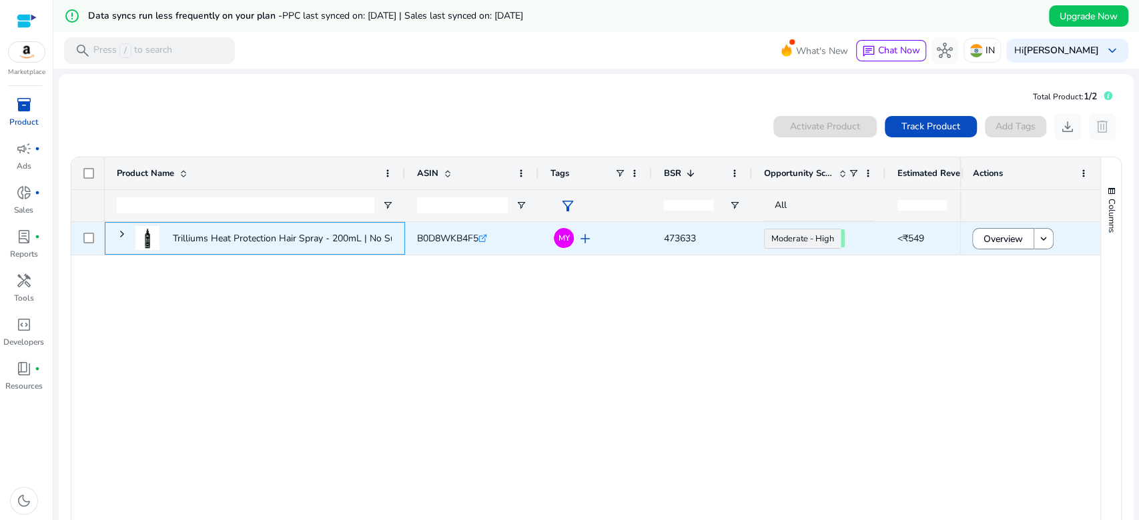
click at [310, 236] on p "Trilliums Heat Protection Hair Spray - 200mL | No Sulphate, No..." at bounding box center [309, 238] width 272 height 27
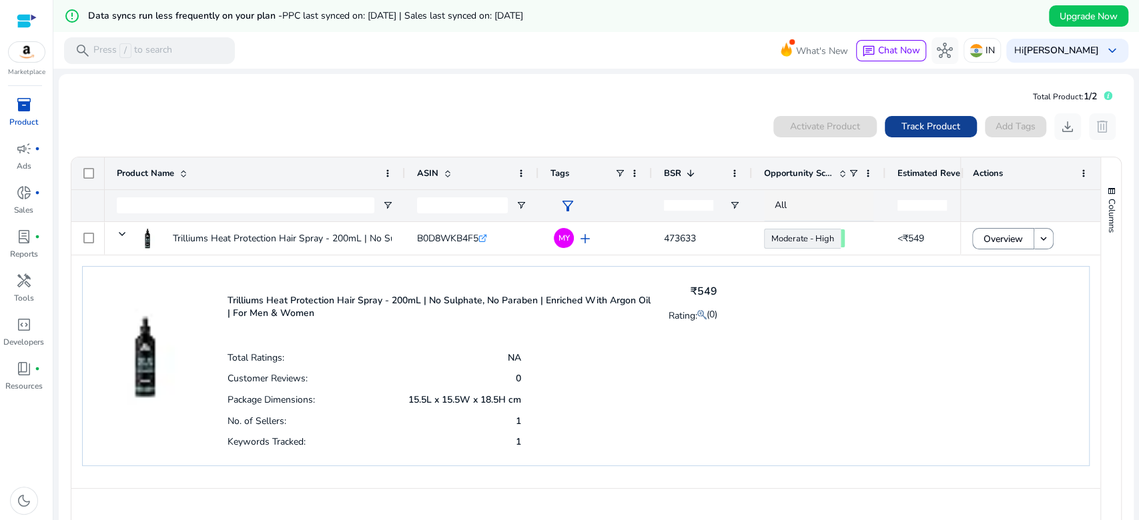
click at [942, 114] on span at bounding box center [931, 127] width 92 height 32
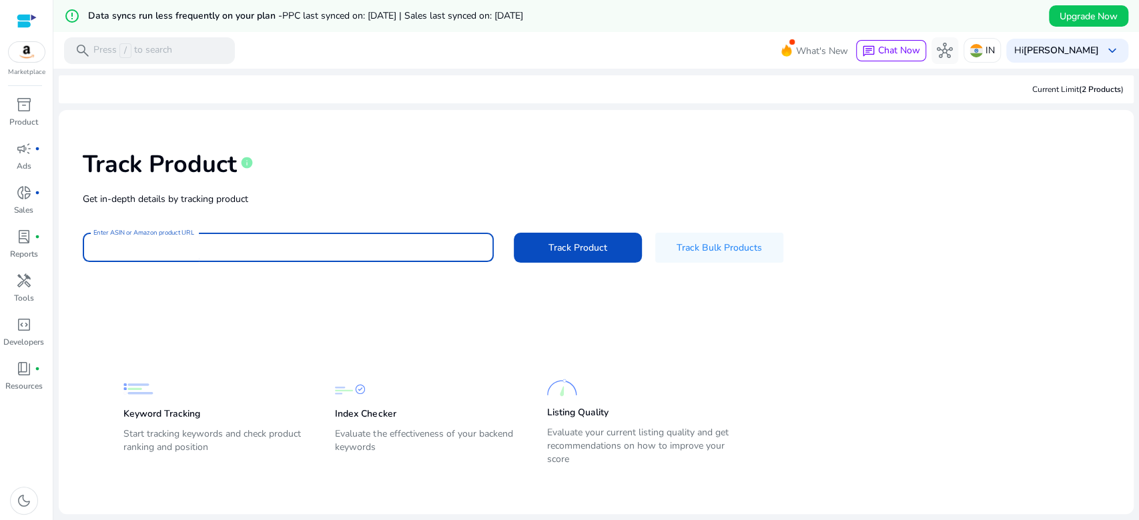
click at [221, 248] on input "Enter ASIN or Amazon product URL" at bounding box center [288, 247] width 390 height 15
paste input "**********"
click at [601, 238] on span at bounding box center [578, 248] width 128 height 32
type input "**********"
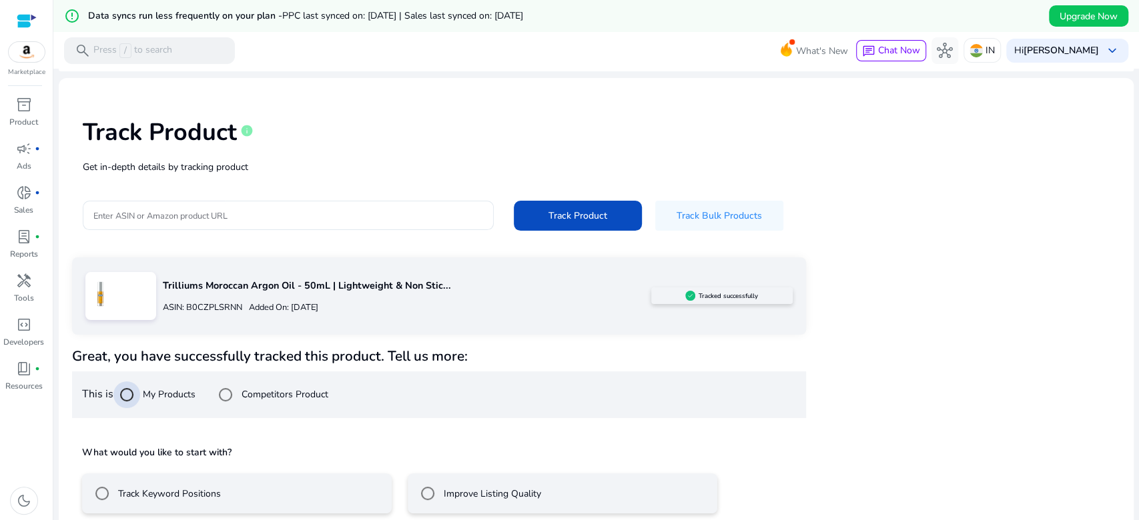
scroll to position [95, 0]
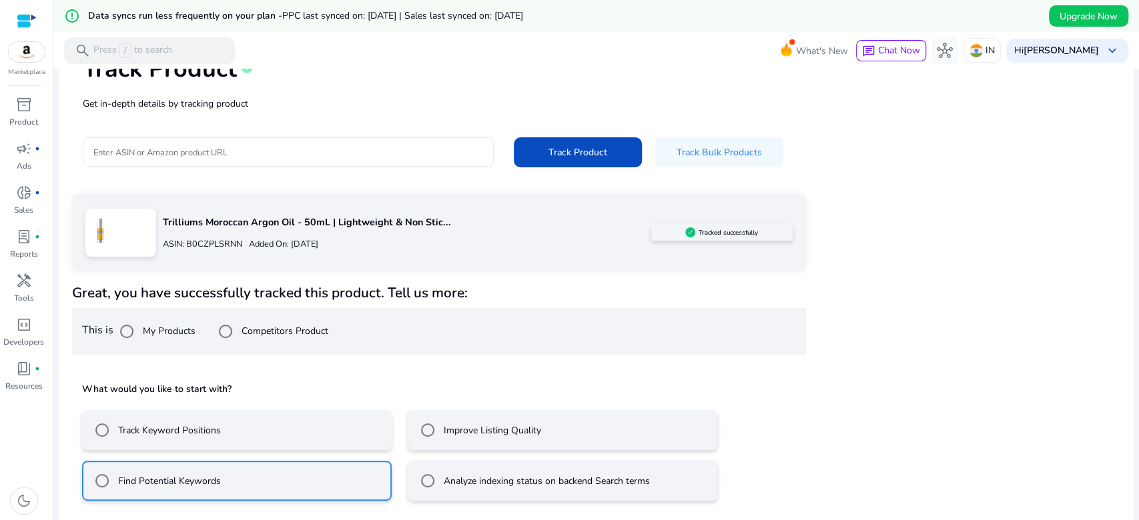
scroll to position [155, 0]
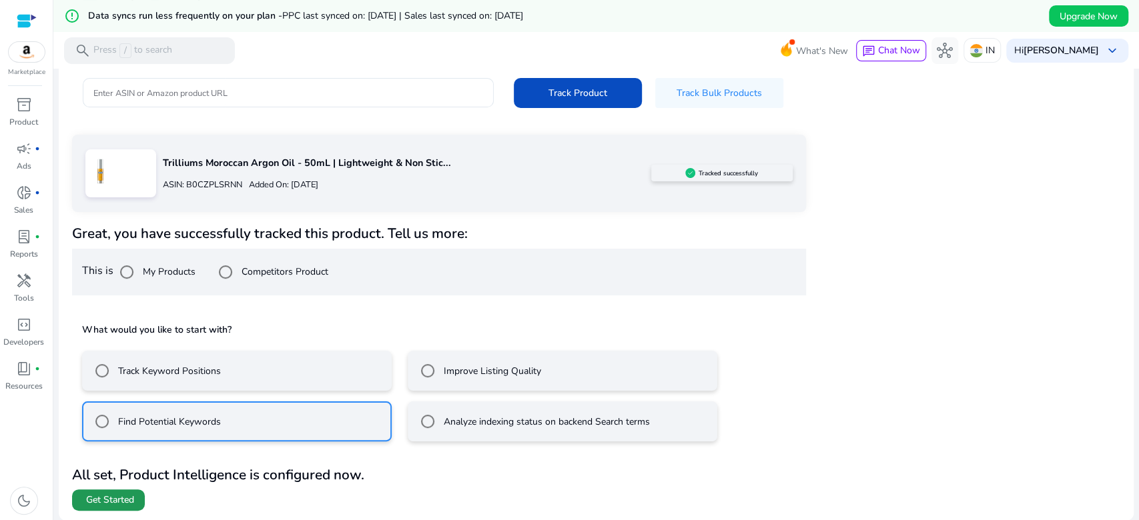
click at [117, 490] on span at bounding box center [108, 500] width 73 height 32
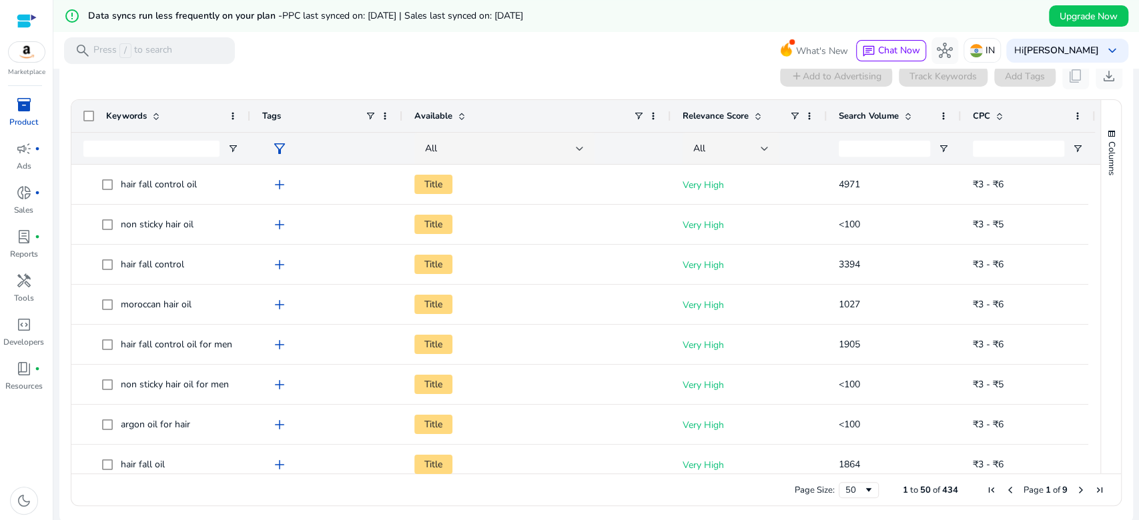
scroll to position [281, 0]
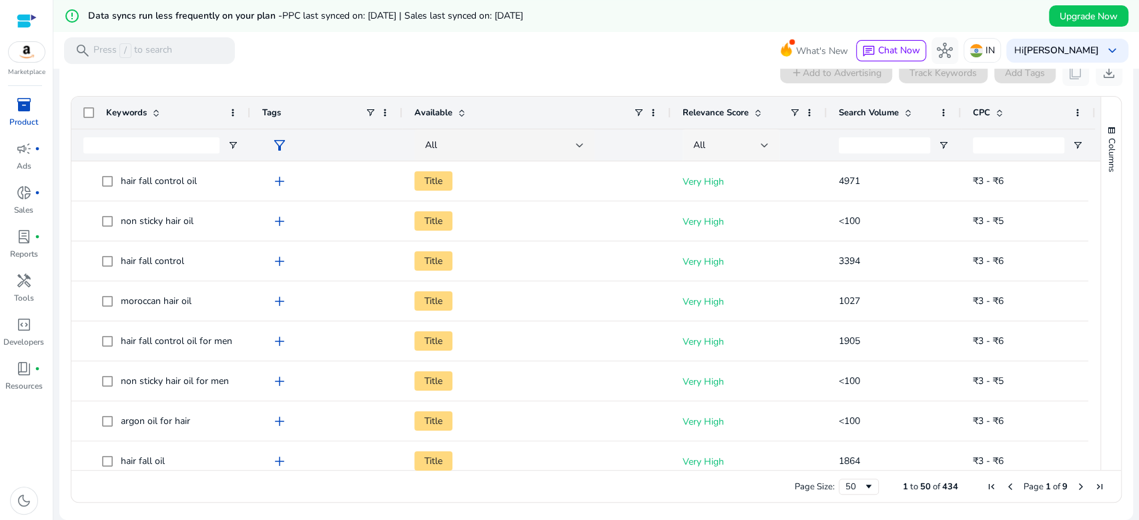
click at [758, 141] on div "All" at bounding box center [726, 145] width 67 height 15
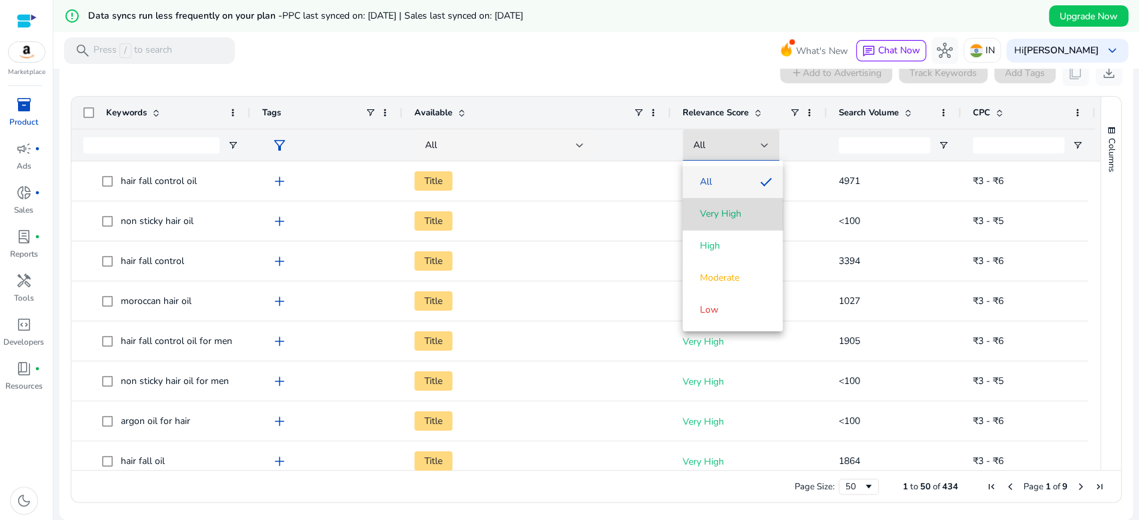
click at [739, 205] on mat-option "Very High" at bounding box center [733, 214] width 100 height 32
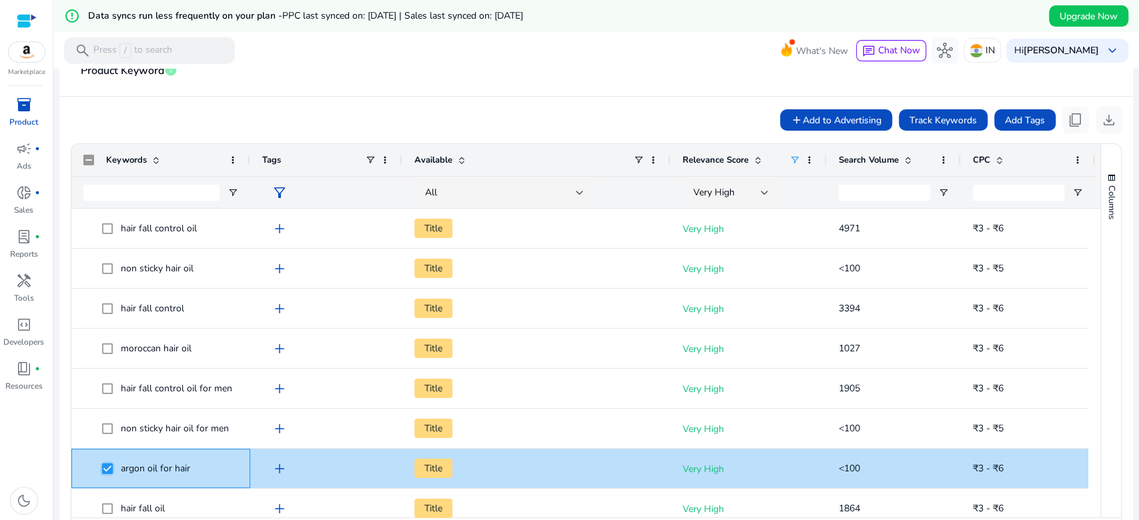
scroll to position [229, 0]
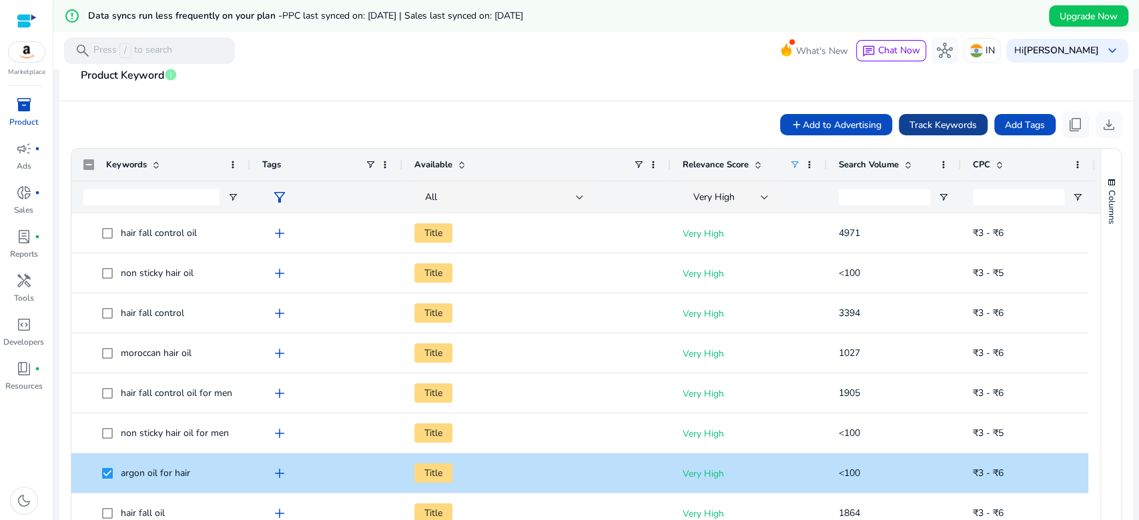
click at [957, 128] on span "Track Keywords" at bounding box center [942, 125] width 67 height 14
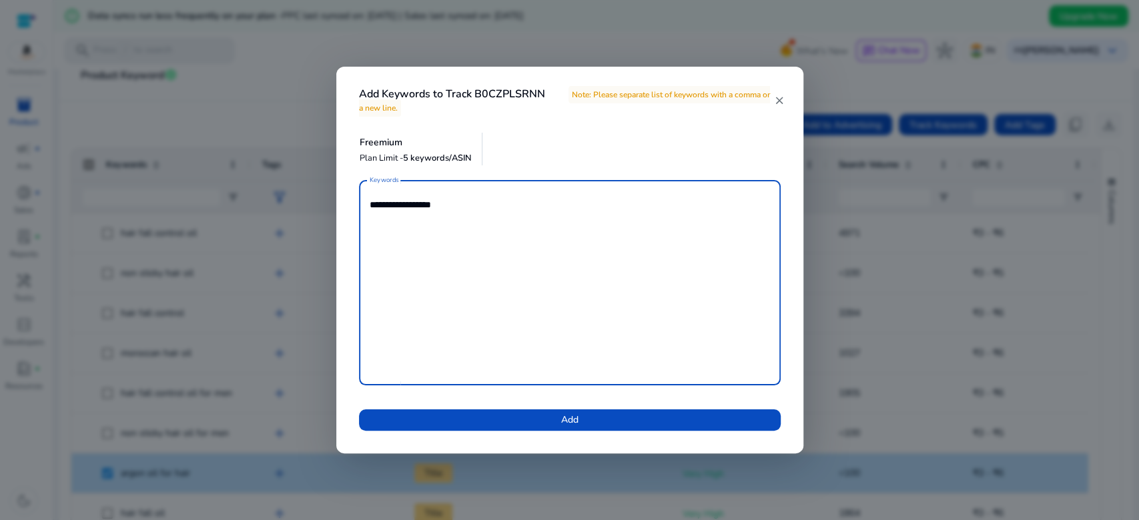
click at [781, 103] on mat-icon "close" at bounding box center [778, 101] width 11 height 12
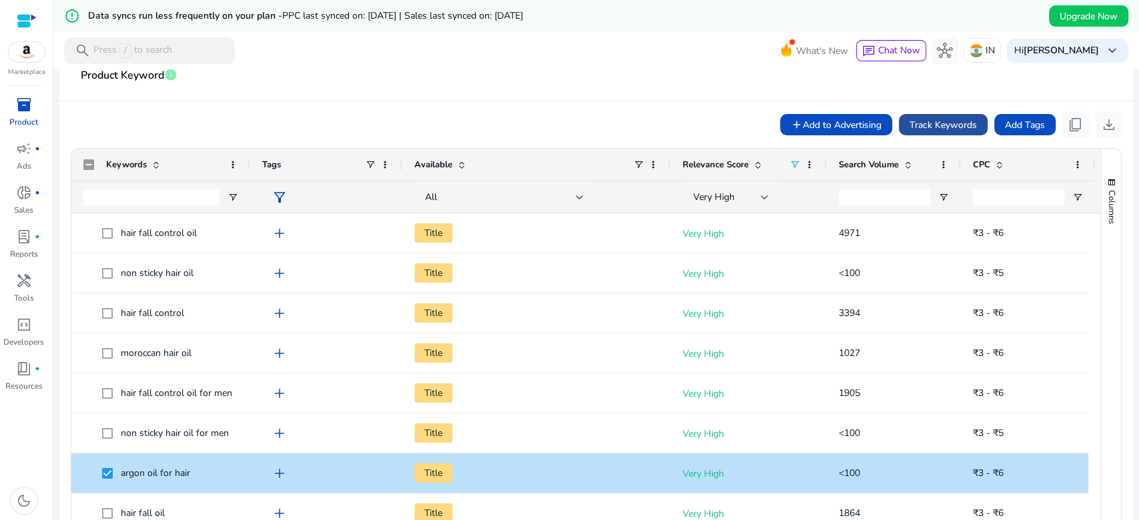
click at [955, 120] on span "Track Keywords" at bounding box center [942, 125] width 67 height 14
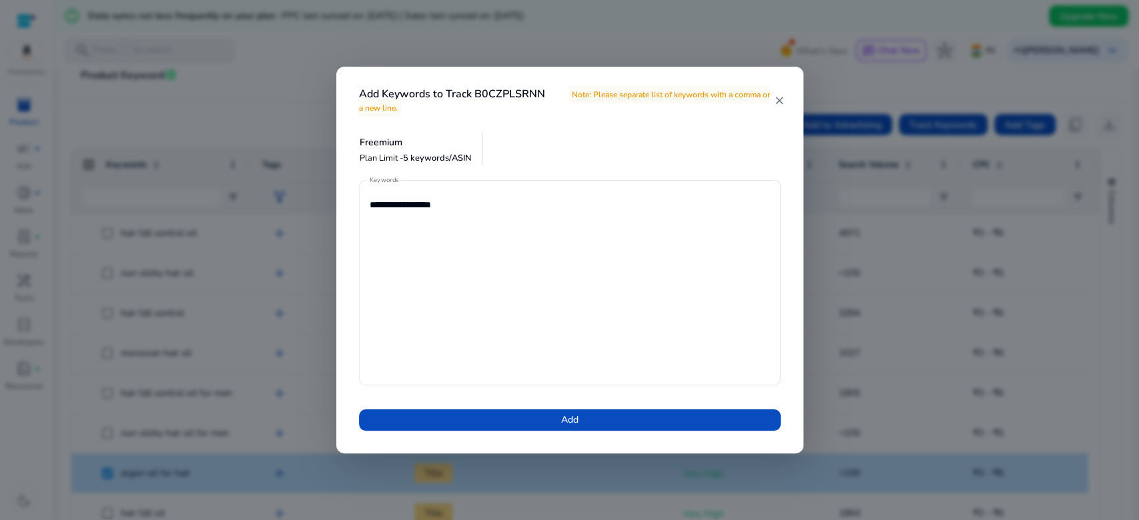
click at [785, 100] on div "Add Keywords to Track B0CZPLSRNN Note: Please separate list of keywords with a …" at bounding box center [569, 92] width 467 height 51
click at [782, 101] on mat-icon "close" at bounding box center [778, 101] width 11 height 12
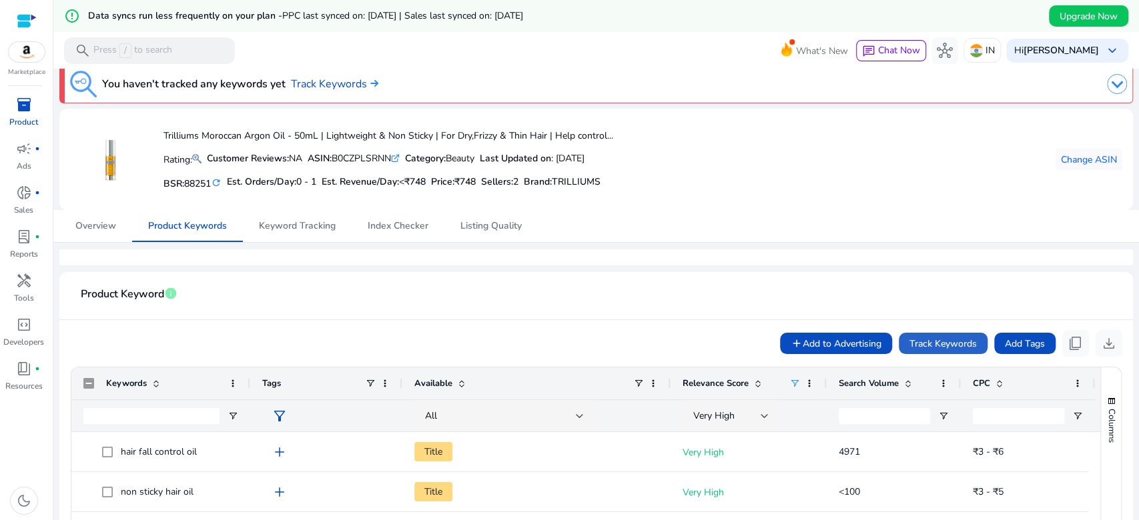
scroll to position [0, 0]
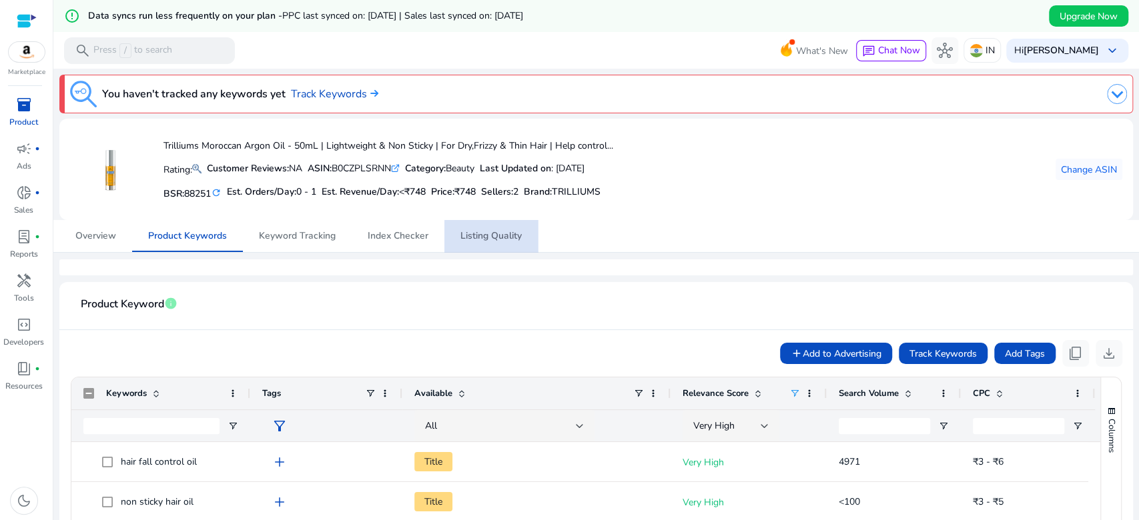
click at [478, 232] on span "Listing Quality" at bounding box center [490, 236] width 61 height 9
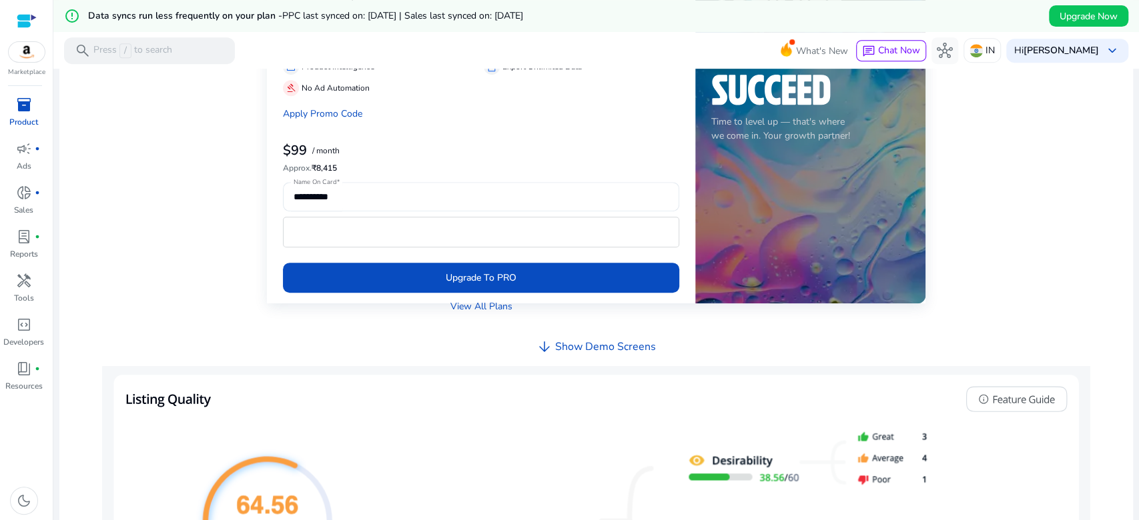
scroll to position [368, 0]
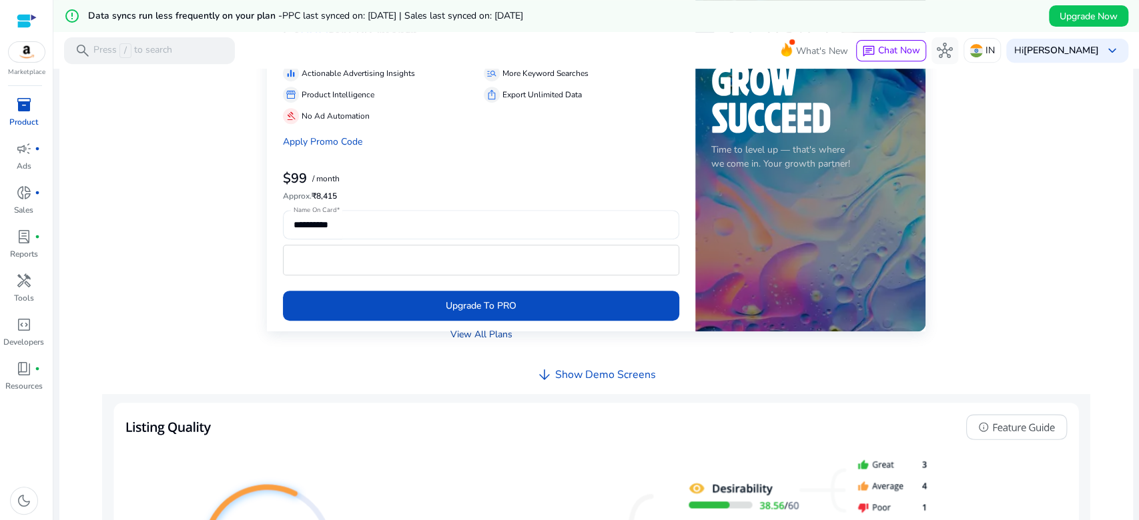
click at [494, 338] on link "View All Plans" at bounding box center [481, 335] width 62 height 14
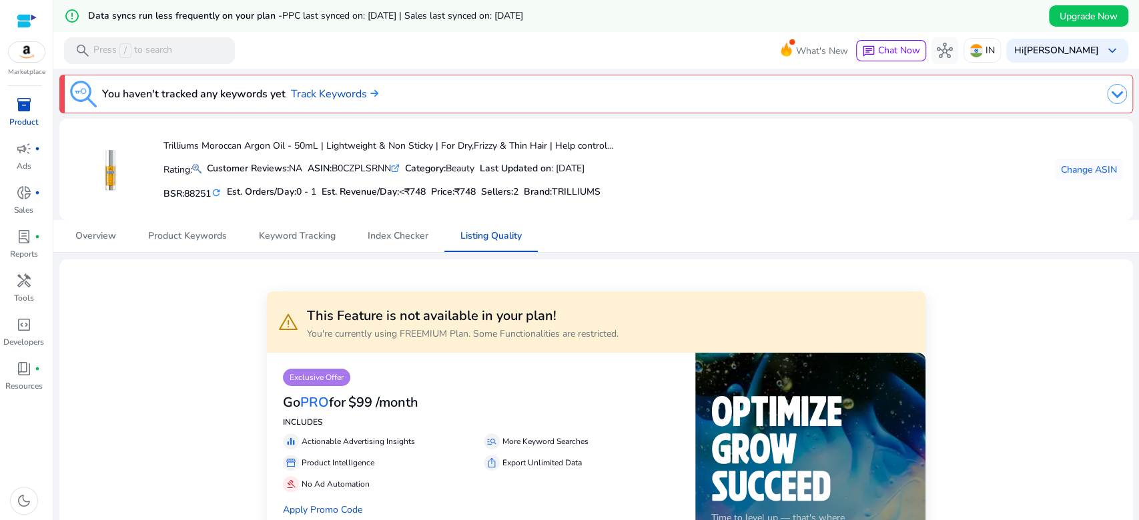
click at [26, 41] on div at bounding box center [26, 51] width 37 height 21
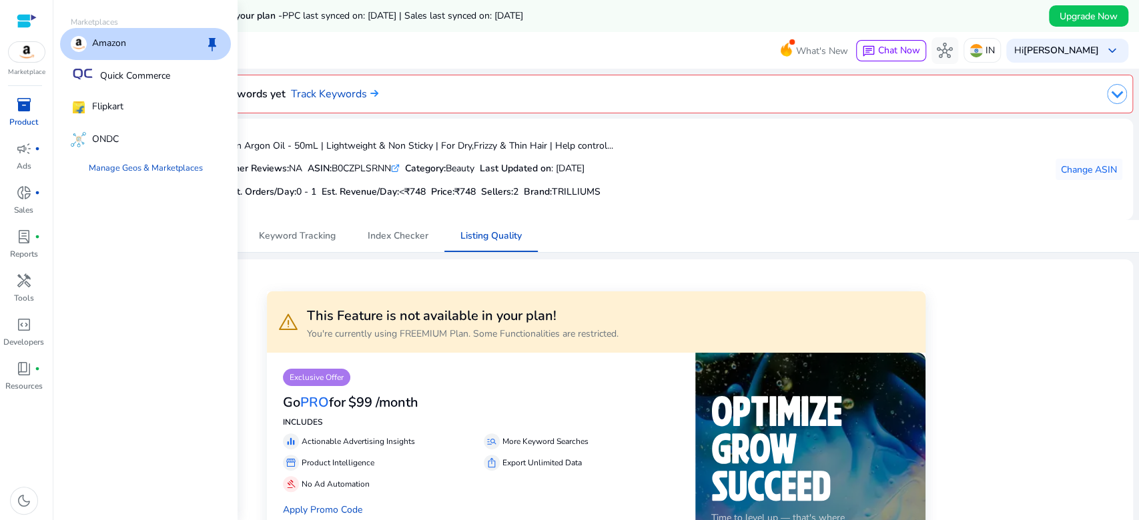
click at [16, 110] on span "inventory_2" at bounding box center [24, 105] width 16 height 16
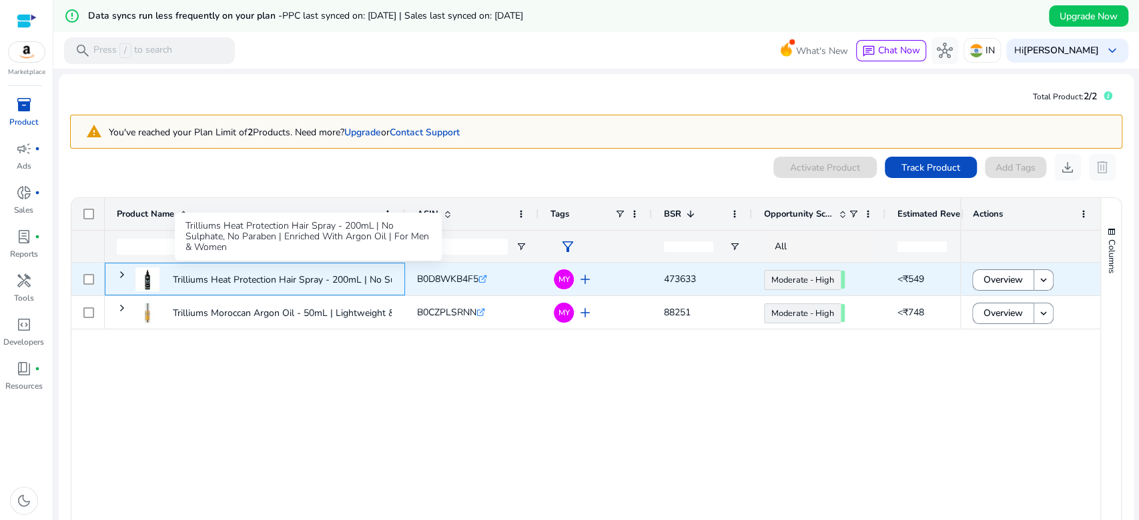
click at [339, 280] on p "Trilliums Heat Protection Hair Spray - 200mL | No Sulphate, No..." at bounding box center [309, 279] width 272 height 27
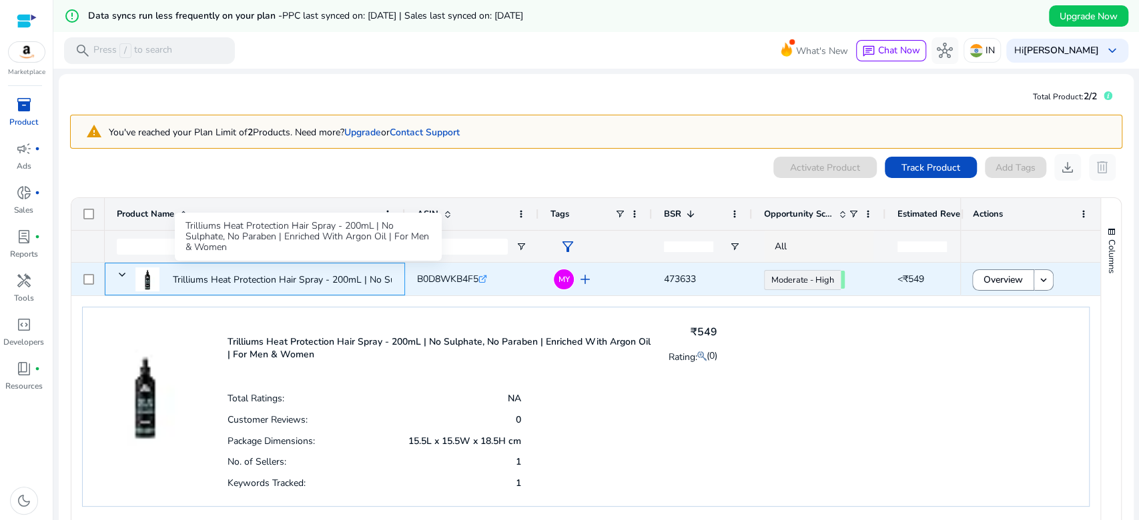
click at [267, 280] on p "Trilliums Heat Protection Hair Spray - 200mL | No Sulphate, No..." at bounding box center [309, 279] width 272 height 27
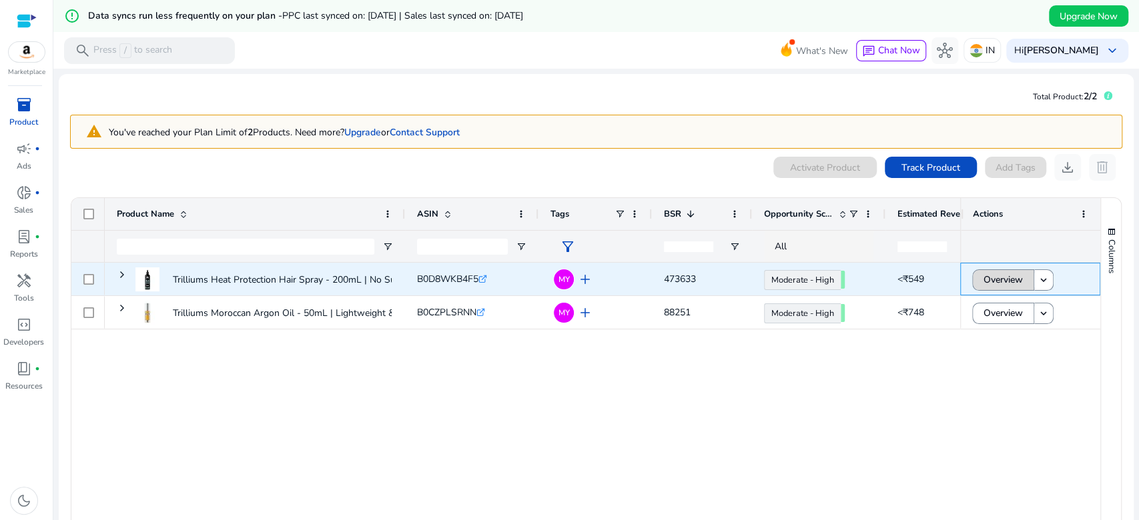
click at [1001, 274] on span "Overview" at bounding box center [1002, 279] width 39 height 27
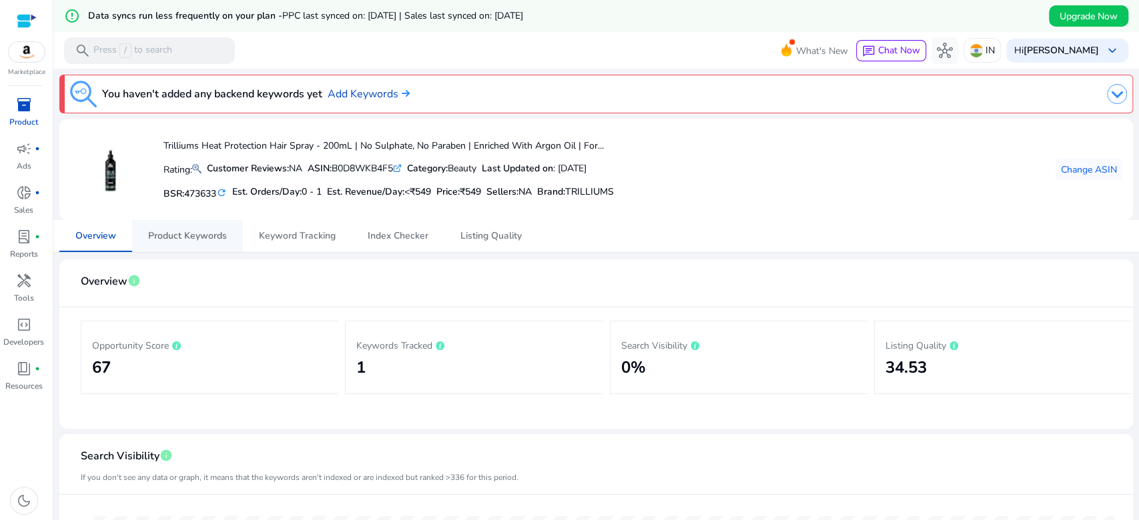
click at [191, 232] on span "Product Keywords" at bounding box center [187, 236] width 79 height 9
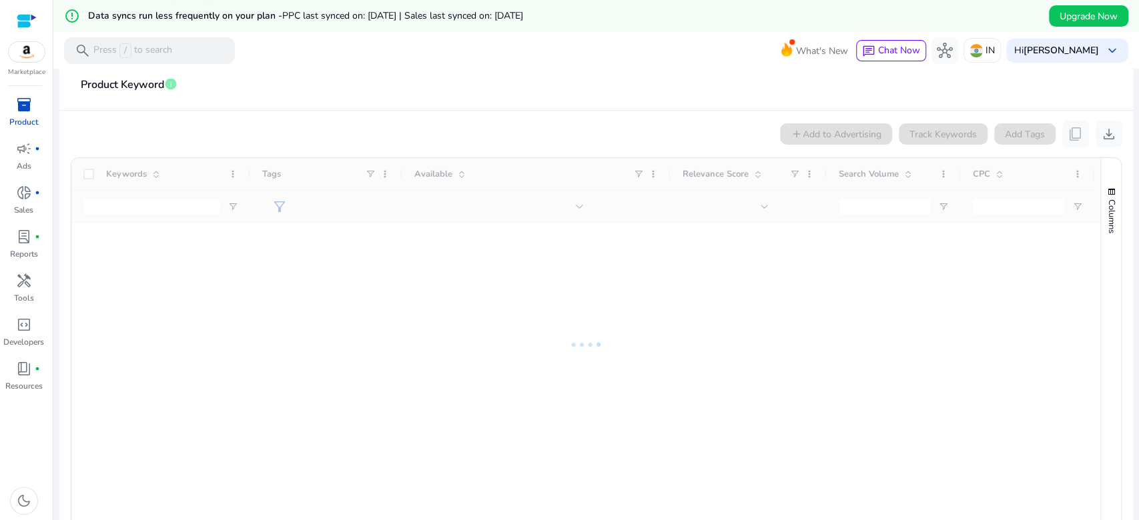
scroll to position [205, 0]
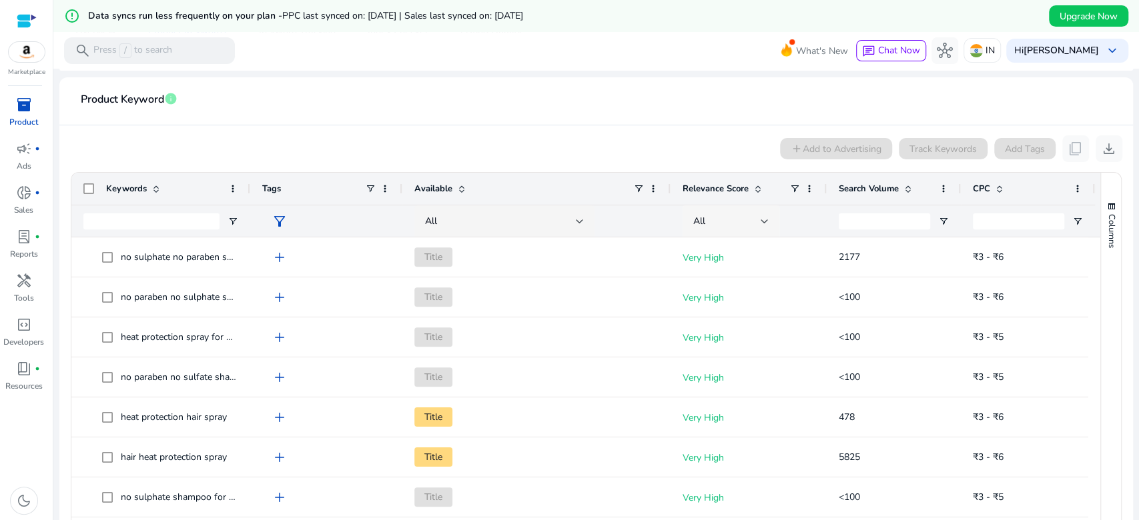
click at [758, 218] on div "All" at bounding box center [726, 221] width 67 height 15
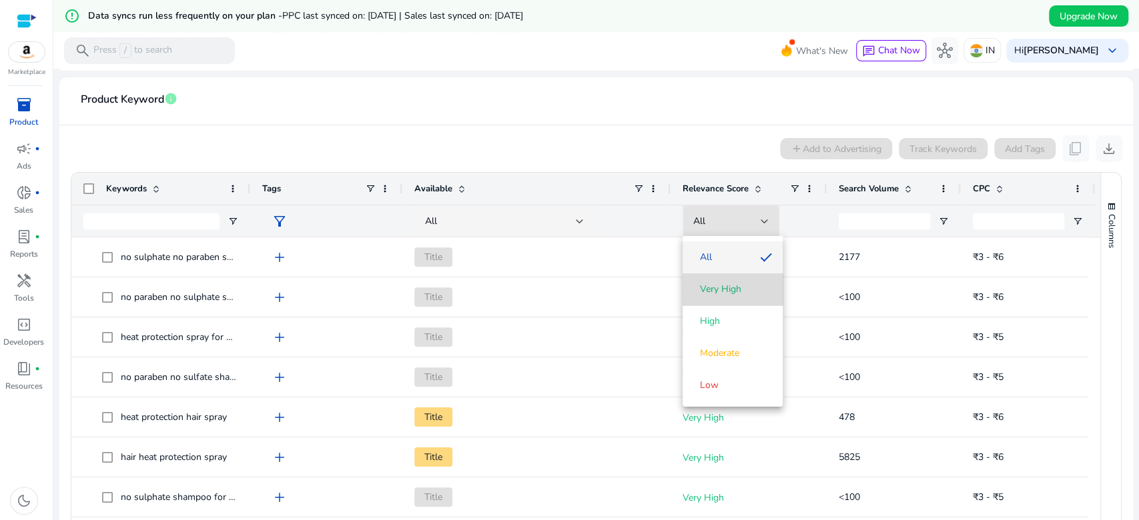
click at [731, 286] on span "Very High" at bounding box center [720, 289] width 41 height 13
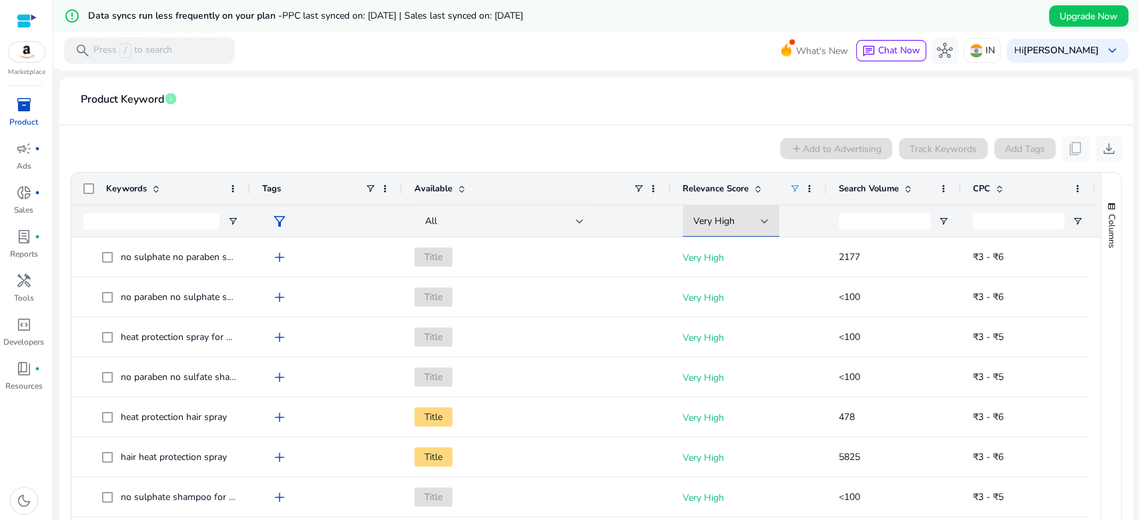
click at [903, 195] on div "Search Volume" at bounding box center [886, 188] width 95 height 25
click at [903, 195] on div "Search Volume 1" at bounding box center [886, 188] width 95 height 25
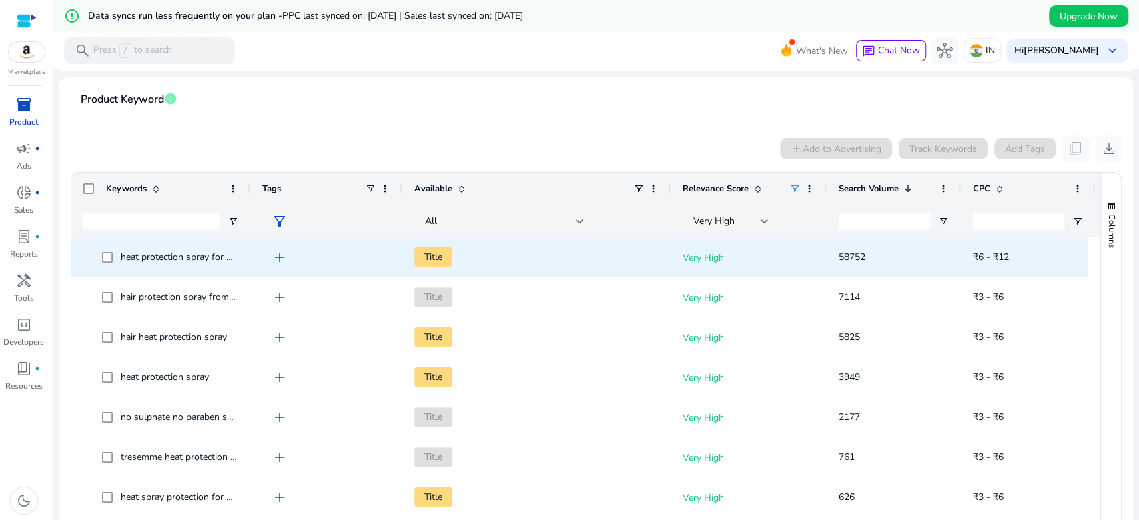
click at [213, 260] on span "heat protection spray for hair" at bounding box center [181, 257] width 121 height 13
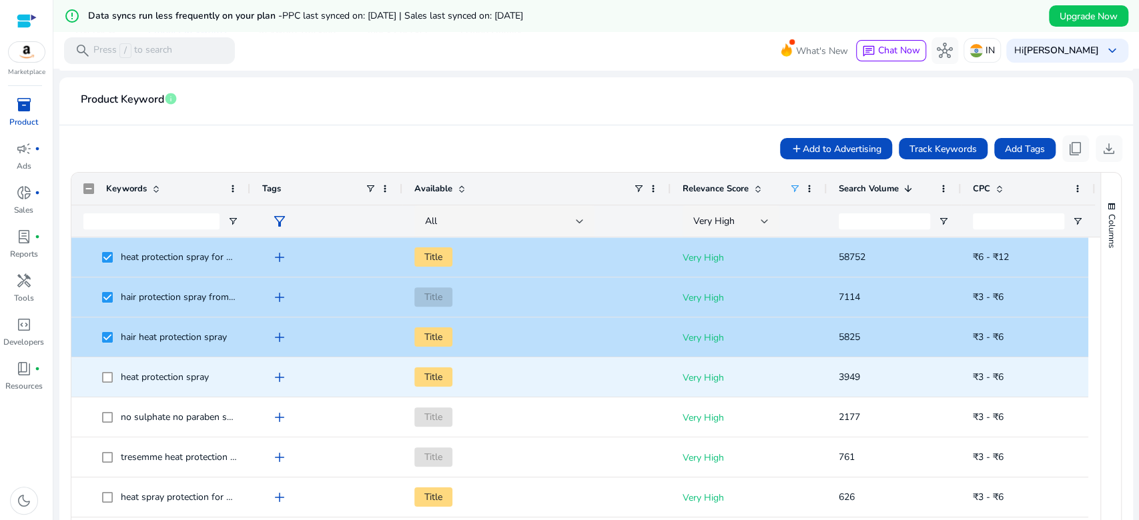
click at [119, 372] on span at bounding box center [111, 377] width 19 height 27
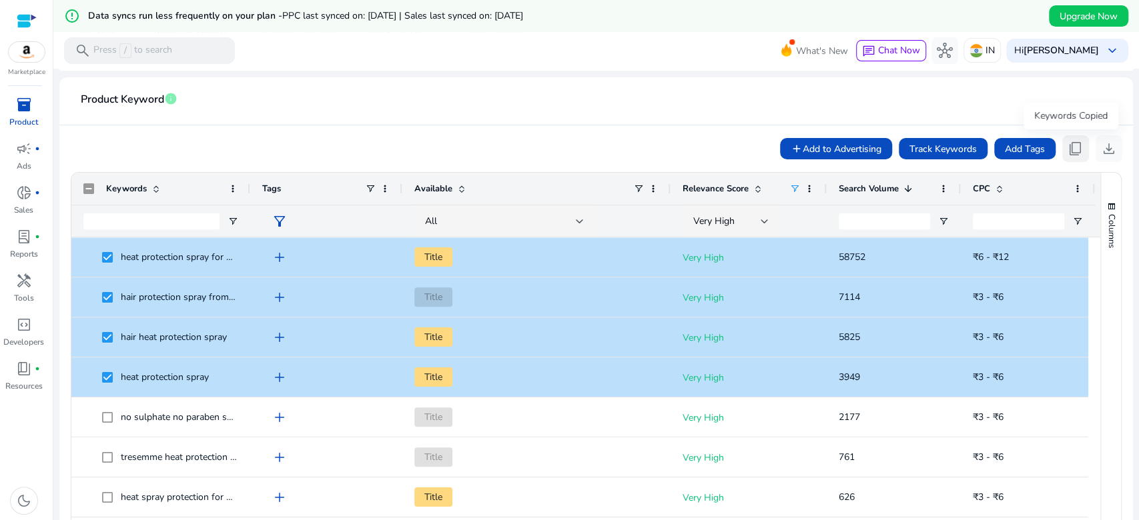
click at [1067, 152] on span "content_copy" at bounding box center [1075, 149] width 16 height 16
